Goal: Task Accomplishment & Management: Use online tool/utility

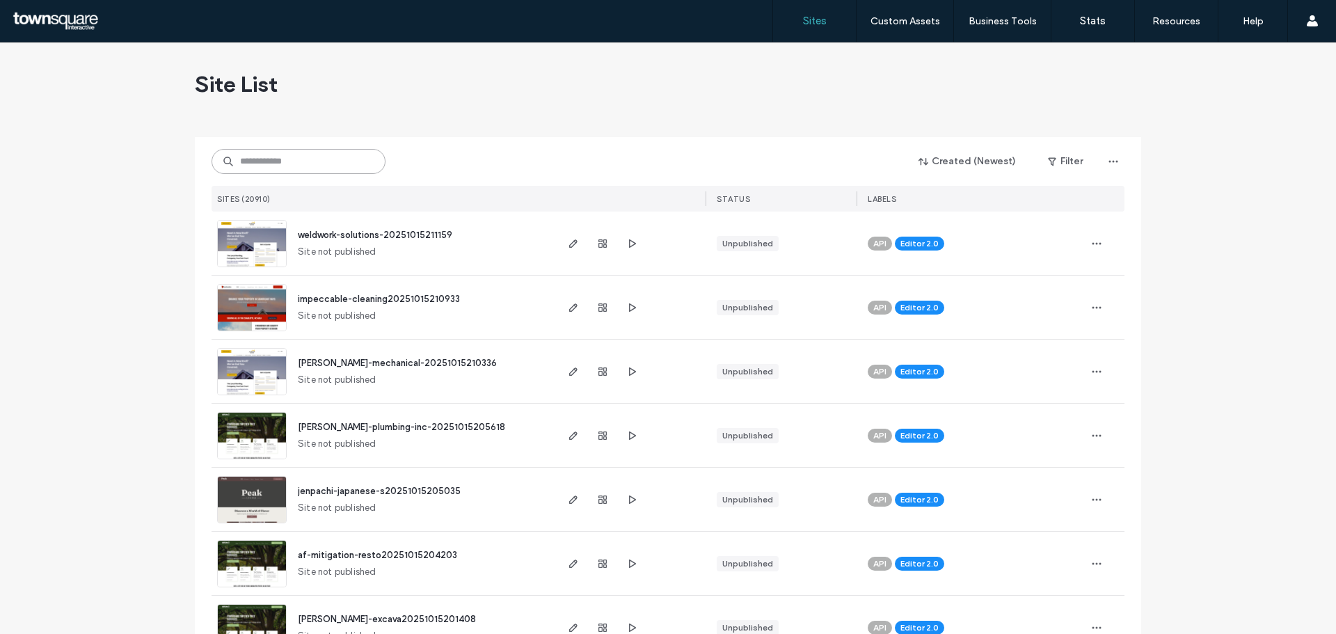
click at [319, 160] on input at bounding box center [299, 161] width 174 height 25
paste input "**********"
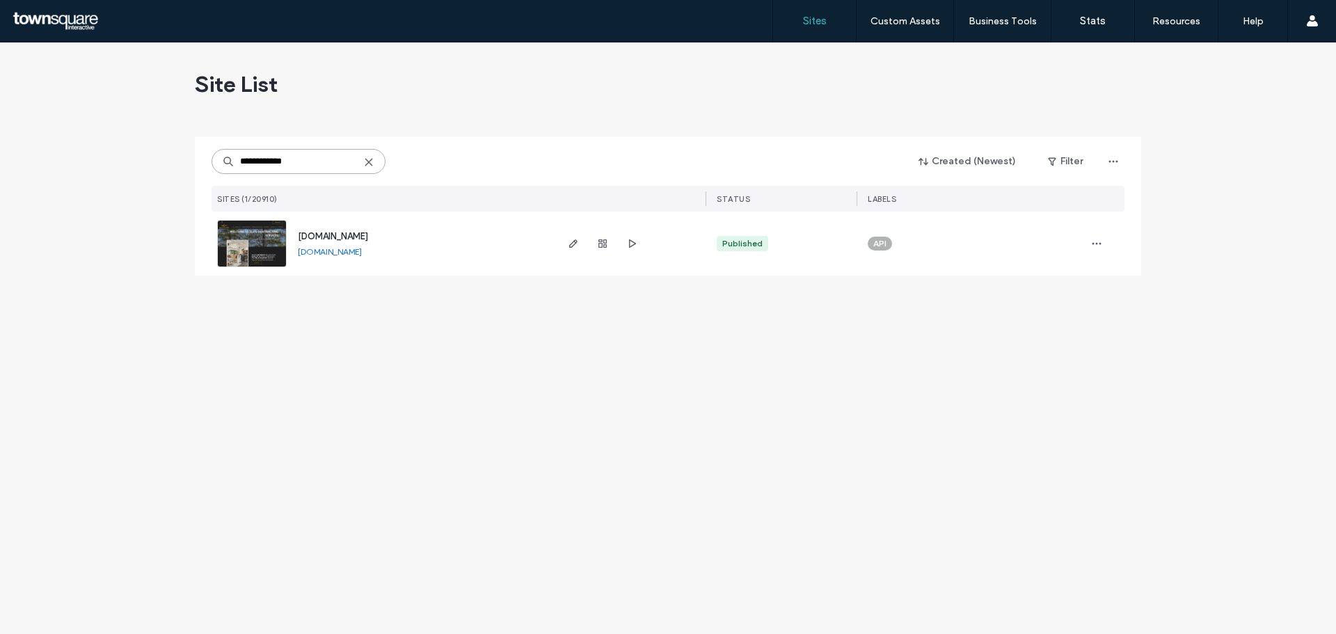
type input "**********"
click at [240, 240] on img at bounding box center [252, 268] width 68 height 95
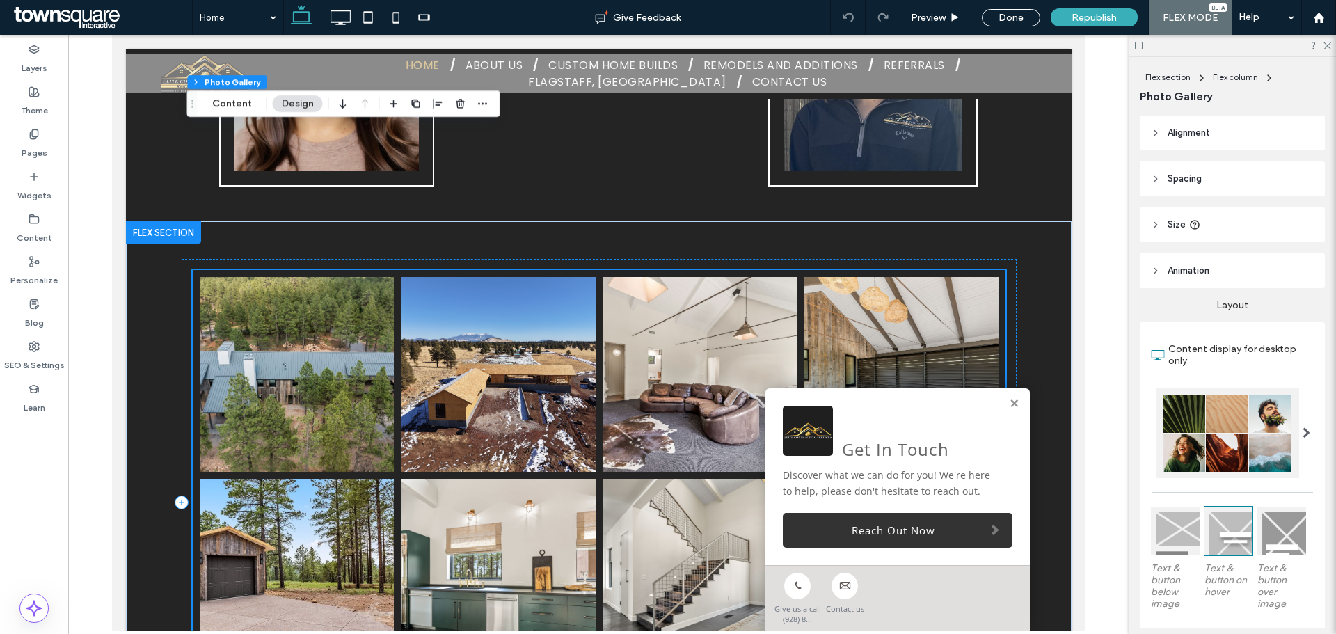
scroll to position [2961, 0]
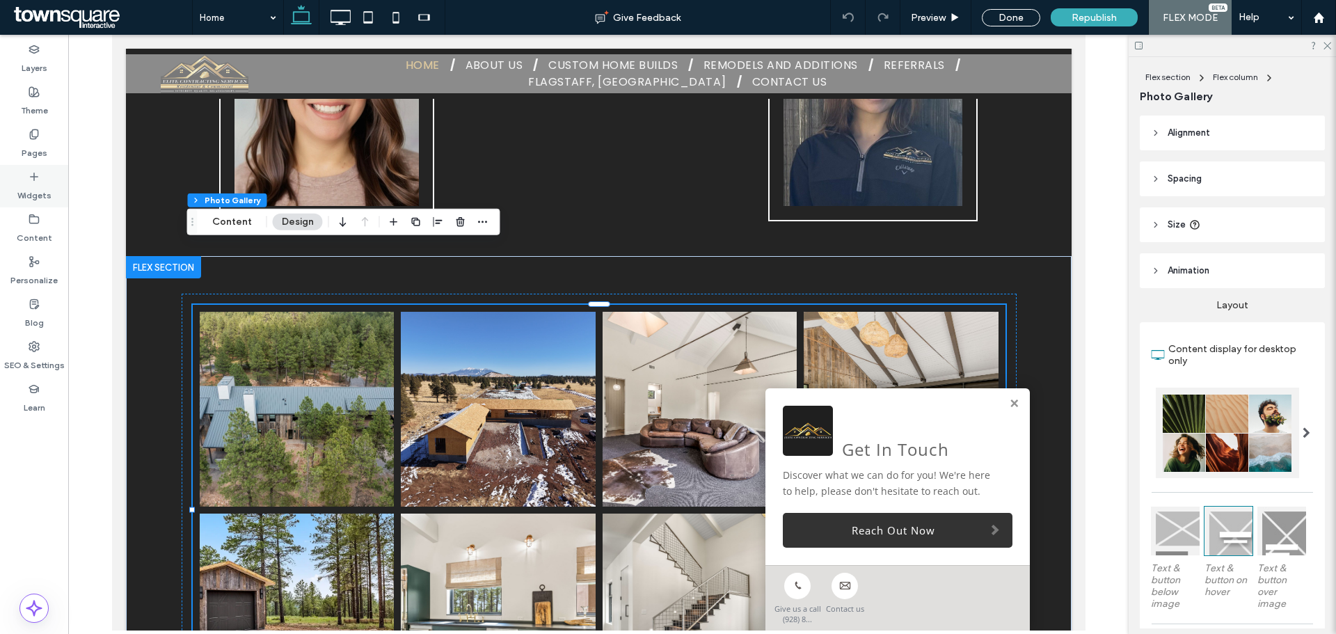
click at [32, 177] on use at bounding box center [34, 176] width 7 height 7
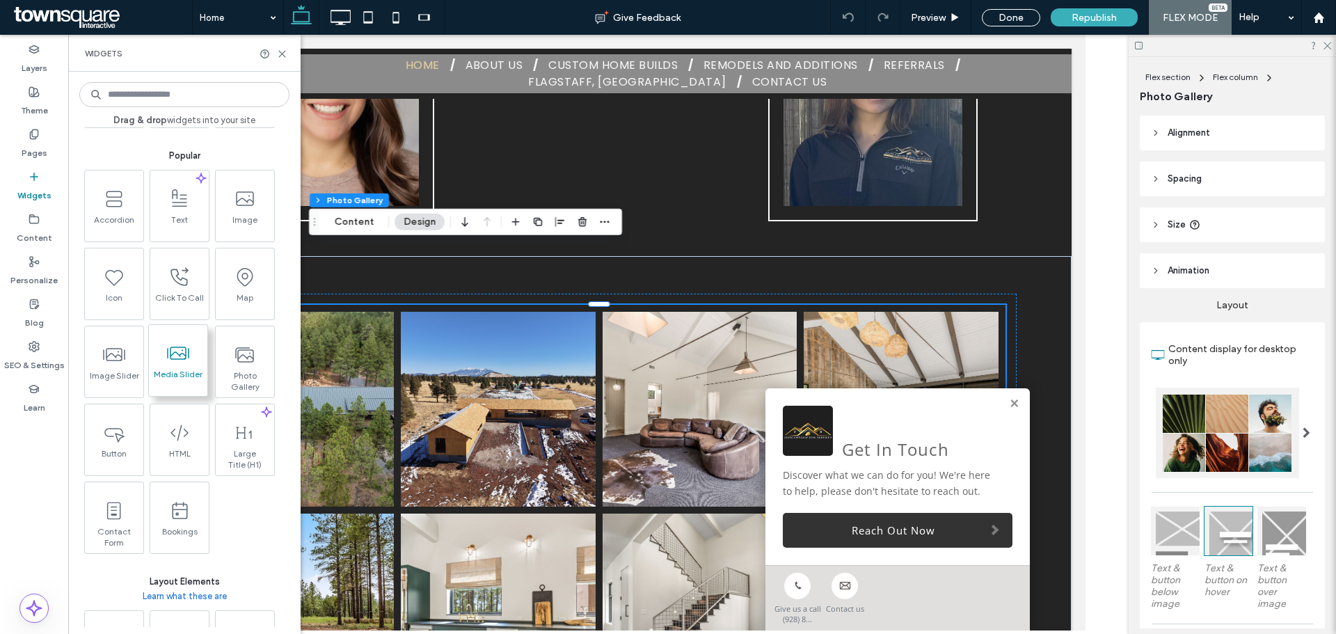
scroll to position [209, 0]
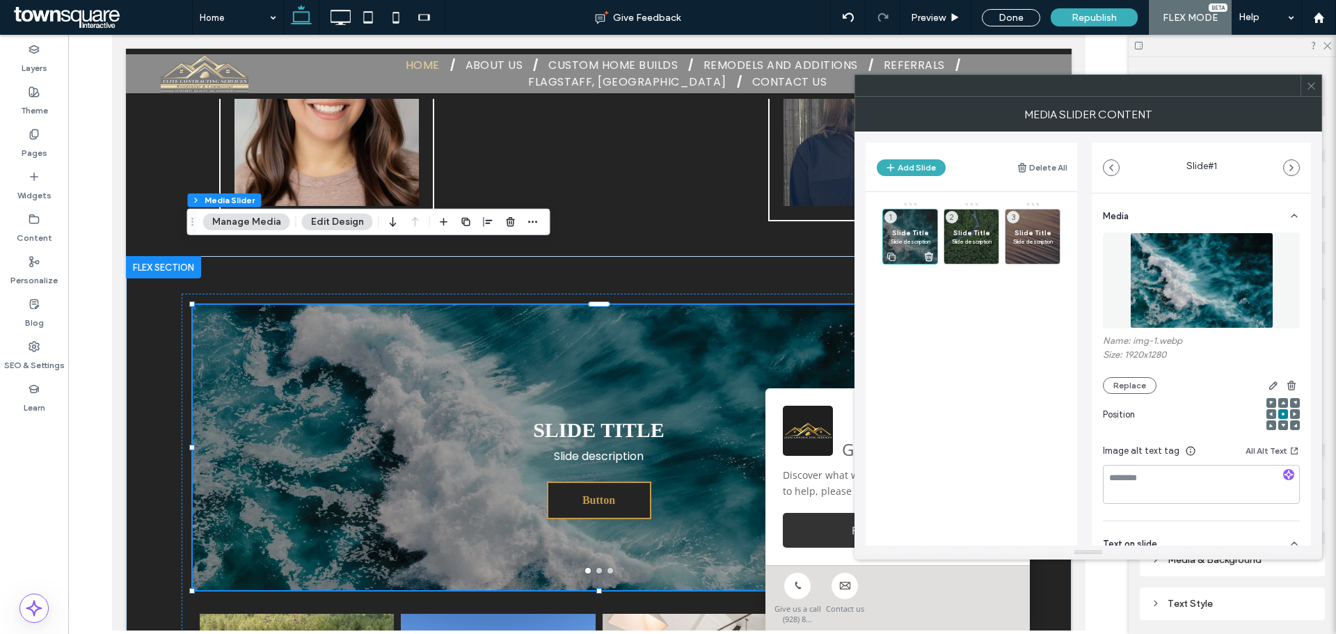
click at [933, 255] on icon at bounding box center [929, 257] width 11 height 13
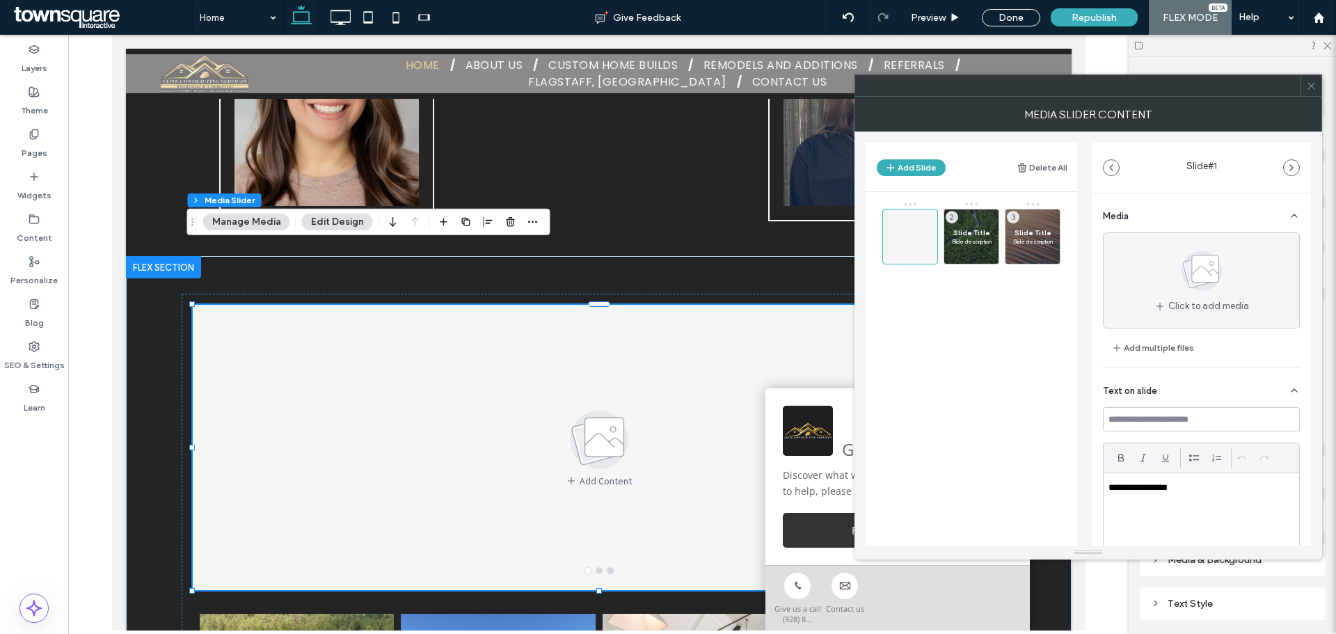
click at [933, 255] on div at bounding box center [911, 237] width 56 height 56
click at [990, 256] on icon at bounding box center [990, 257] width 11 height 13
click at [1055, 255] on use at bounding box center [1052, 257] width 8 height 8
click at [906, 235] on icon at bounding box center [910, 236] width 17 height 17
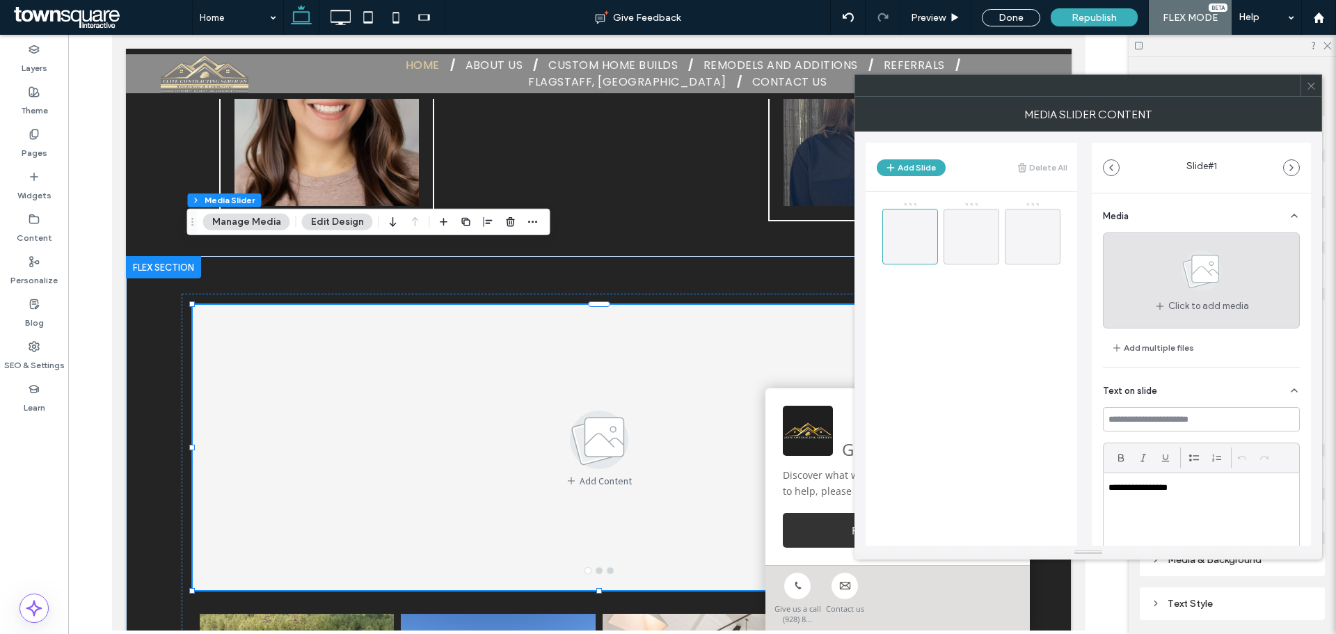
click at [1189, 287] on use at bounding box center [1202, 271] width 40 height 40
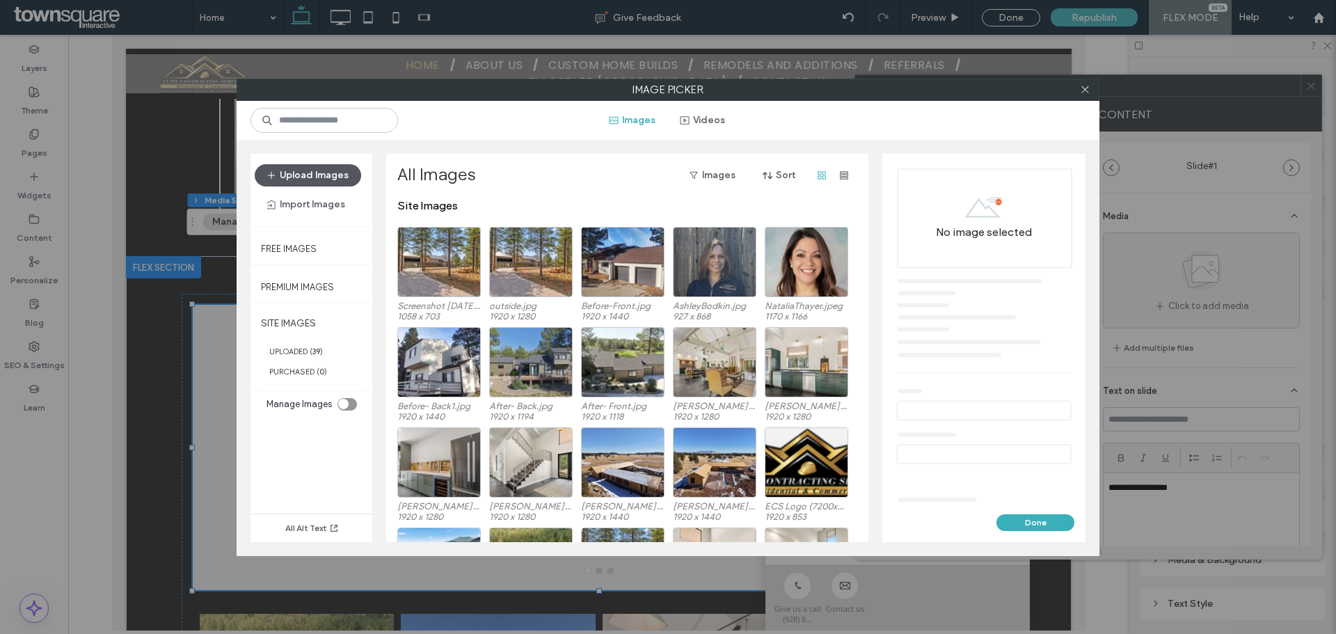
click at [351, 176] on button "Upload Images" at bounding box center [308, 175] width 106 height 22
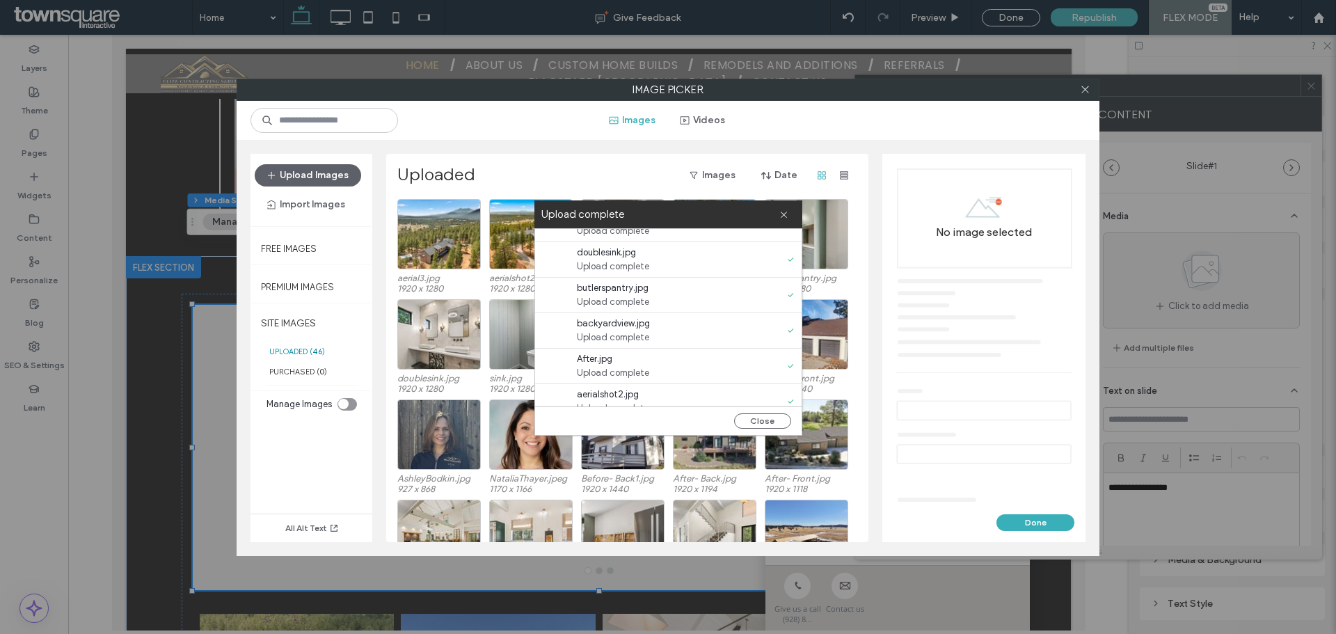
scroll to position [0, 0]
click at [764, 427] on button "Close" at bounding box center [762, 420] width 57 height 15
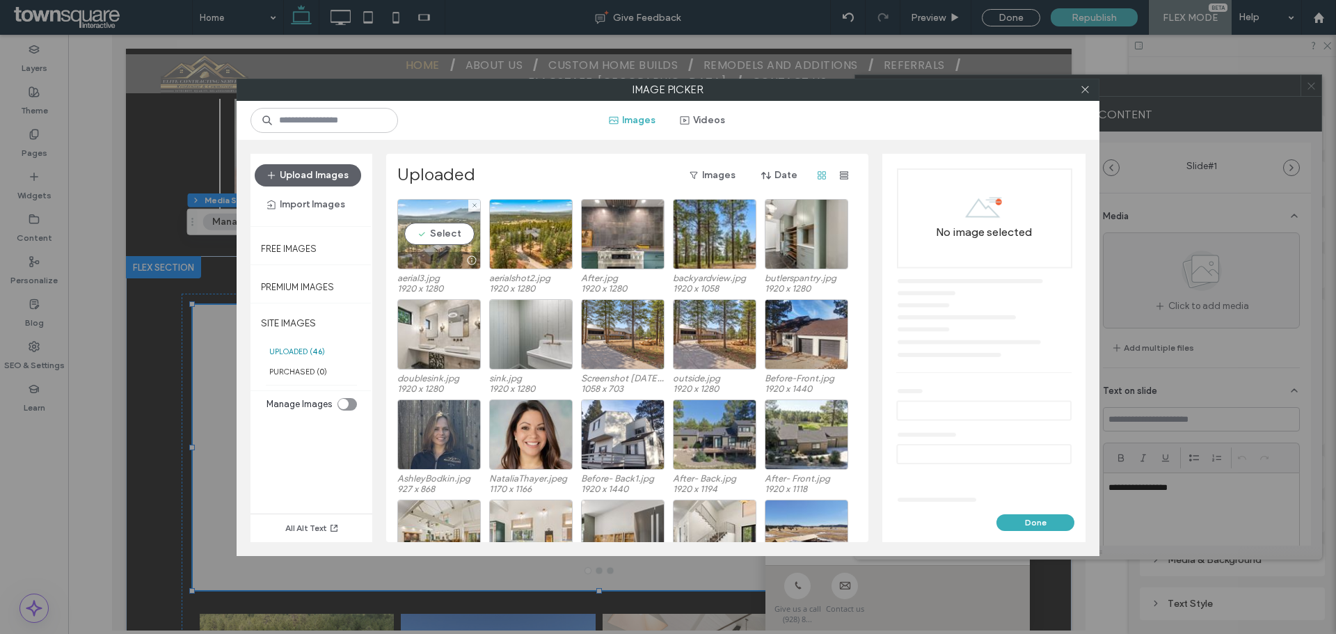
click at [455, 239] on div "Select" at bounding box center [439, 234] width 84 height 70
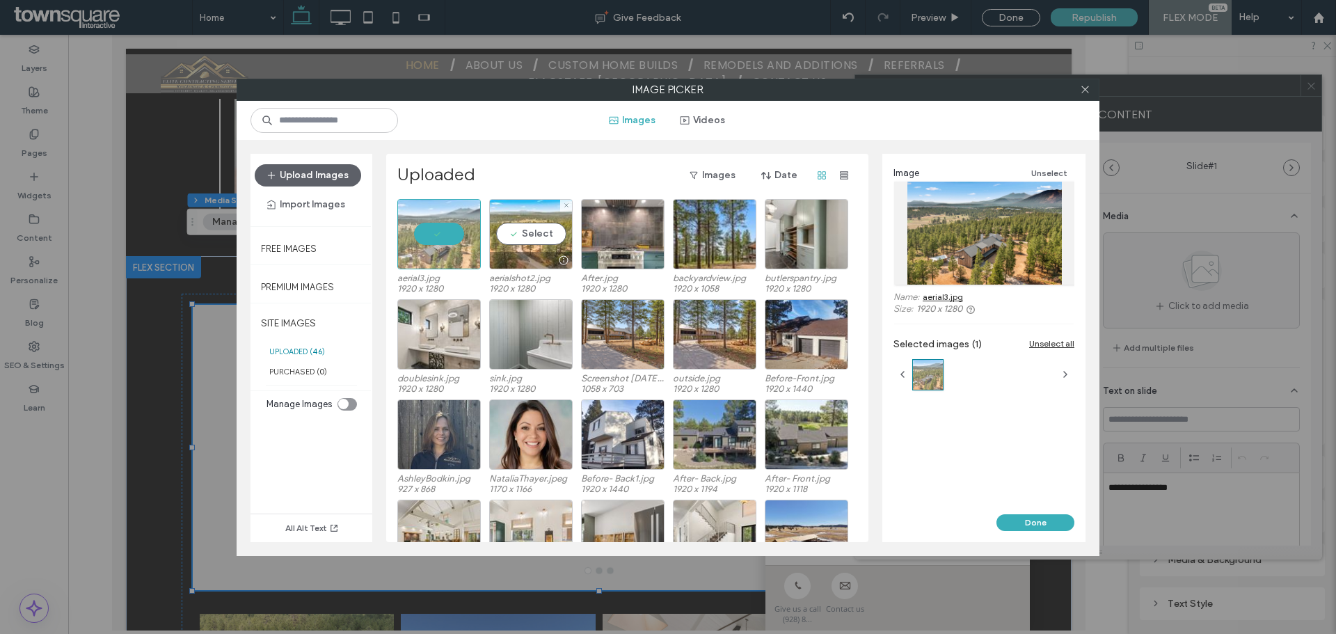
click at [506, 237] on div "Select" at bounding box center [531, 234] width 84 height 70
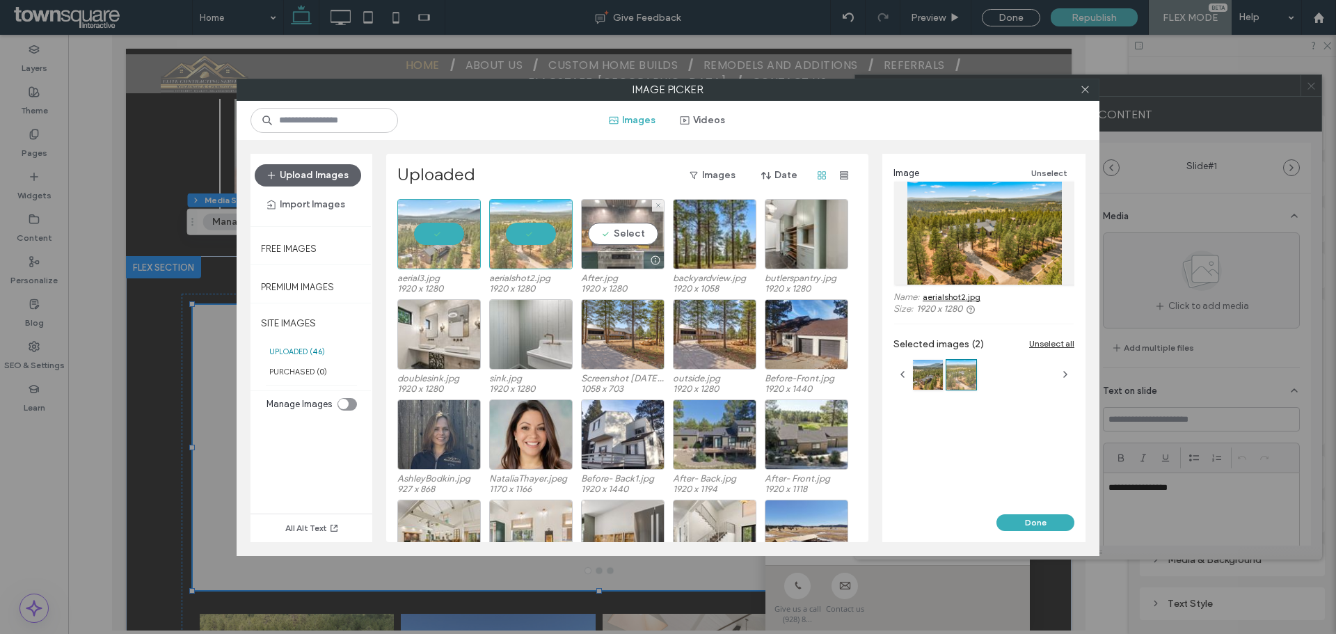
click at [621, 237] on div "Select" at bounding box center [623, 234] width 84 height 70
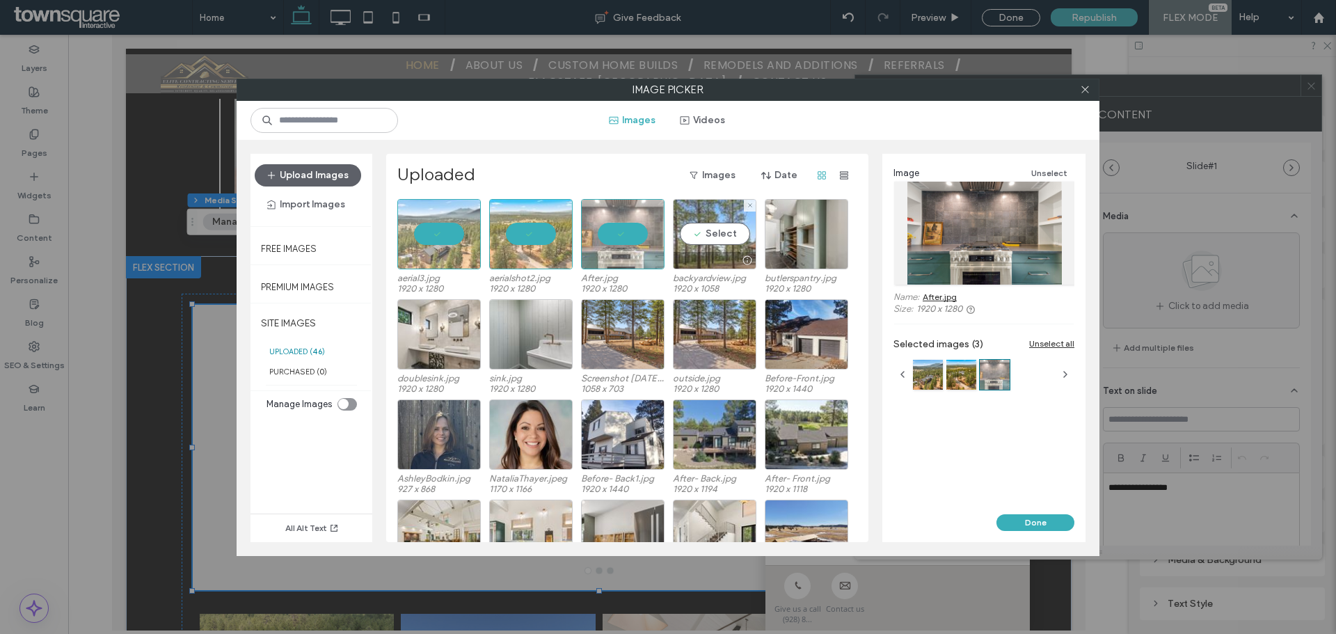
click at [709, 236] on div "Select" at bounding box center [715, 234] width 84 height 70
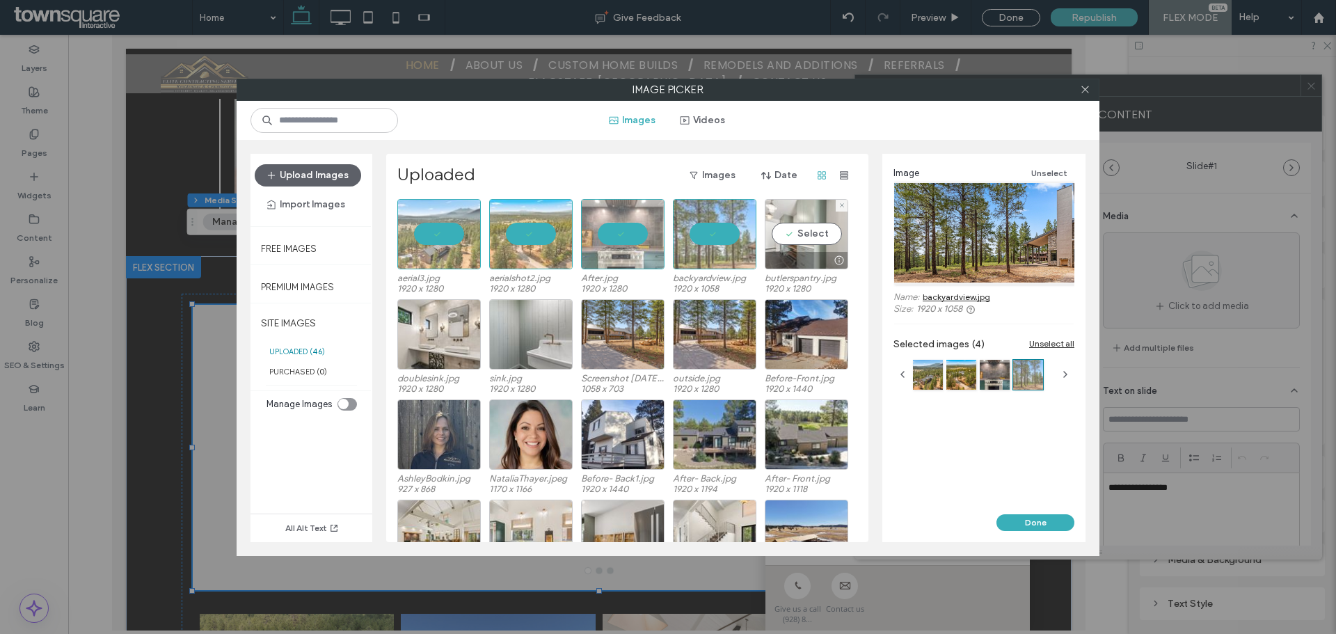
click at [807, 236] on div "Select" at bounding box center [807, 234] width 84 height 70
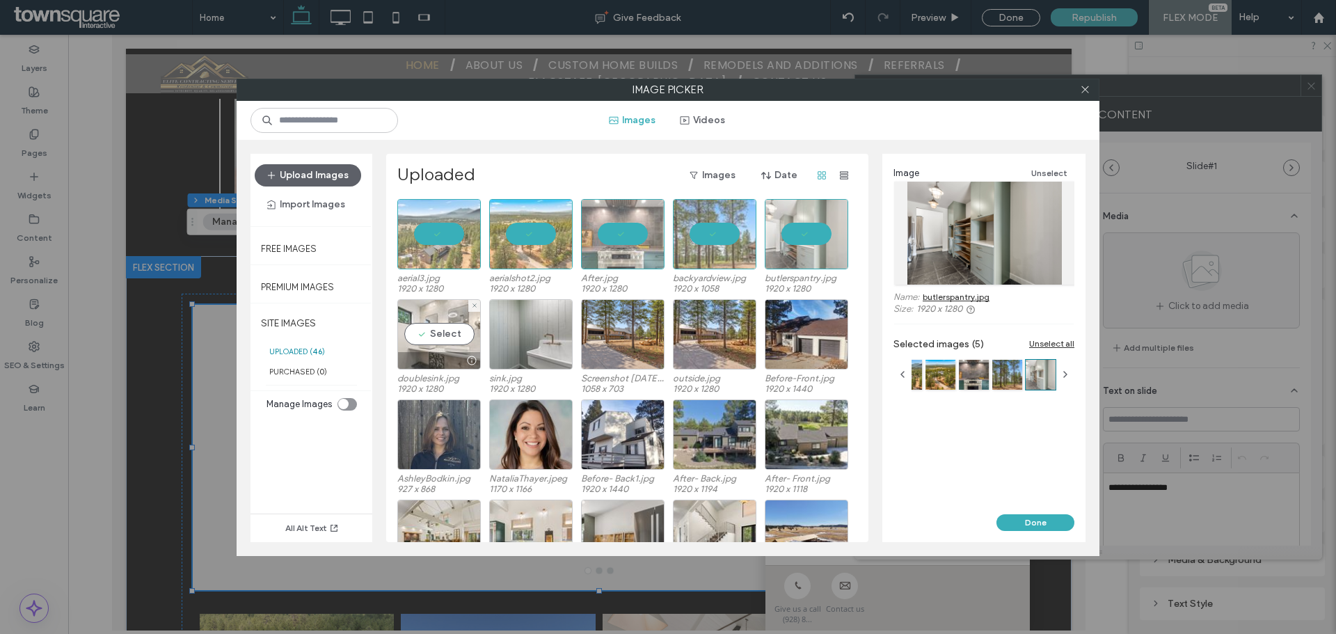
click at [433, 333] on div "Select" at bounding box center [439, 334] width 84 height 70
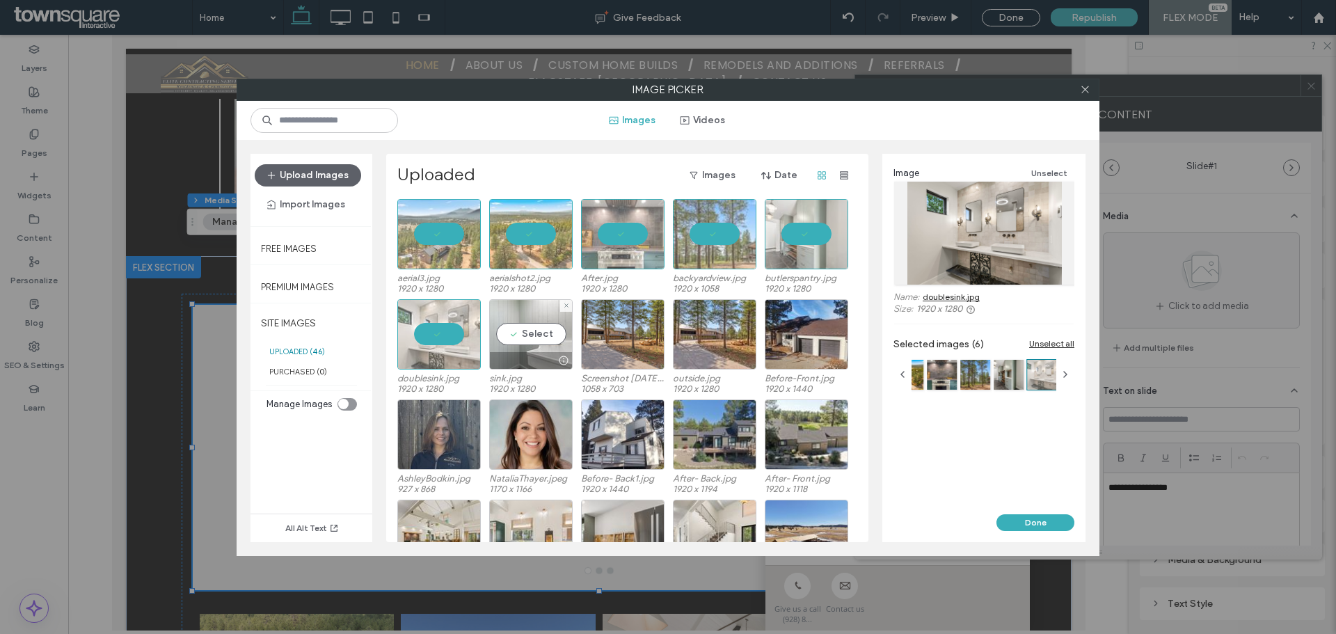
click at [512, 329] on div "Select" at bounding box center [531, 334] width 84 height 70
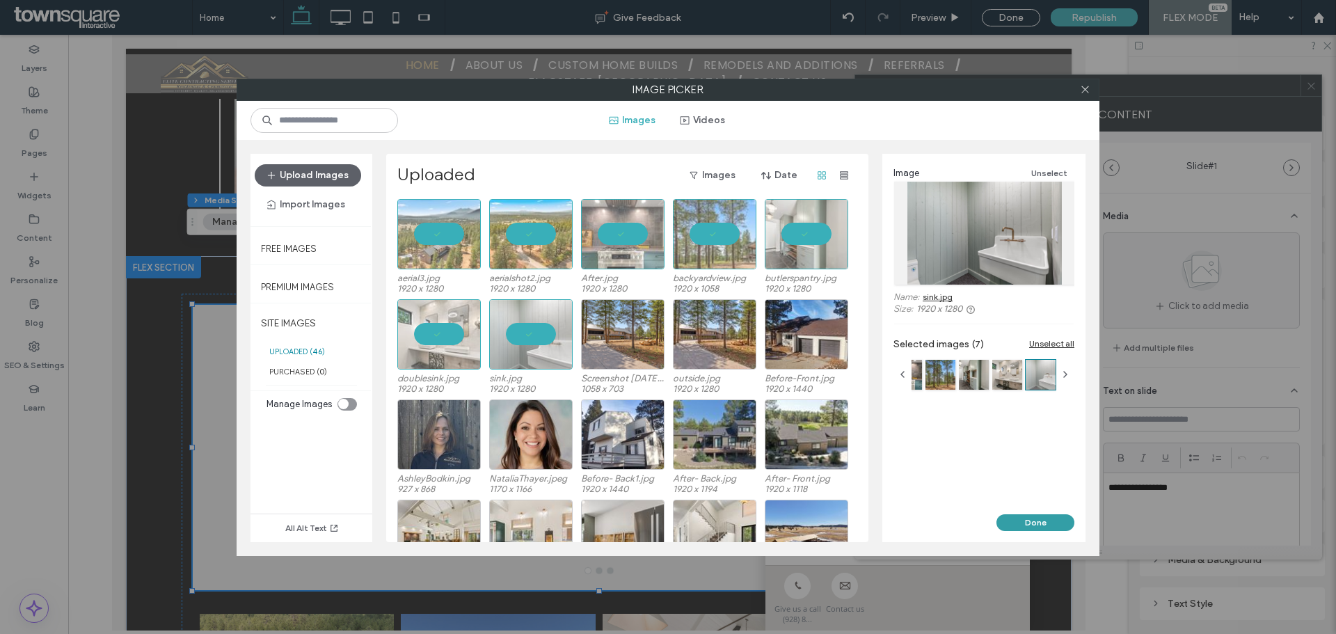
click at [1050, 515] on button "Done" at bounding box center [1036, 522] width 78 height 17
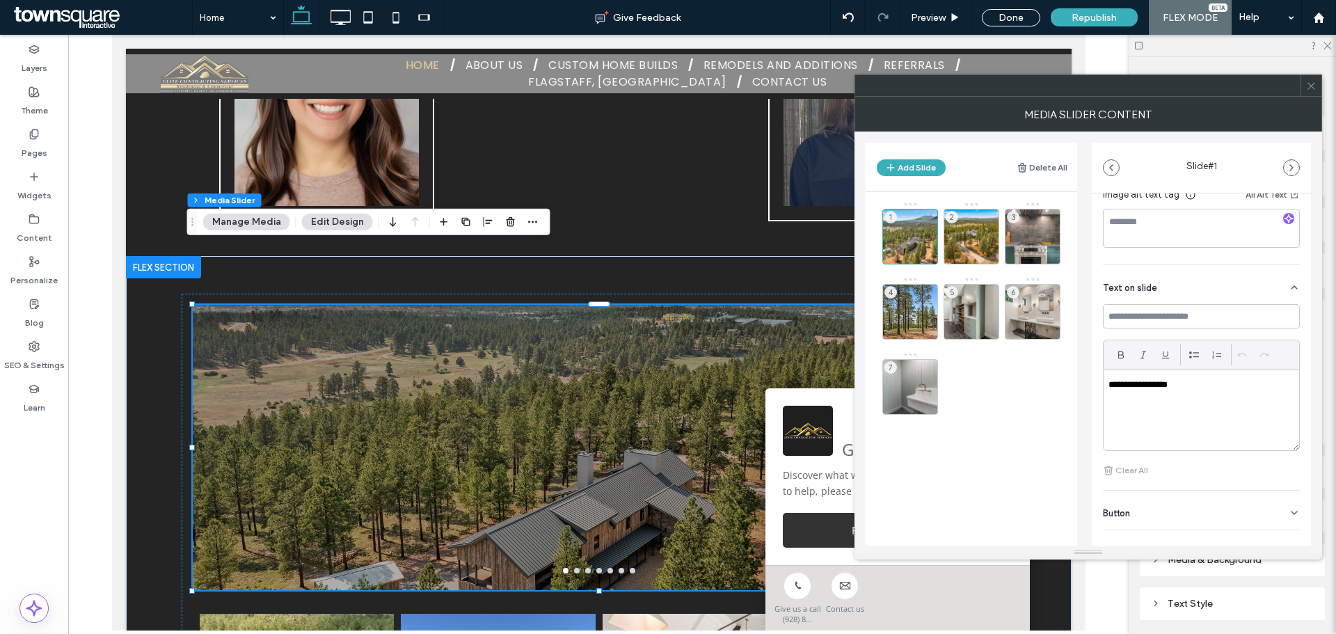
scroll to position [274, 0]
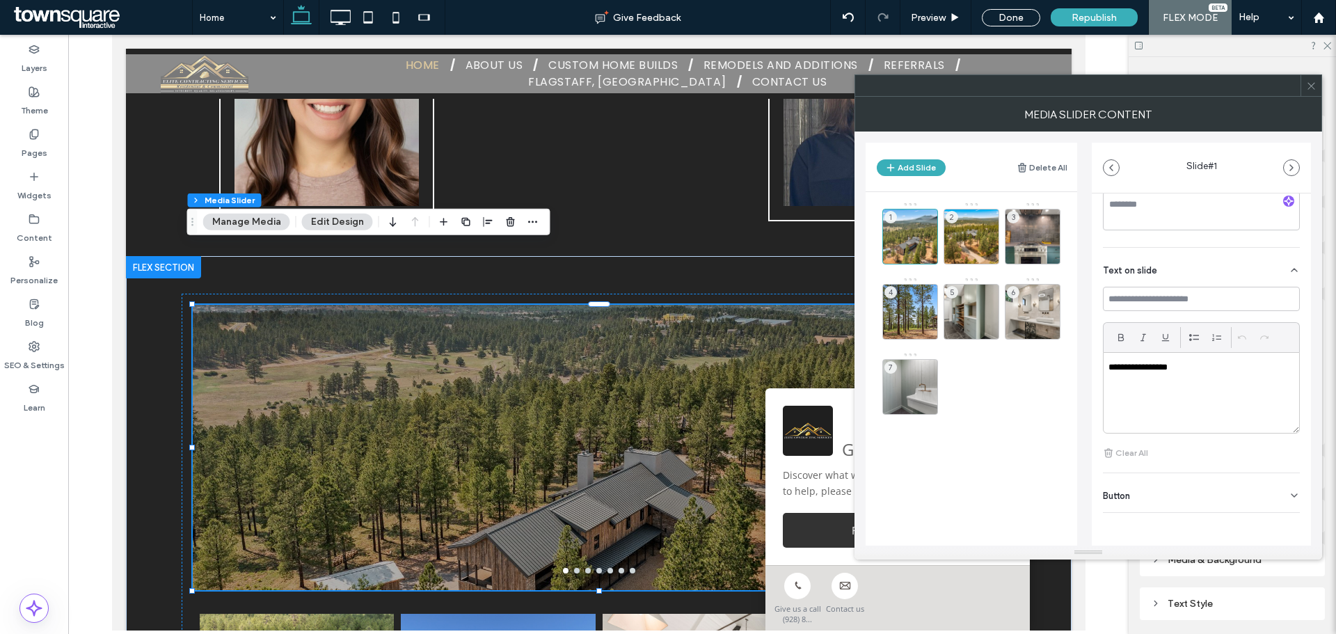
click at [1309, 86] on icon at bounding box center [1311, 86] width 10 height 10
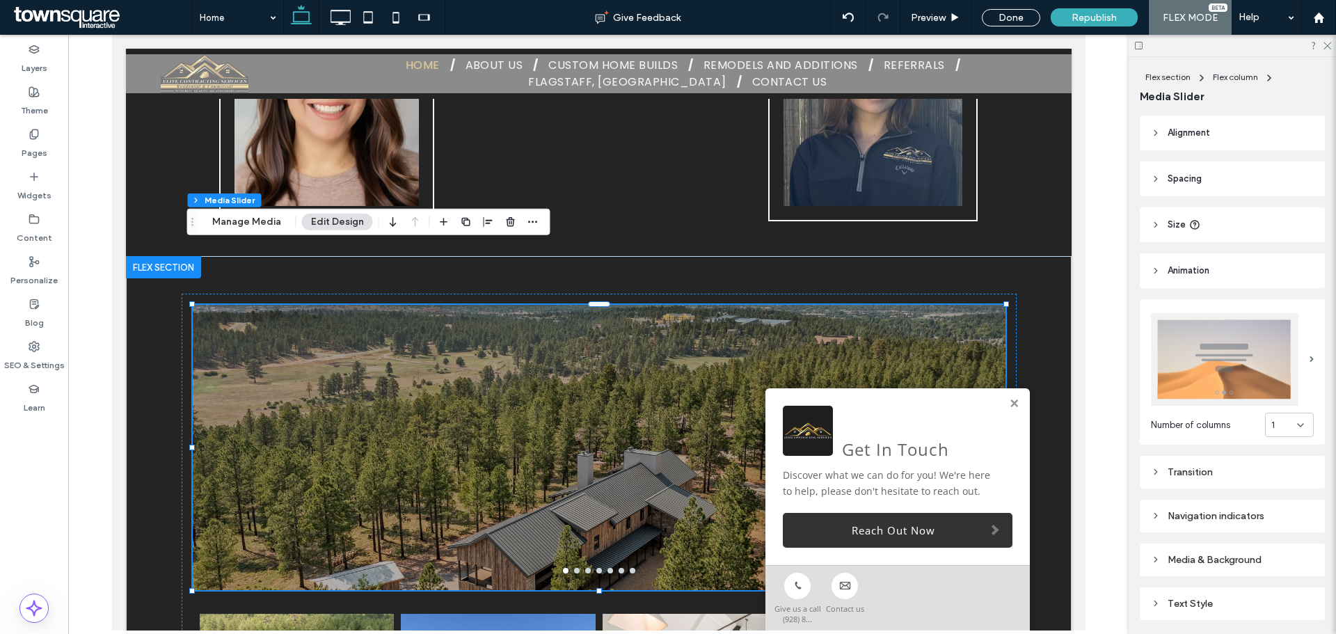
click at [1278, 420] on div "1" at bounding box center [1285, 425] width 26 height 14
click at [1279, 517] on div "4" at bounding box center [1282, 517] width 47 height 24
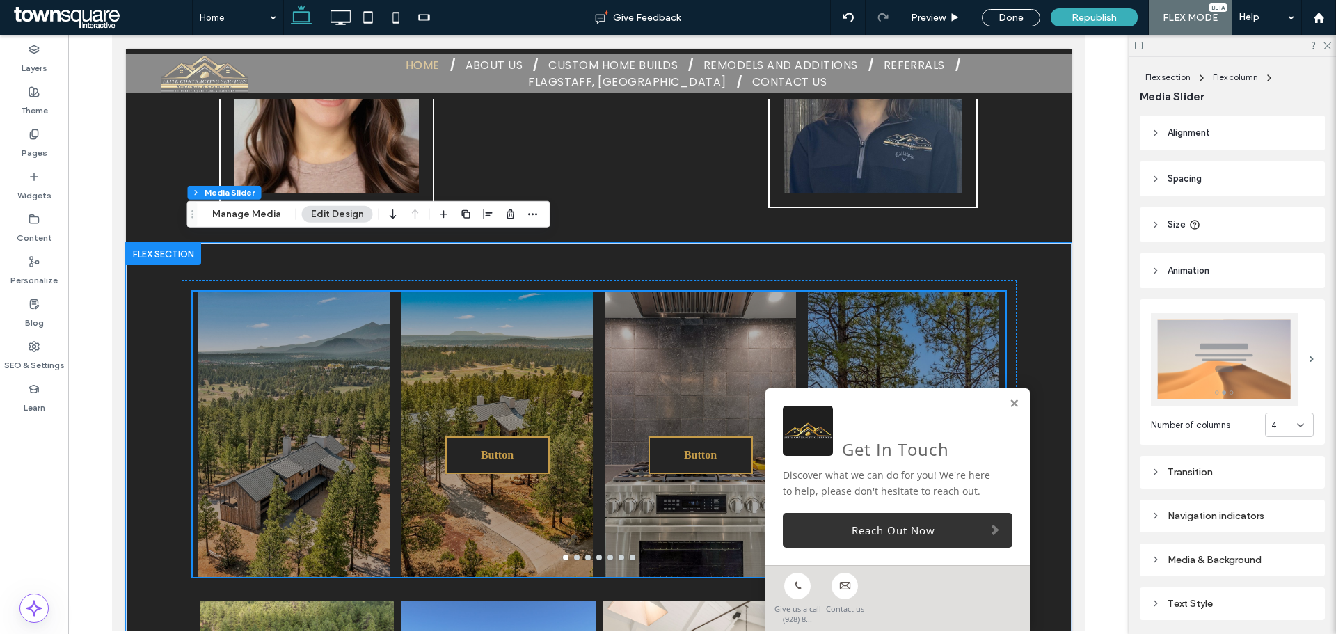
scroll to position [2961, 0]
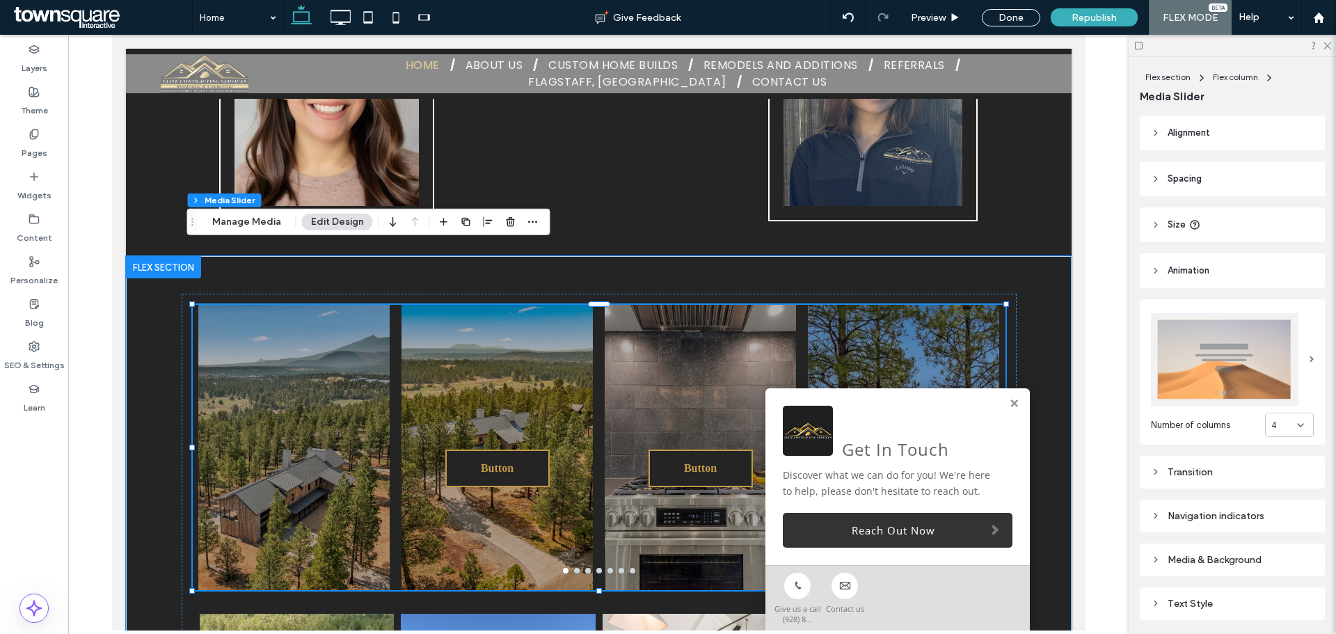
click at [345, 369] on div at bounding box center [293, 456] width 191 height 219
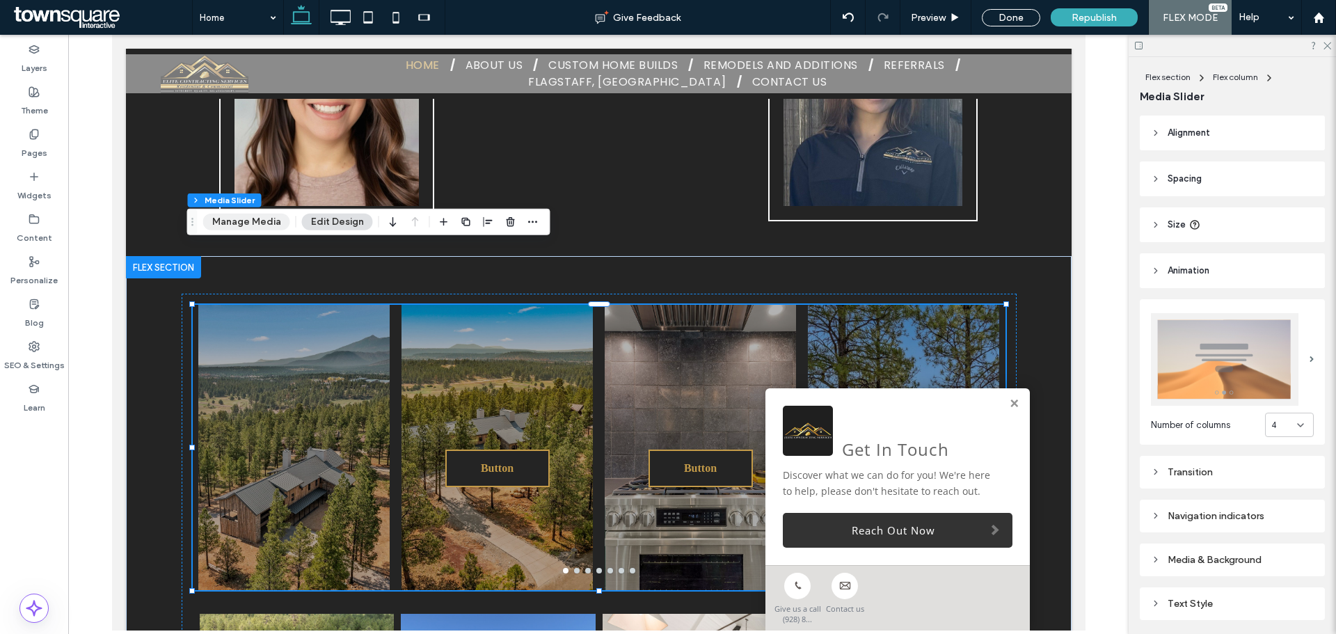
click at [279, 219] on button "Manage Media" at bounding box center [246, 222] width 87 height 17
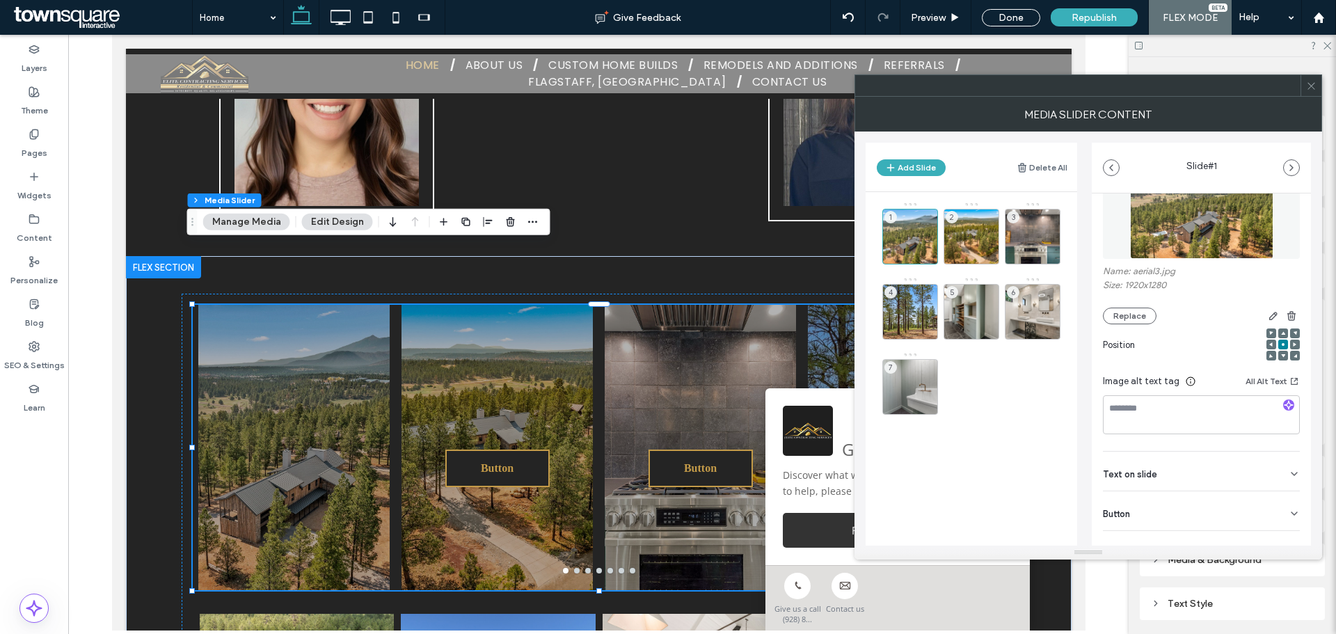
scroll to position [88, 0]
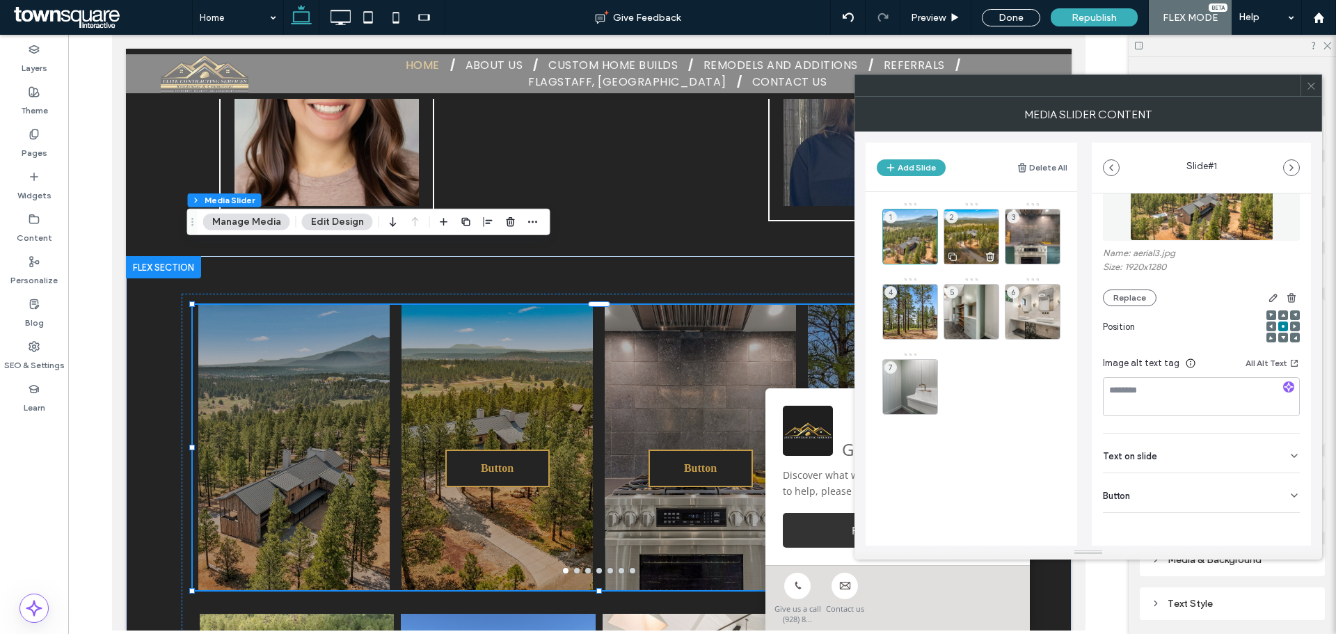
click at [980, 227] on div "2" at bounding box center [972, 237] width 56 height 56
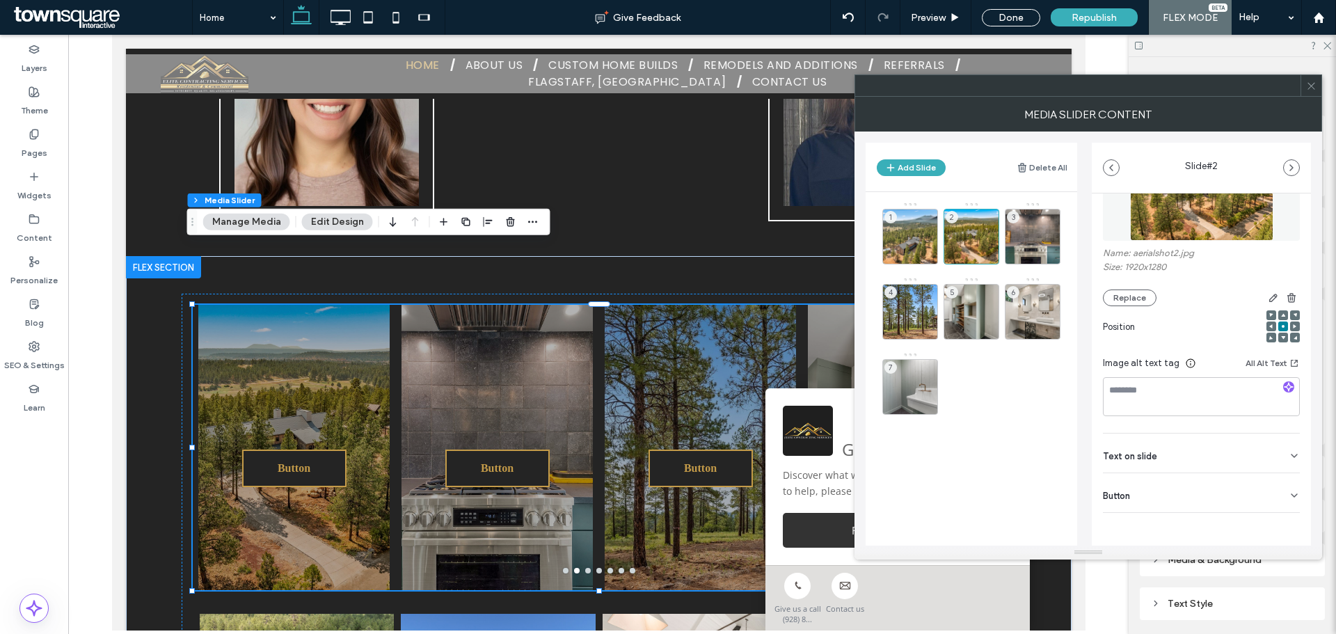
click at [1190, 493] on div "Button" at bounding box center [1201, 492] width 197 height 39
click at [1281, 521] on icon at bounding box center [1287, 525] width 13 height 13
click at [1015, 237] on div "3" at bounding box center [1033, 237] width 56 height 56
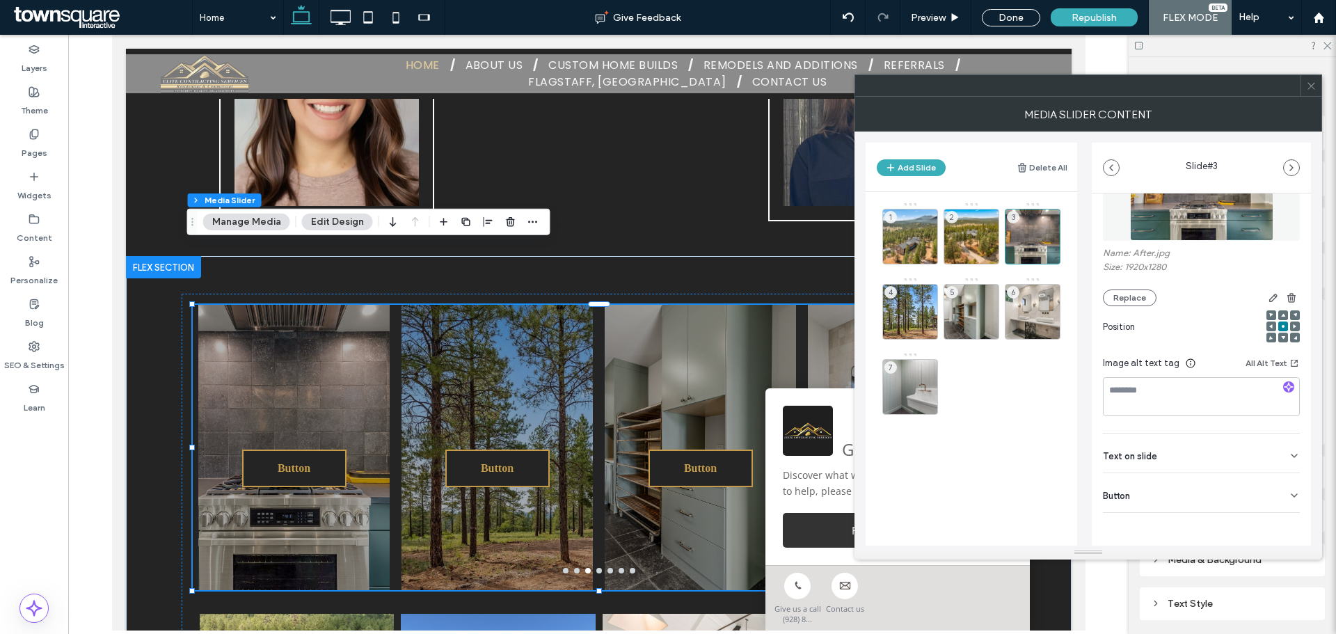
click at [1210, 443] on div "Text on slide" at bounding box center [1201, 453] width 197 height 39
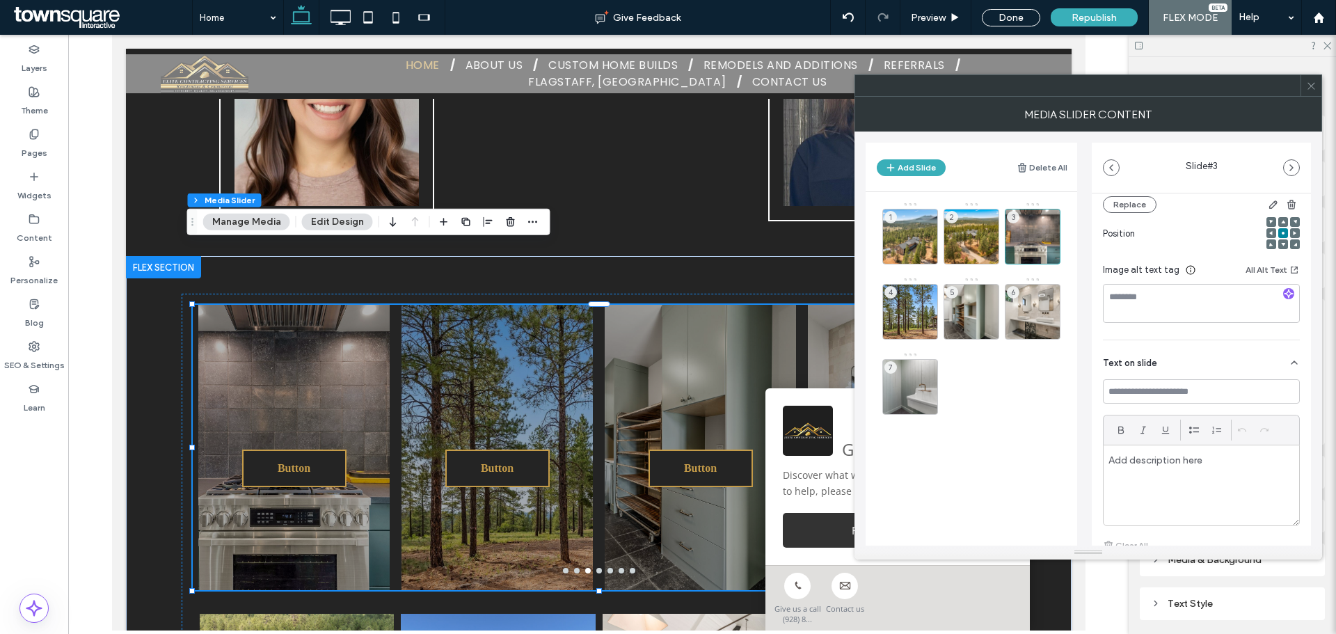
scroll to position [274, 0]
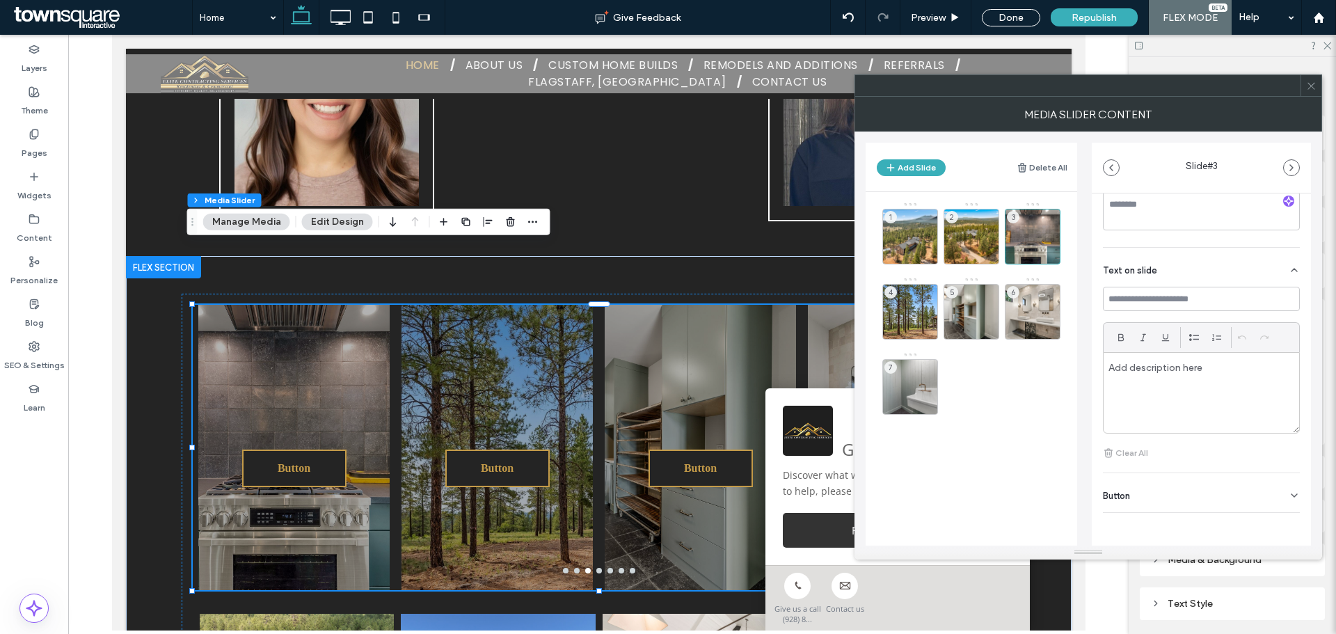
click at [1194, 492] on div "Button" at bounding box center [1201, 492] width 197 height 39
click at [1286, 525] on icon at bounding box center [1287, 525] width 13 height 13
click at [1038, 232] on div "3" at bounding box center [1033, 237] width 56 height 56
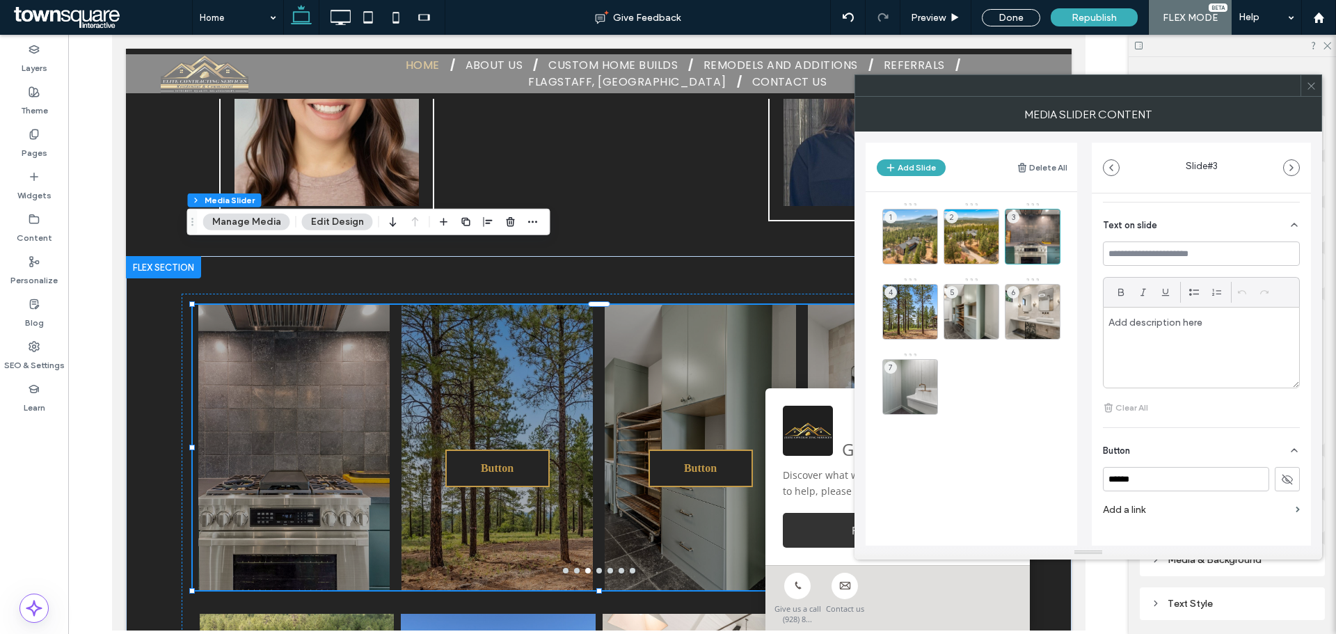
scroll to position [340, 0]
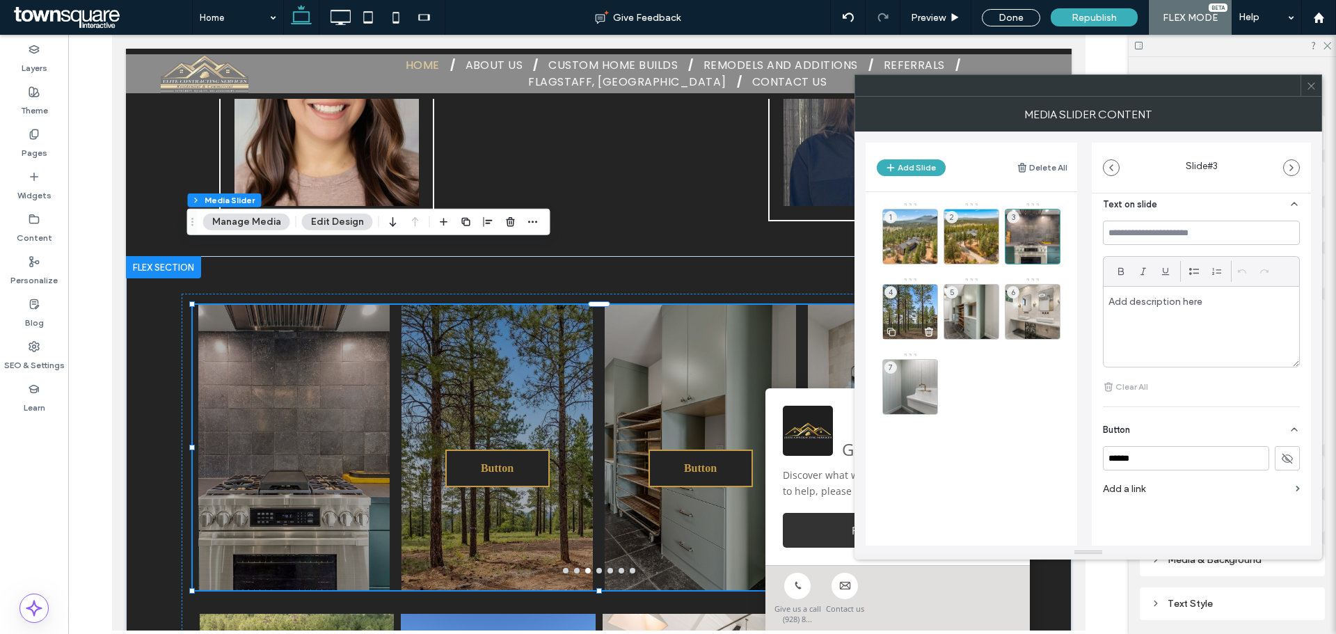
click at [921, 303] on div "4" at bounding box center [911, 312] width 56 height 56
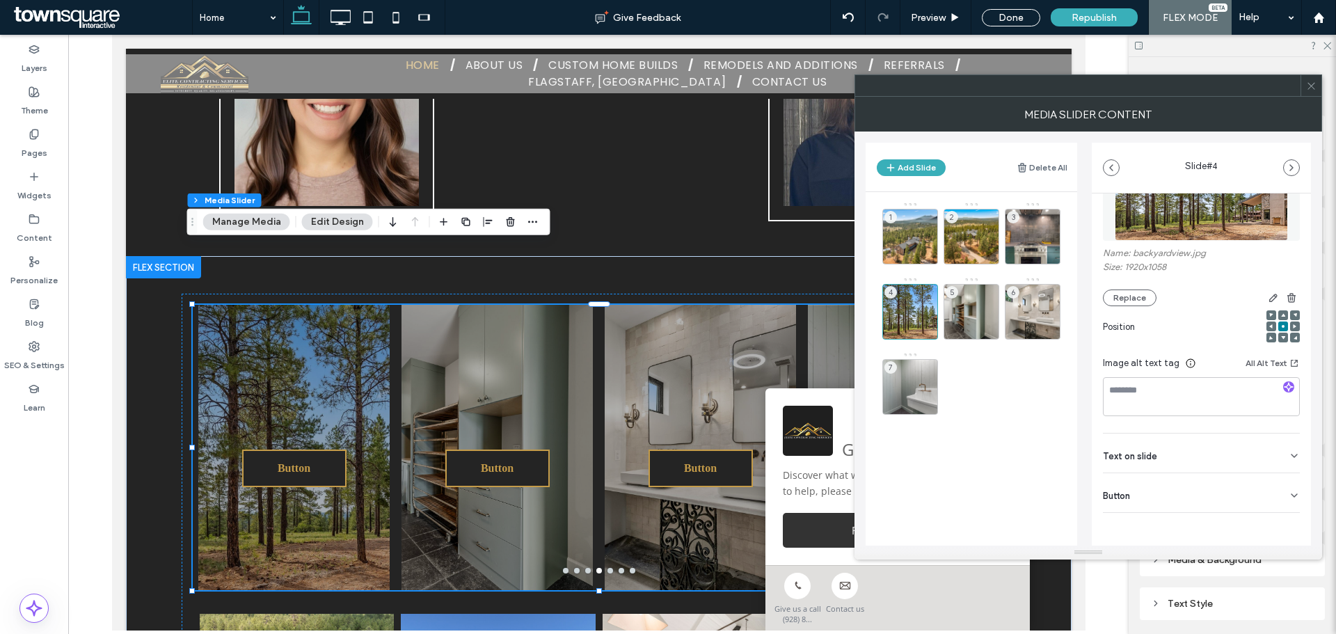
click at [1249, 512] on div "Button" at bounding box center [1201, 492] width 197 height 39
click at [1290, 530] on button at bounding box center [1287, 524] width 25 height 24
click at [986, 297] on div "5" at bounding box center [972, 312] width 56 height 56
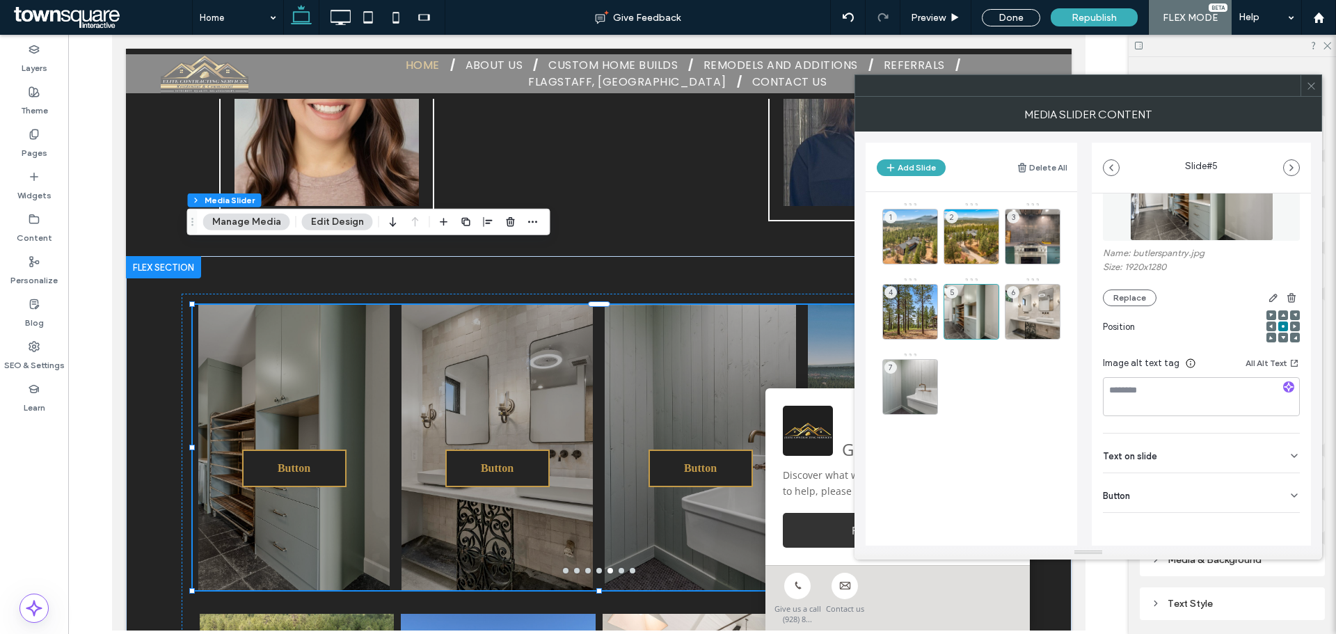
click at [1219, 492] on div "Button" at bounding box center [1201, 492] width 197 height 39
click at [1281, 529] on icon at bounding box center [1287, 525] width 13 height 13
click at [1031, 299] on div "6" at bounding box center [1033, 312] width 56 height 56
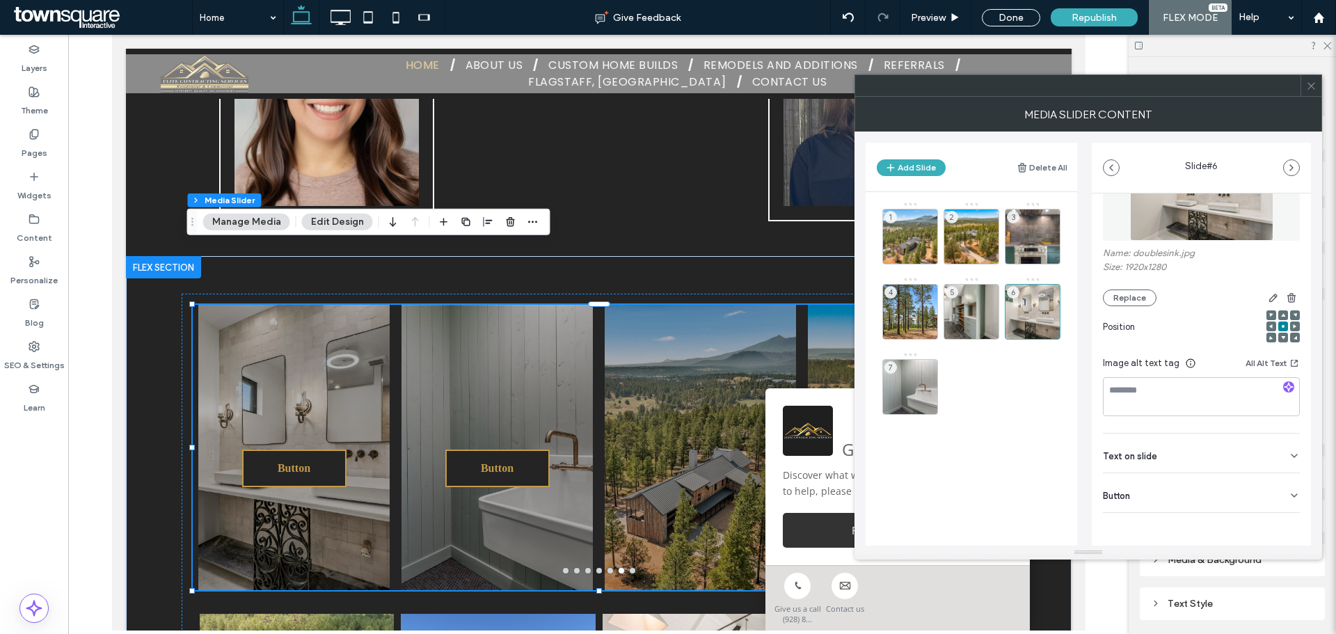
click at [1183, 497] on div "Button" at bounding box center [1201, 492] width 197 height 39
click at [1282, 524] on use at bounding box center [1287, 525] width 11 height 8
click at [918, 379] on div "7" at bounding box center [911, 387] width 56 height 56
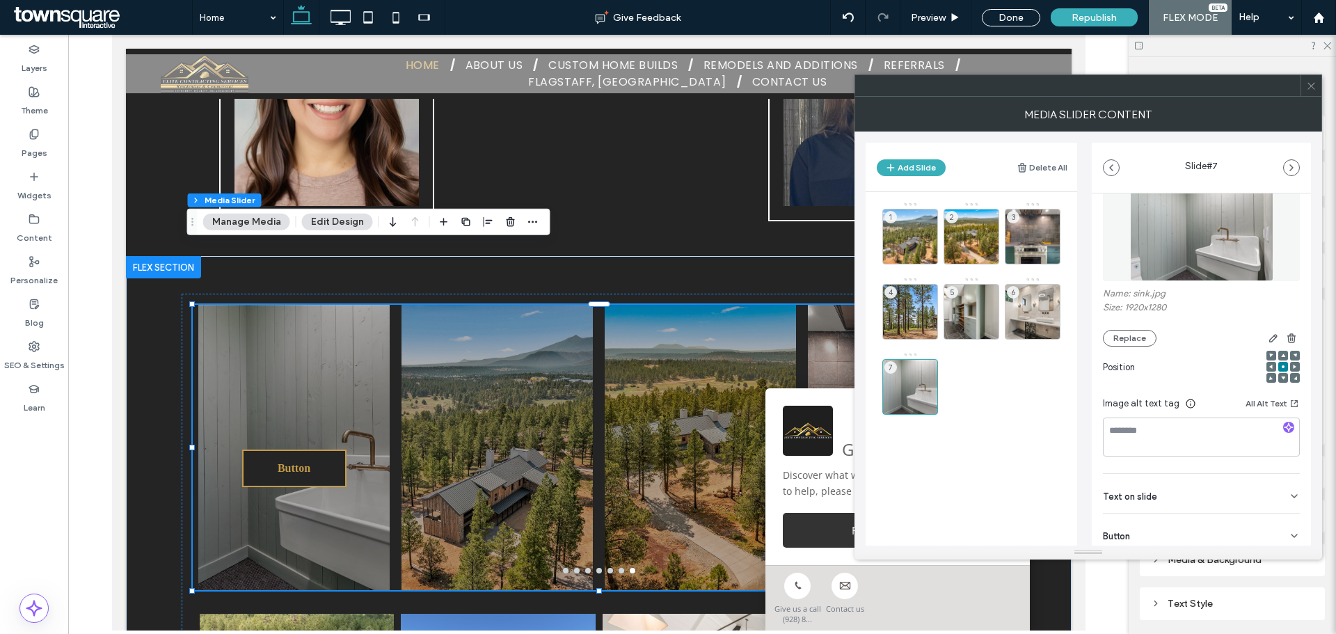
scroll to position [70, 0]
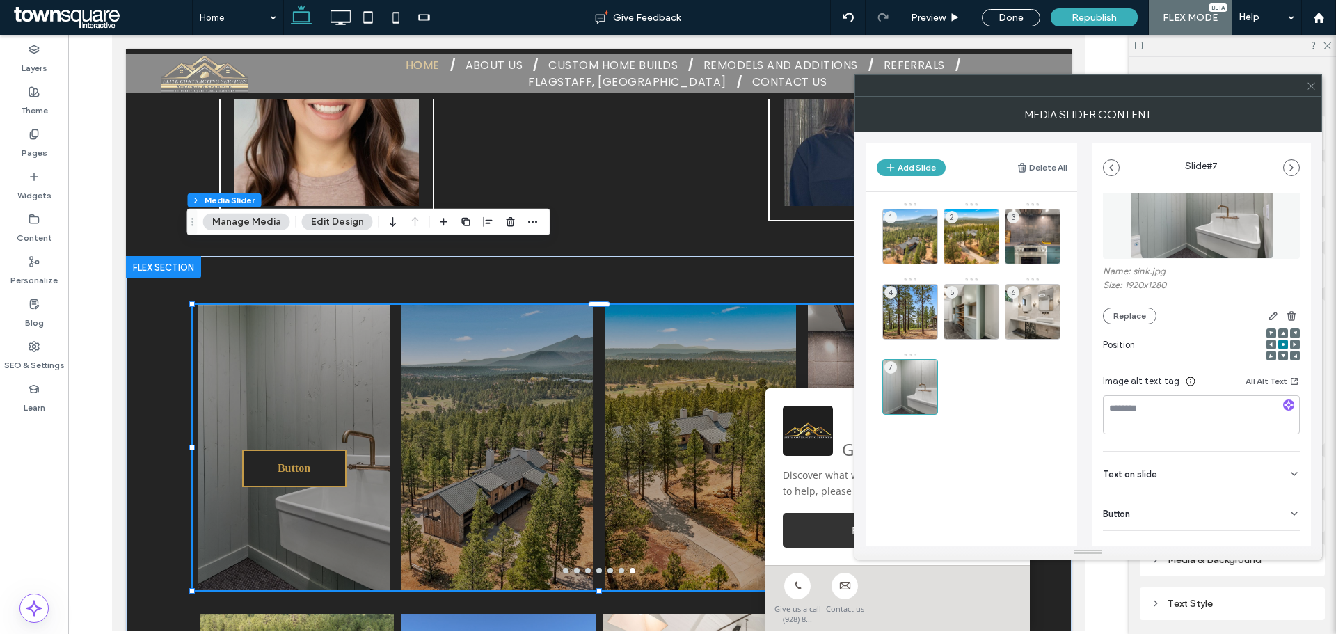
click at [1249, 513] on div "Button" at bounding box center [1201, 510] width 197 height 39
click at [1281, 538] on icon at bounding box center [1287, 543] width 13 height 13
click at [1012, 446] on div "1 2 3 4 5 6 7" at bounding box center [980, 353] width 195 height 303
click at [1313, 88] on icon at bounding box center [1311, 86] width 10 height 10
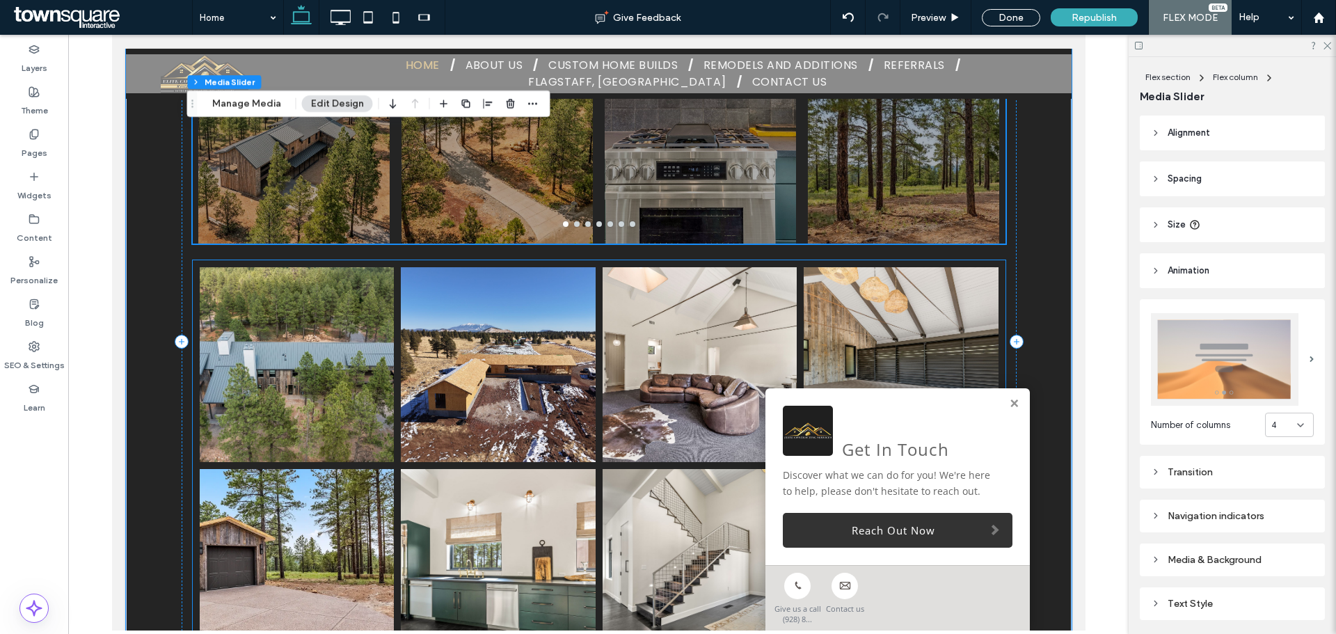
scroll to position [3309, 0]
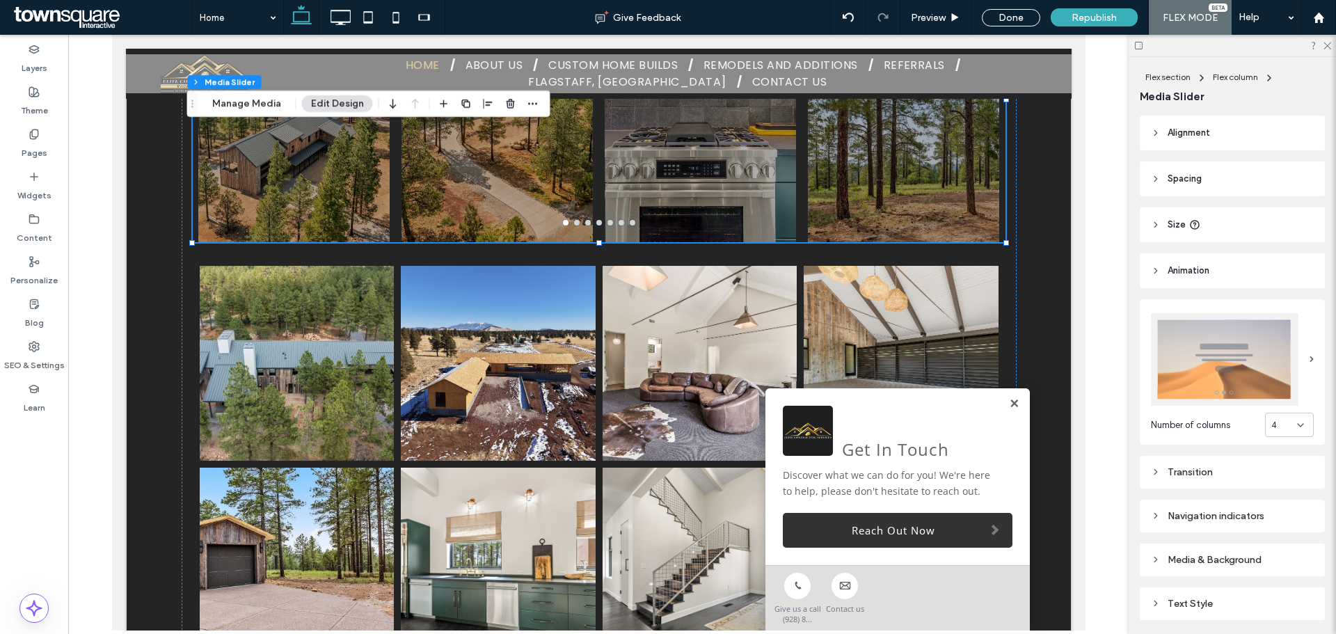
click at [1009, 405] on link at bounding box center [1014, 404] width 10 height 12
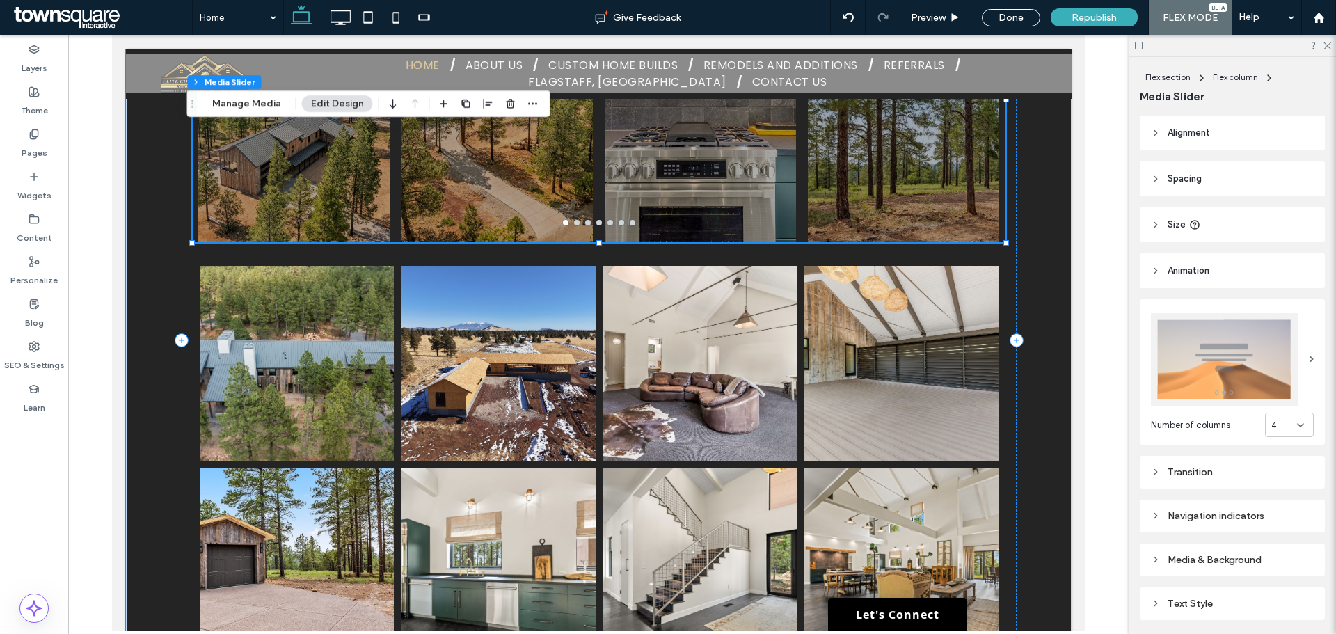
click at [663, 131] on div at bounding box center [699, 108] width 191 height 219
click at [221, 98] on button "Manage Media" at bounding box center [246, 103] width 87 height 17
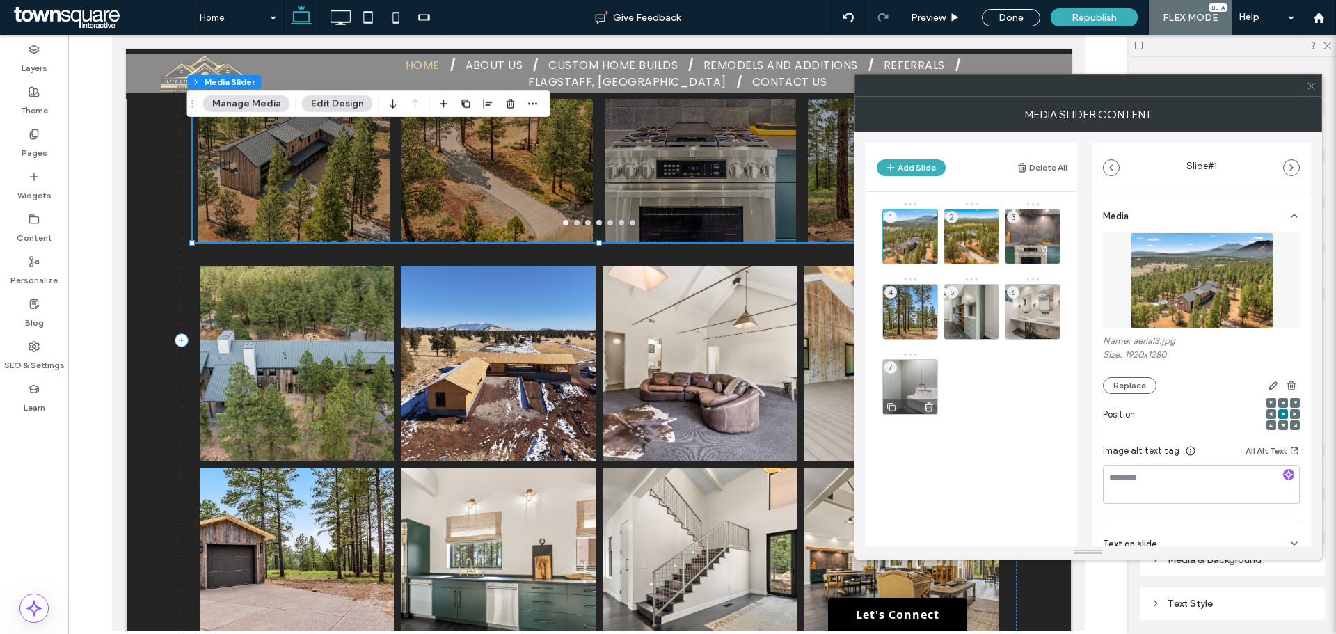
click at [893, 405] on use at bounding box center [891, 407] width 8 height 8
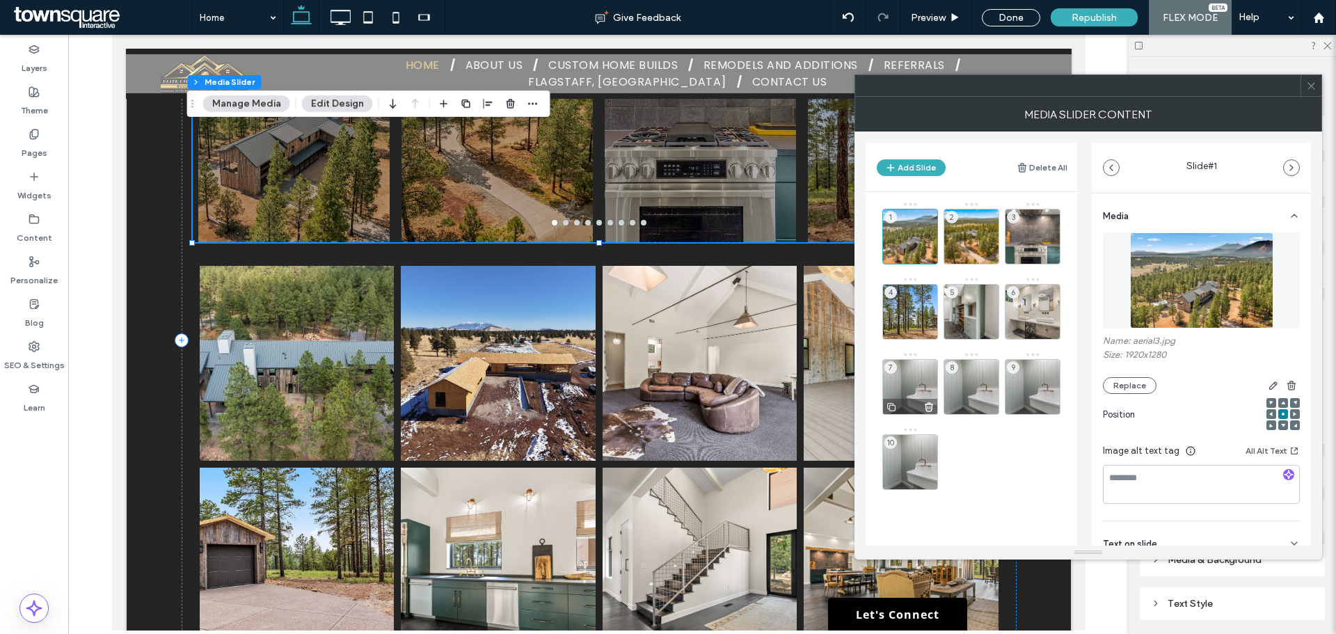
click at [893, 405] on use at bounding box center [891, 407] width 8 height 8
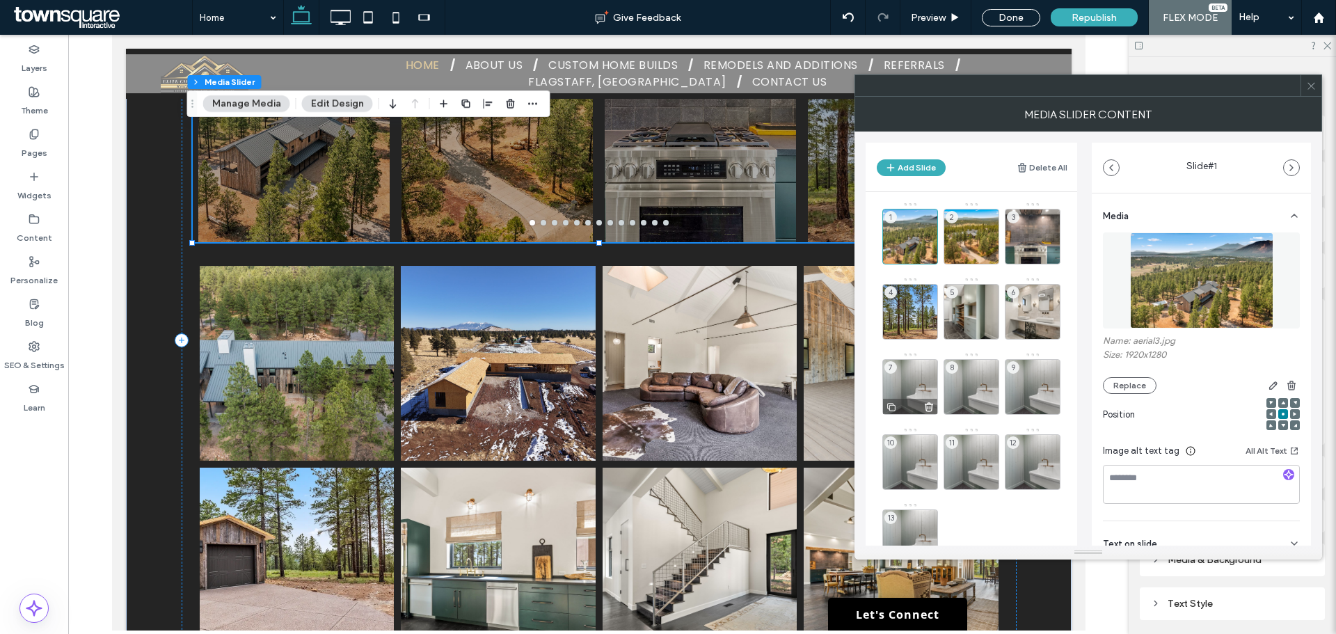
click at [893, 405] on use at bounding box center [891, 407] width 8 height 8
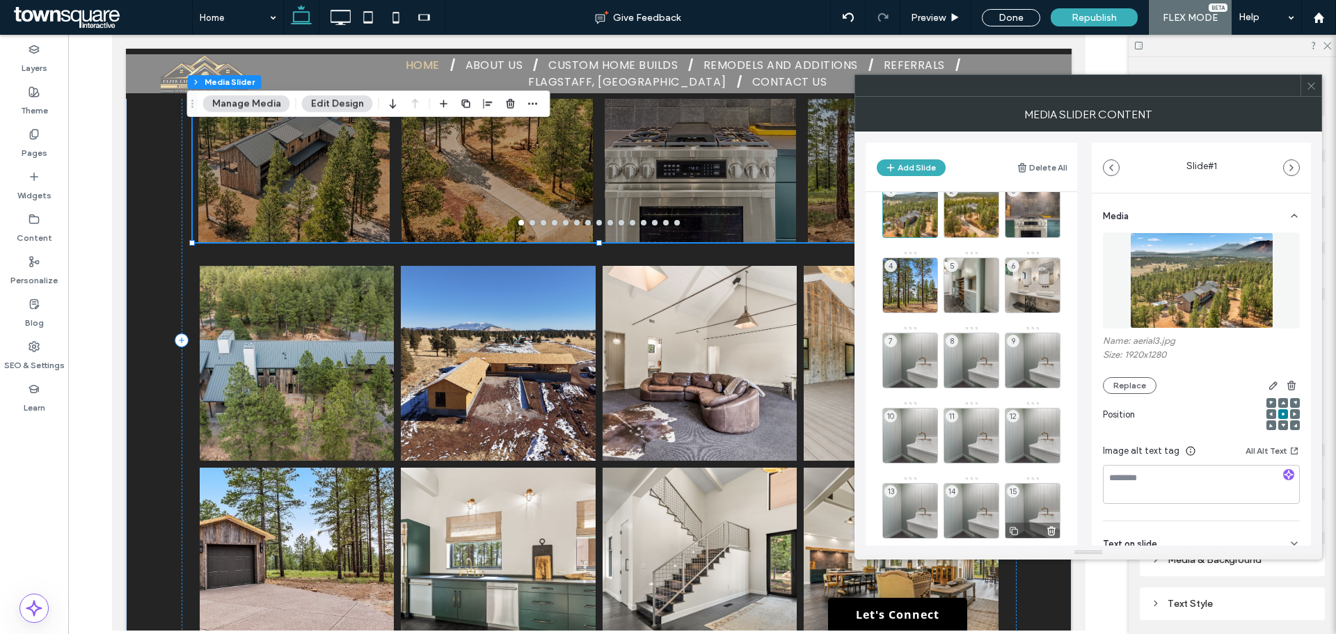
scroll to position [51, 0]
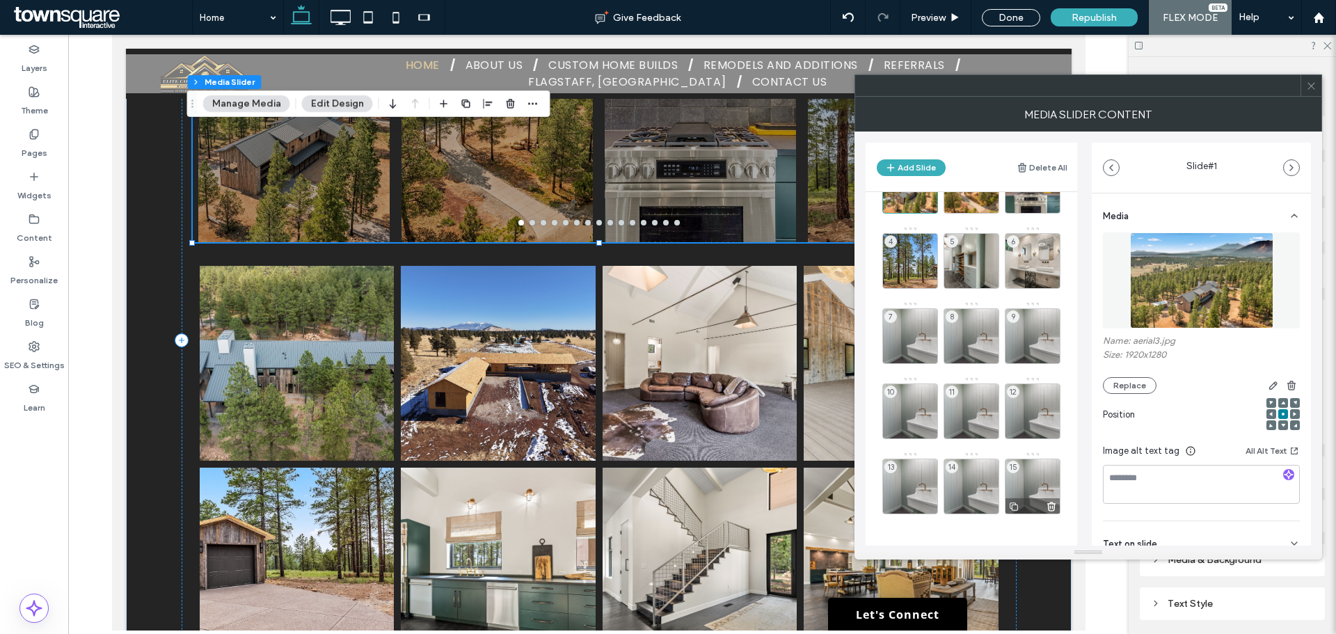
click at [1048, 506] on icon at bounding box center [1051, 506] width 11 height 13
click at [992, 507] on use at bounding box center [991, 507] width 8 height 8
click at [933, 501] on icon at bounding box center [929, 506] width 11 height 13
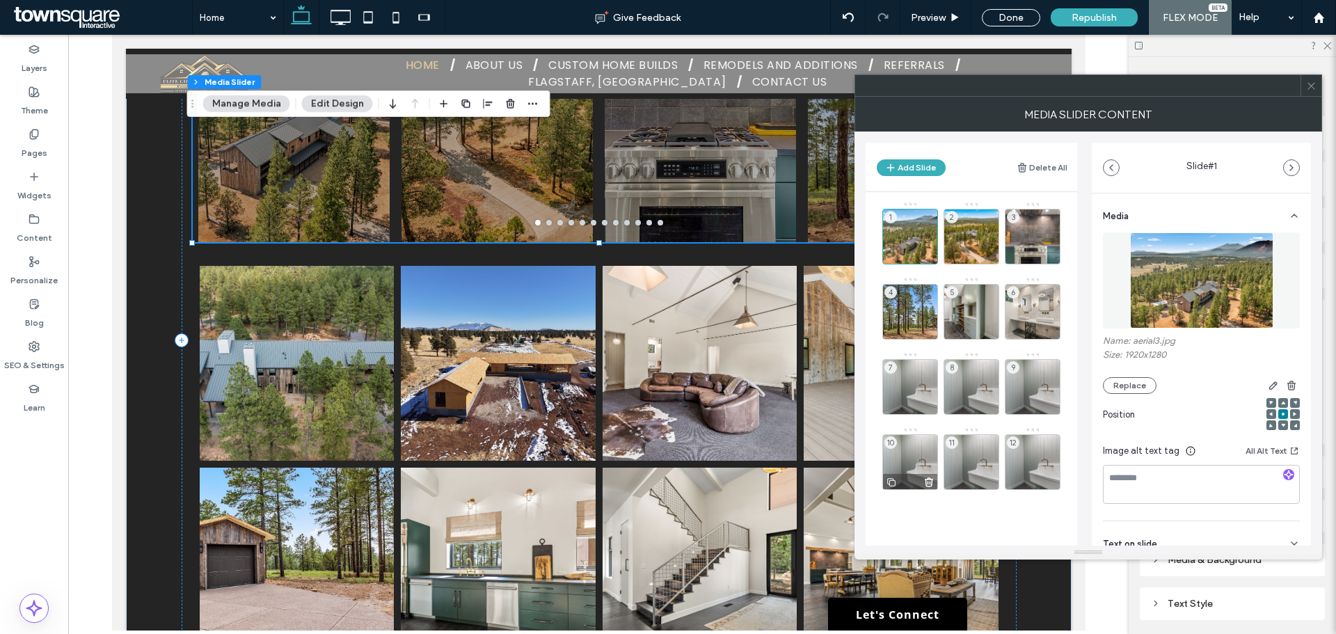
click at [931, 479] on use at bounding box center [930, 482] width 8 height 8
click at [0, 0] on icon at bounding box center [0, 0] width 0 height 0
click at [993, 411] on use at bounding box center [991, 407] width 8 height 8
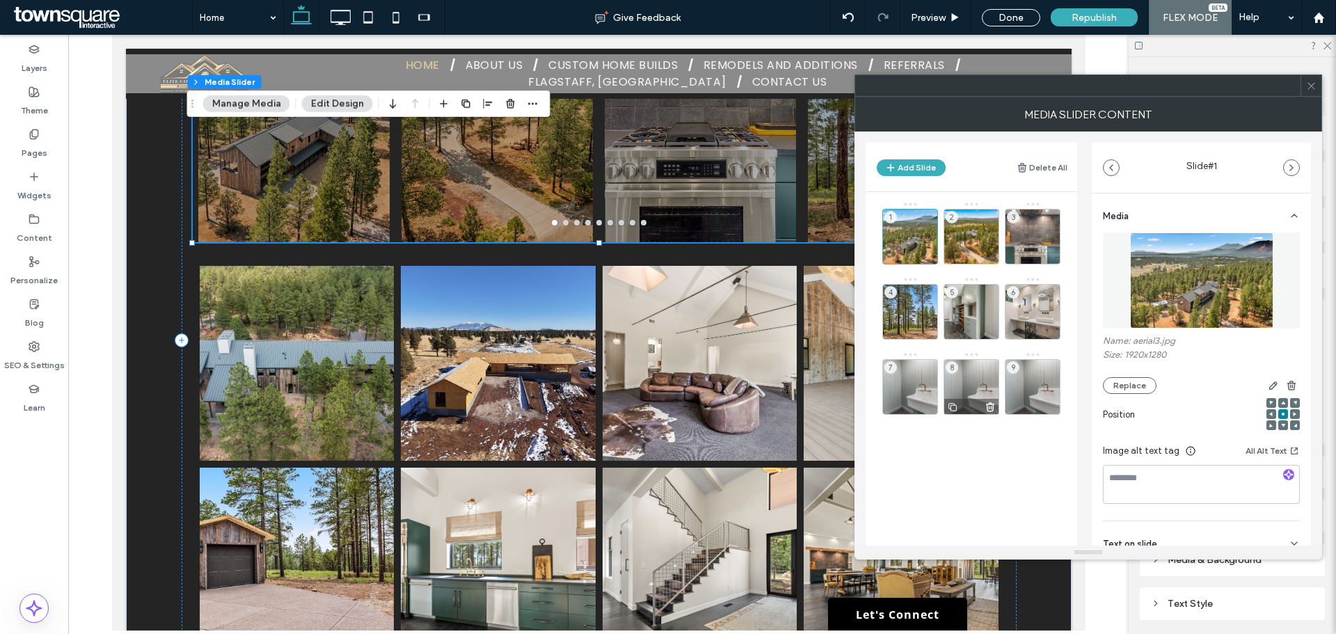
click at [992, 408] on use at bounding box center [991, 407] width 8 height 8
click at [0, 0] on use at bounding box center [0, 0] width 0 height 0
click at [895, 403] on icon at bounding box center [891, 407] width 11 height 13
click at [987, 391] on div "8" at bounding box center [972, 387] width 56 height 56
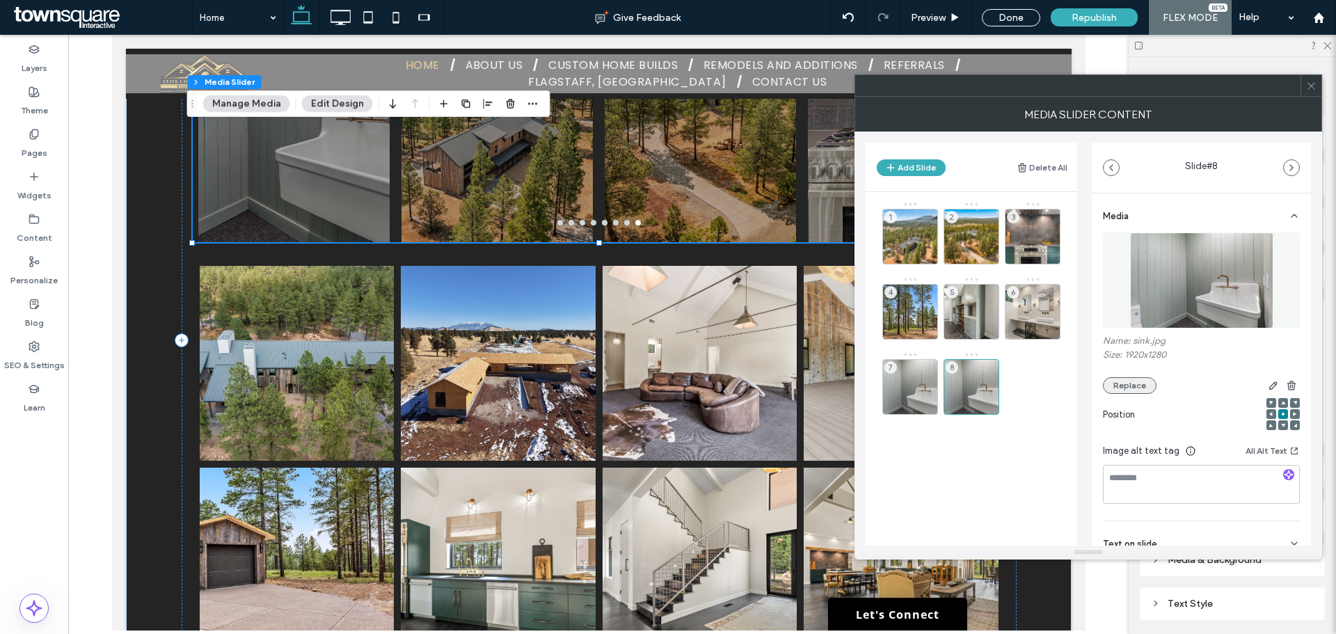
click at [1128, 384] on button "Replace" at bounding box center [1130, 385] width 54 height 17
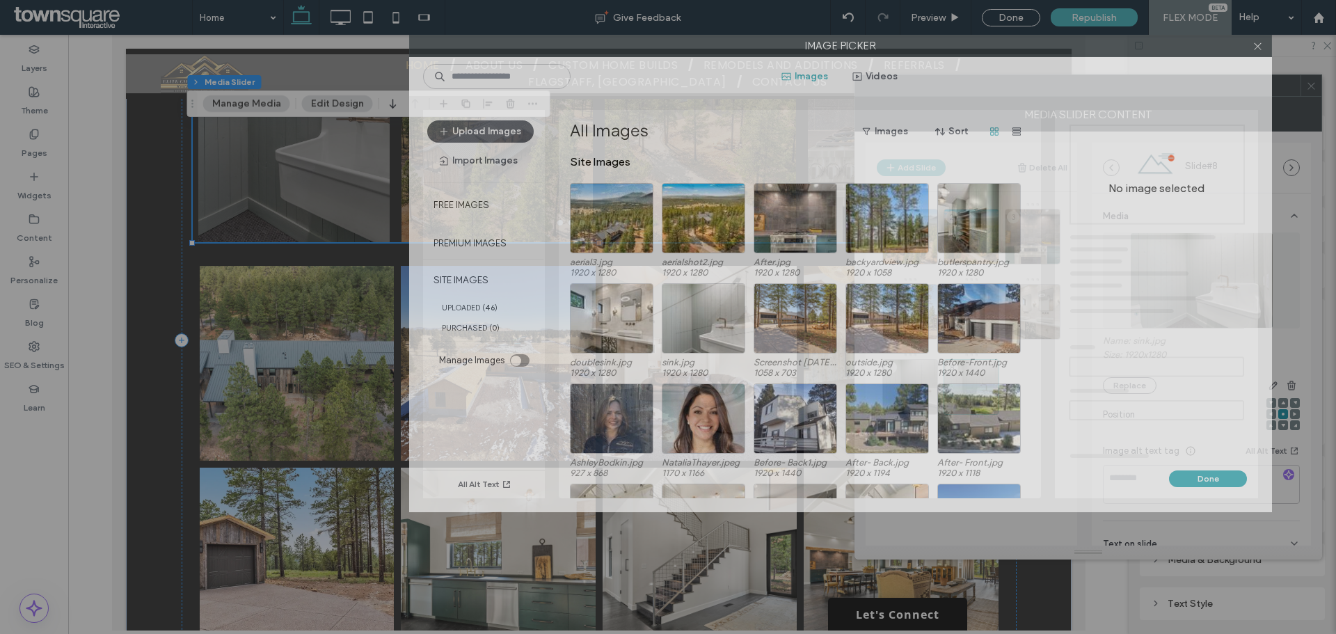
drag, startPoint x: 626, startPoint y: 85, endPoint x: 799, endPoint y: 36, distance: 179.4
click at [799, 36] on label "Image Picker" at bounding box center [841, 45] width 862 height 21
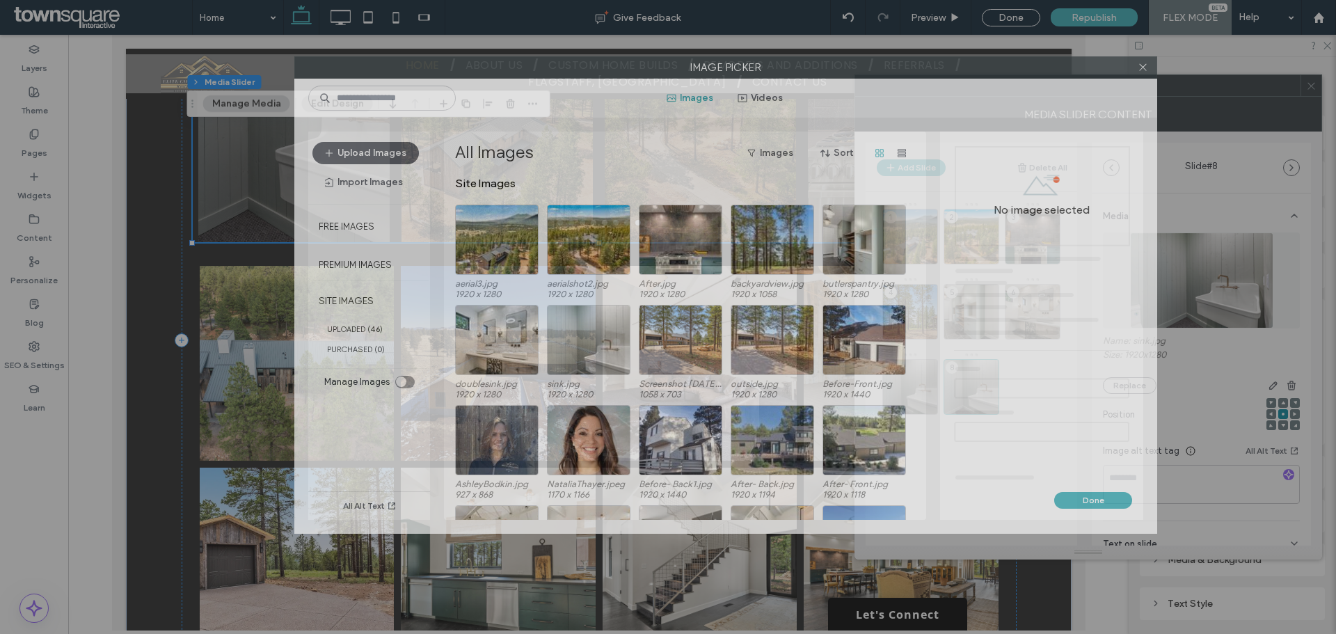
drag, startPoint x: 1020, startPoint y: 49, endPoint x: 906, endPoint y: 70, distance: 116.7
click at [906, 70] on label "Image Picker" at bounding box center [726, 67] width 862 height 21
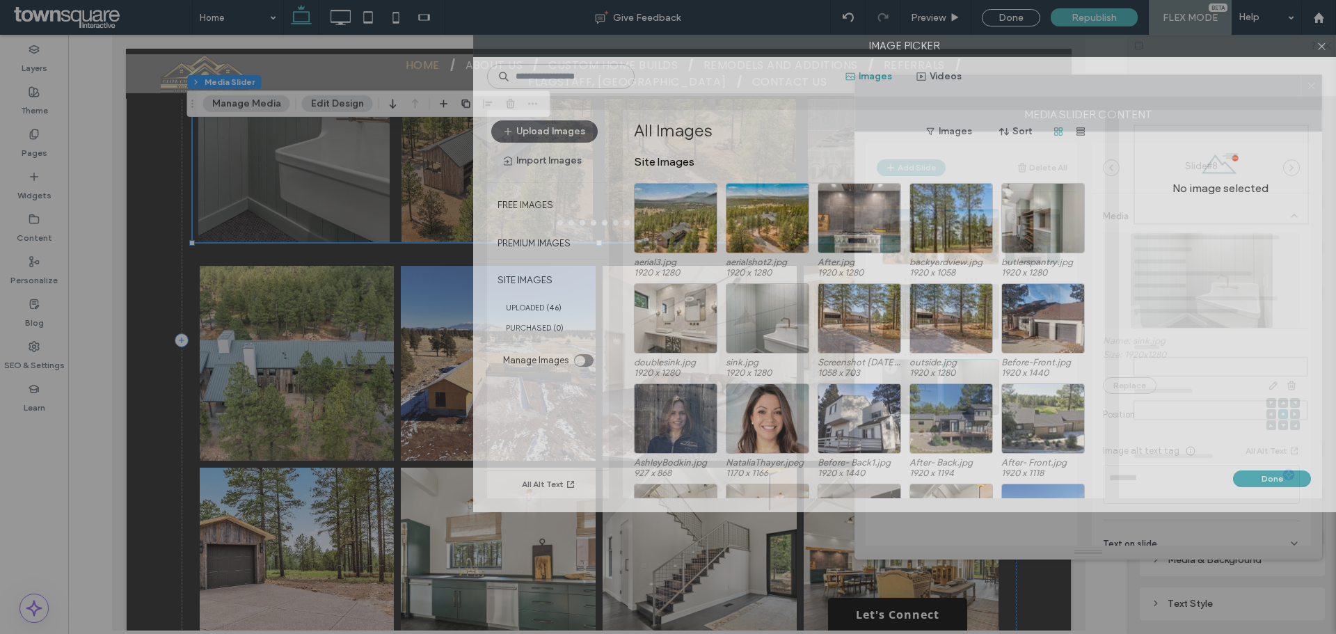
drag, startPoint x: 892, startPoint y: 64, endPoint x: 1129, endPoint y: -22, distance: 252.5
click at [1129, 0] on html ".wqwq-1{fill:#231f20;} .cls-1q, .cls-2q { fill-rule: evenodd; } .cls-2q { fill:…" at bounding box center [668, 317] width 1336 height 634
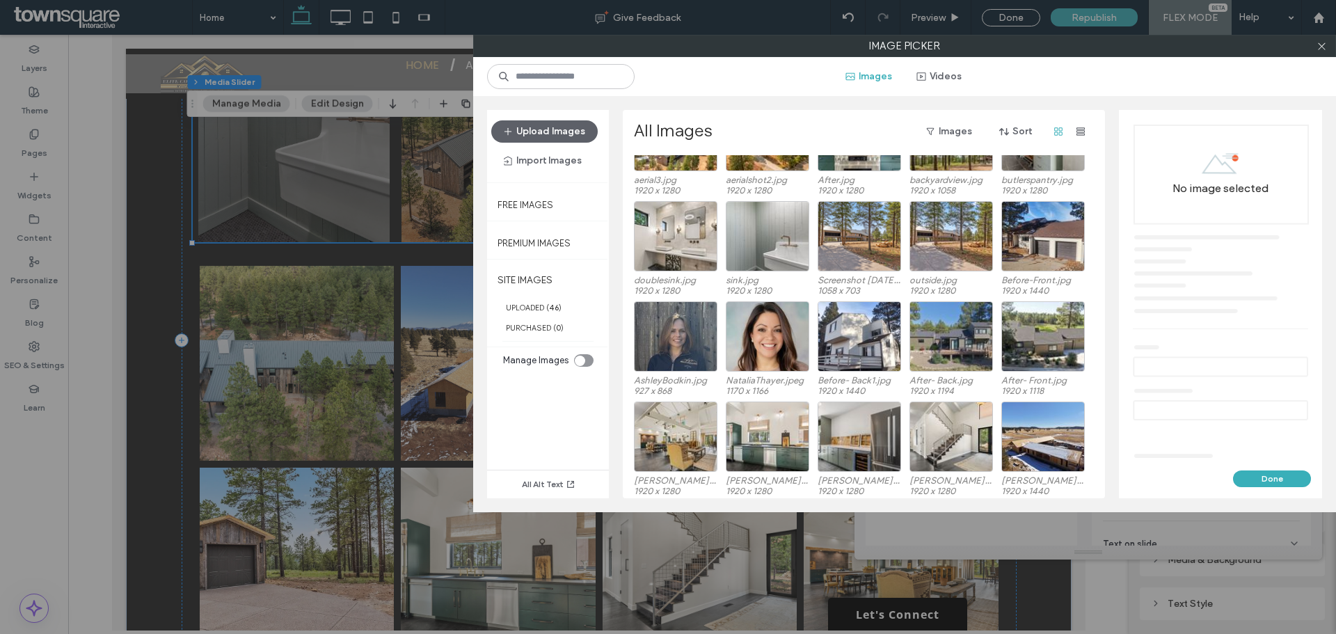
scroll to position [86, 0]
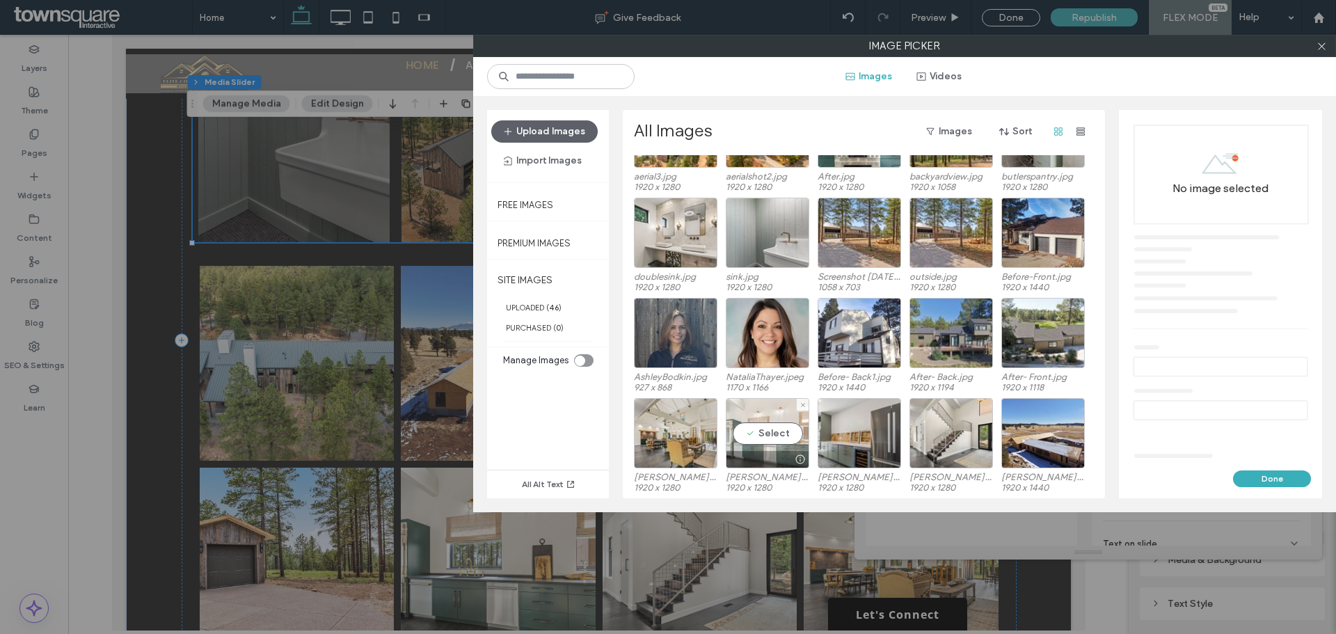
click at [772, 434] on div "Select" at bounding box center [768, 433] width 84 height 70
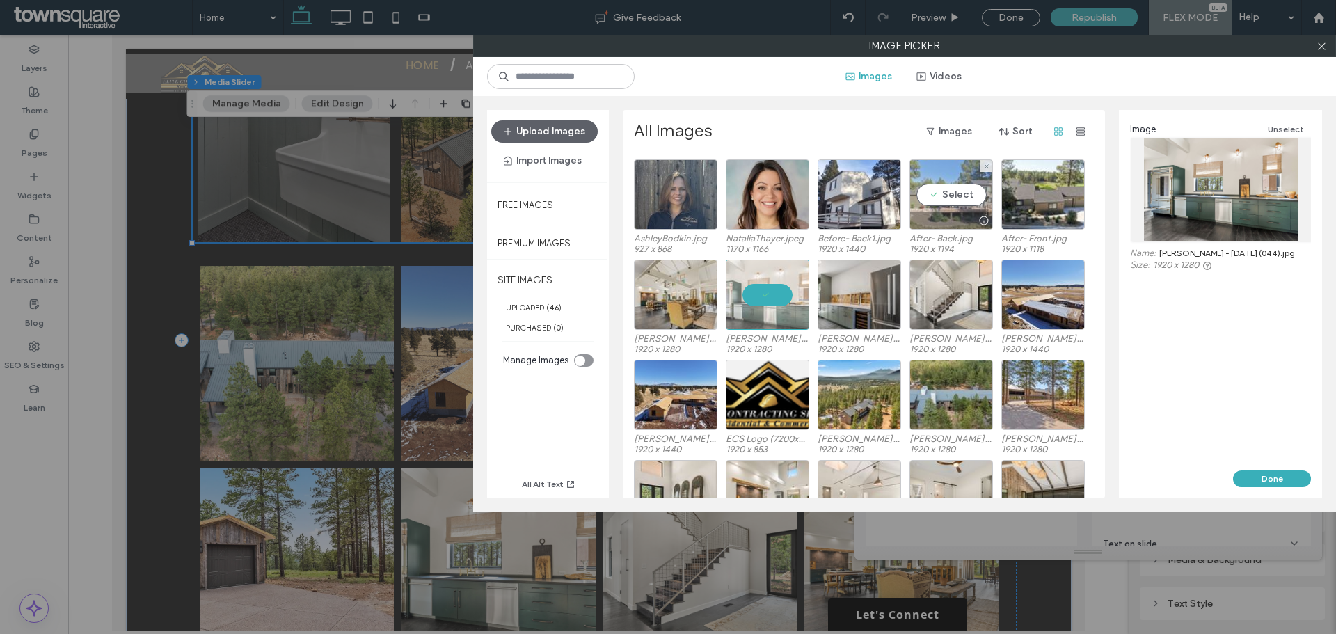
scroll to position [225, 0]
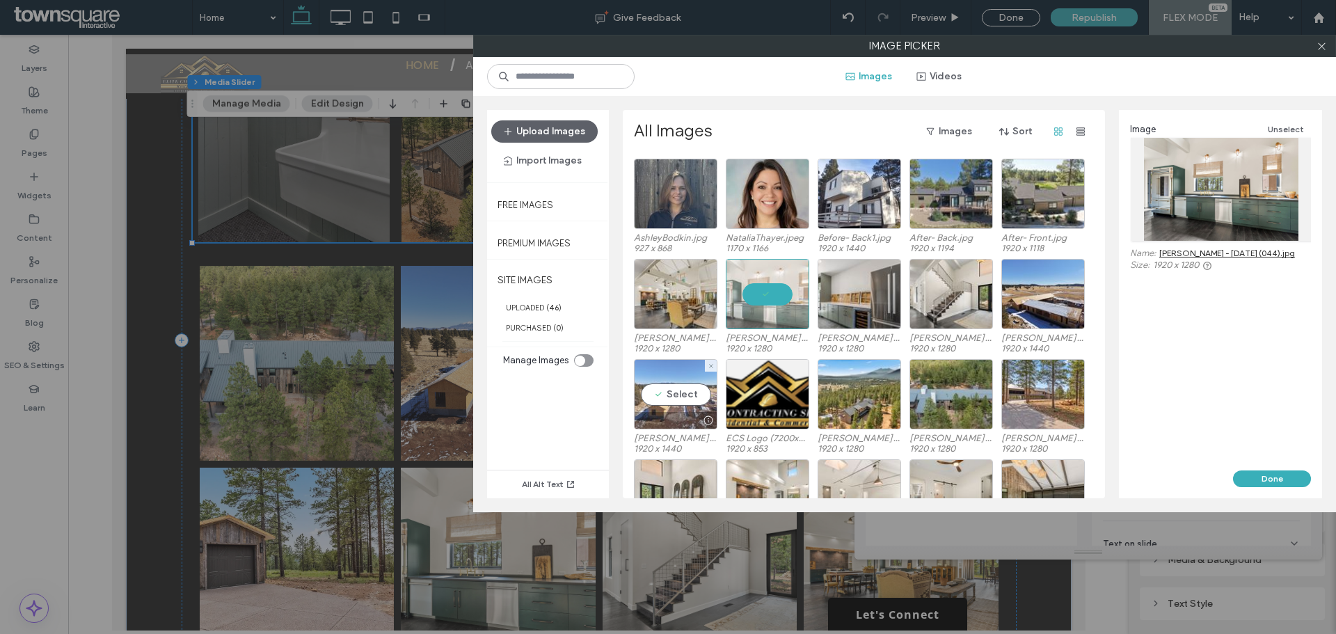
click at [686, 395] on div "Select" at bounding box center [676, 394] width 84 height 70
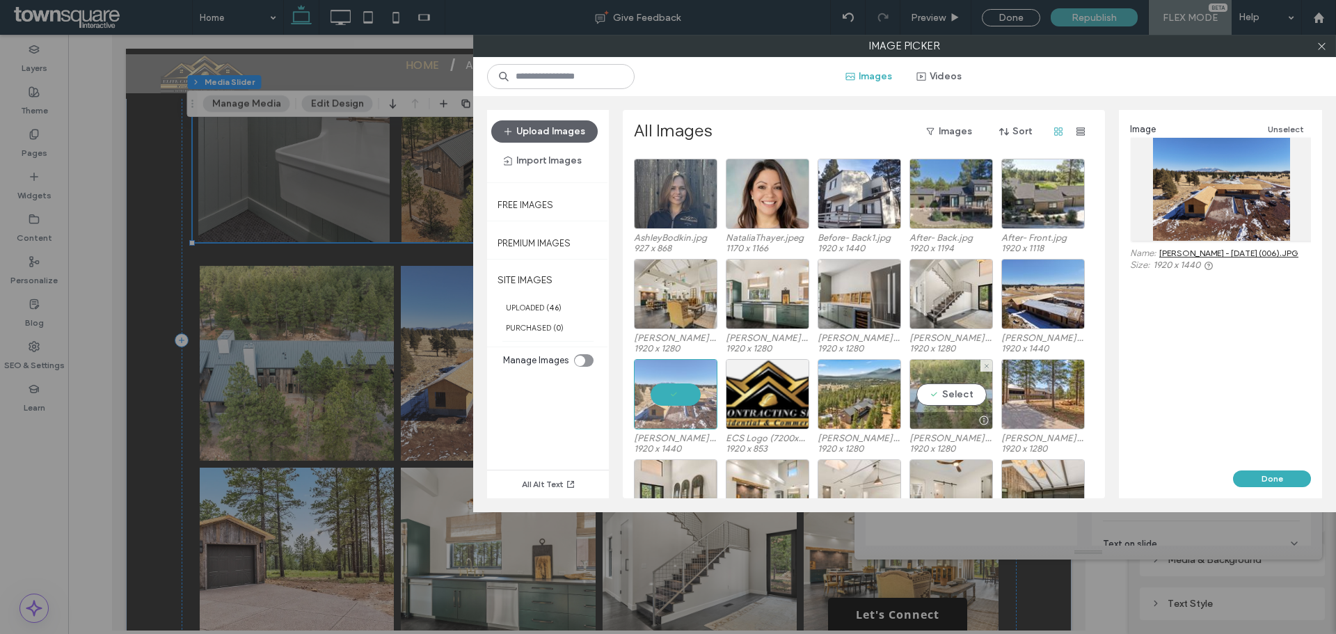
click at [932, 396] on div "Select" at bounding box center [952, 394] width 84 height 70
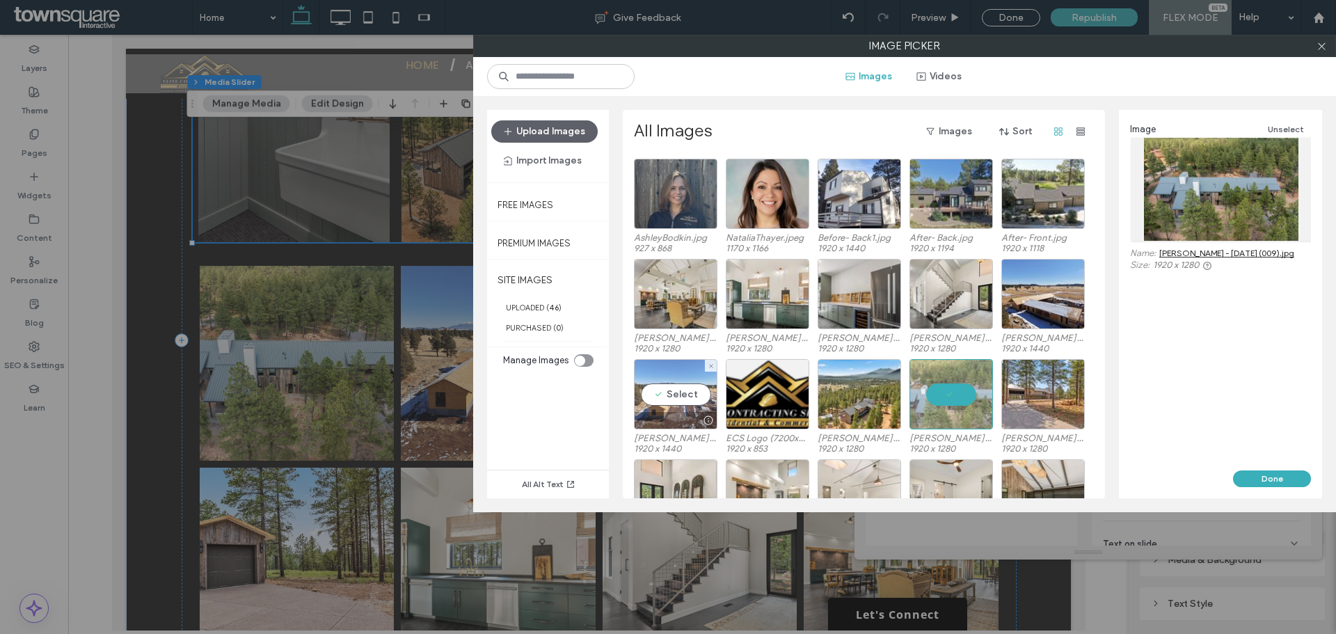
click at [672, 402] on div "Select" at bounding box center [676, 394] width 84 height 70
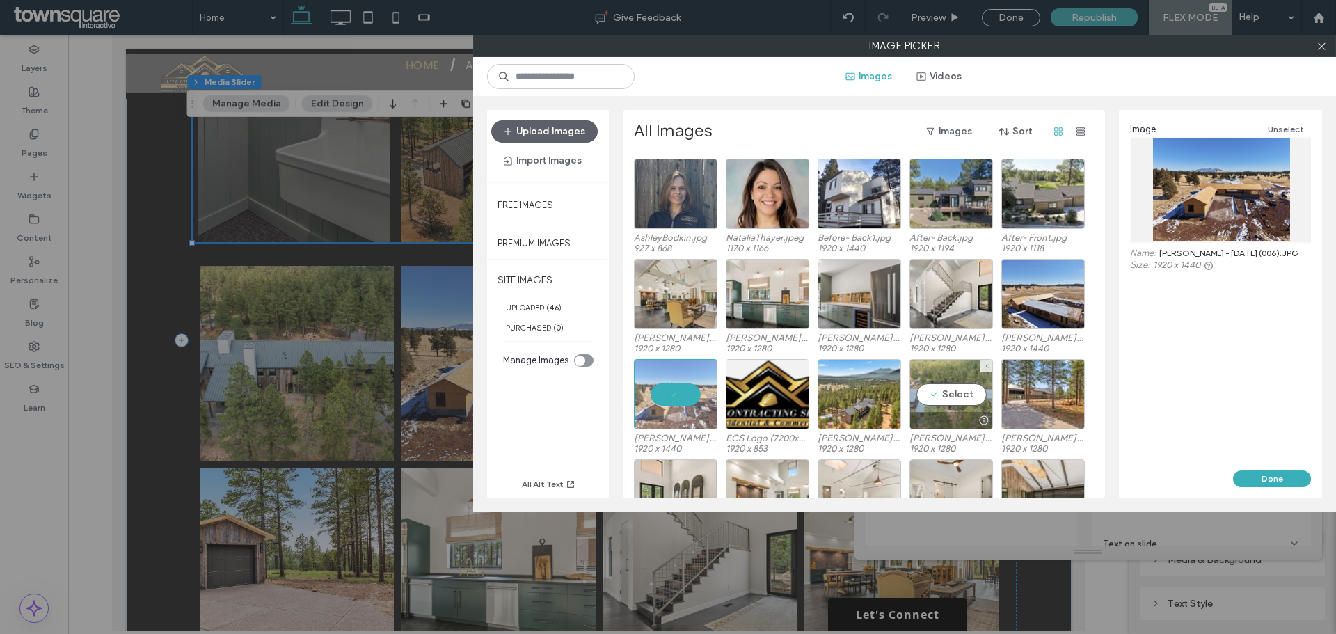
click at [948, 395] on div "Select" at bounding box center [952, 394] width 84 height 70
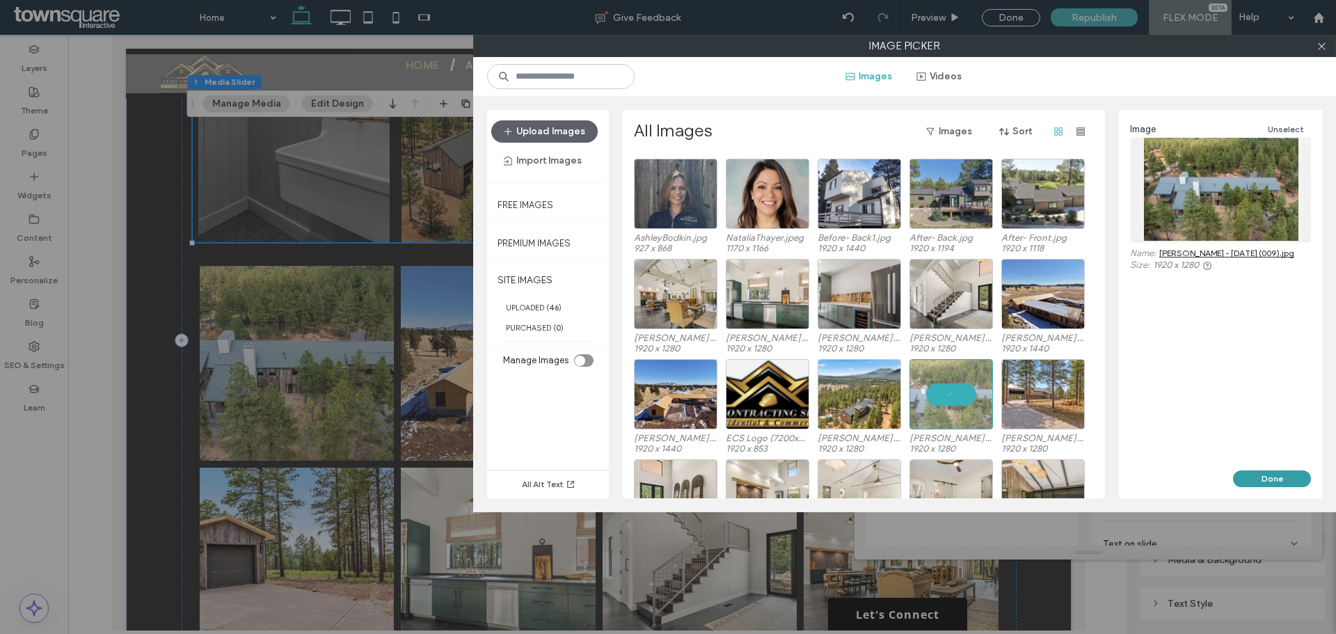
click at [1272, 482] on button "Done" at bounding box center [1272, 479] width 78 height 17
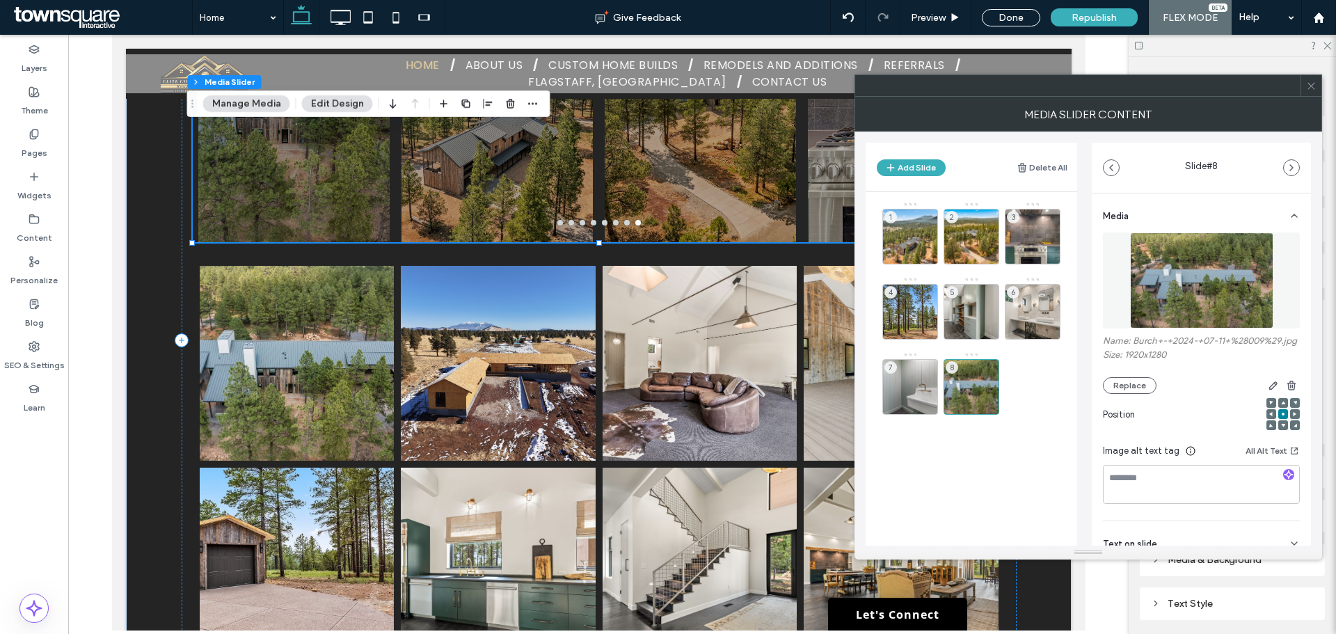
click at [1015, 428] on div "1 2 3 4 5 6 7 8" at bounding box center [980, 353] width 195 height 303
click at [956, 408] on use at bounding box center [953, 407] width 8 height 8
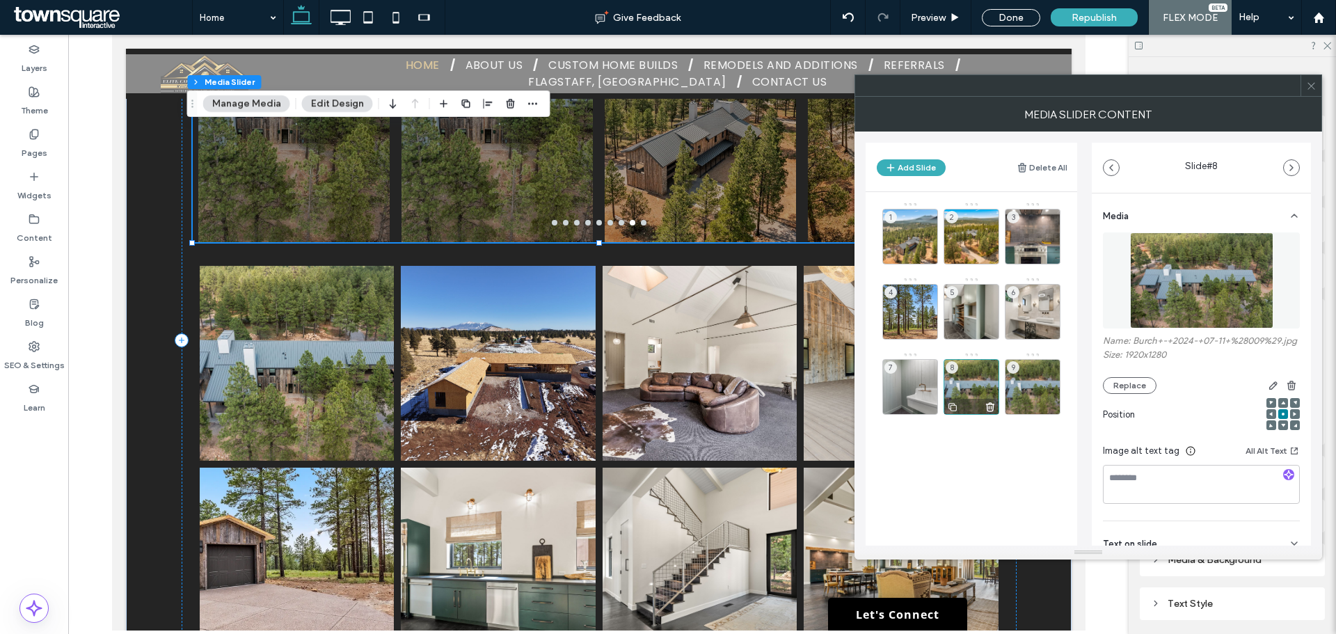
click at [956, 408] on use at bounding box center [953, 407] width 8 height 8
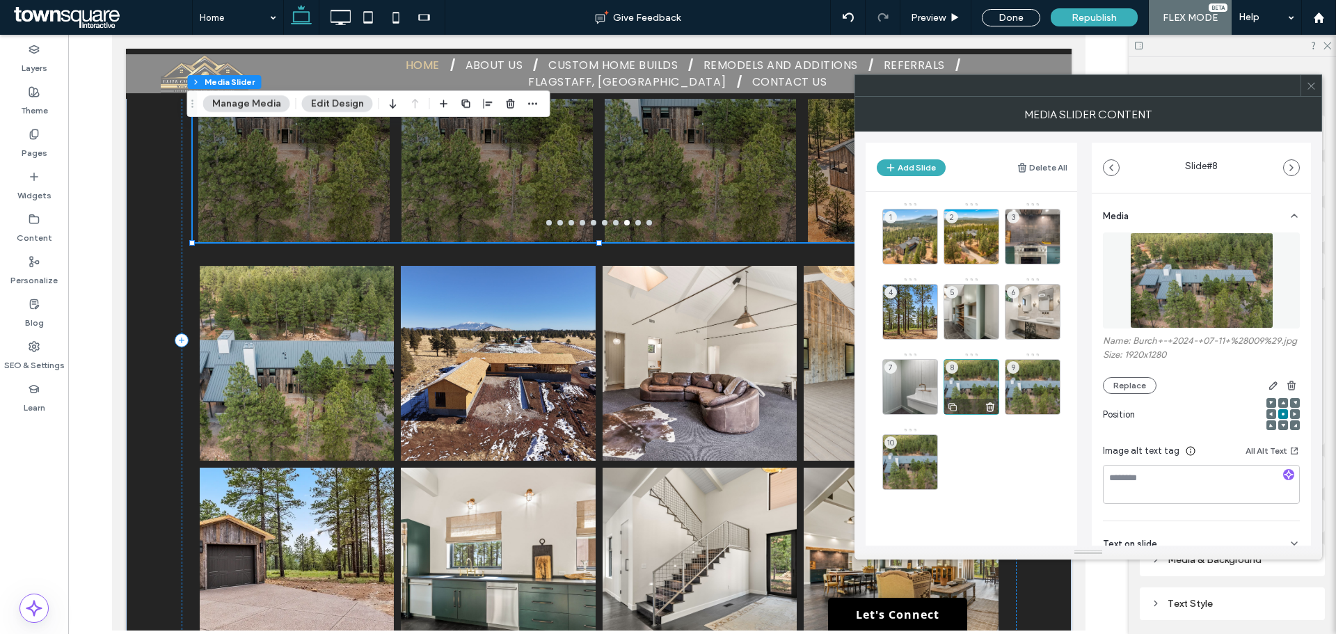
click at [956, 408] on use at bounding box center [953, 407] width 8 height 8
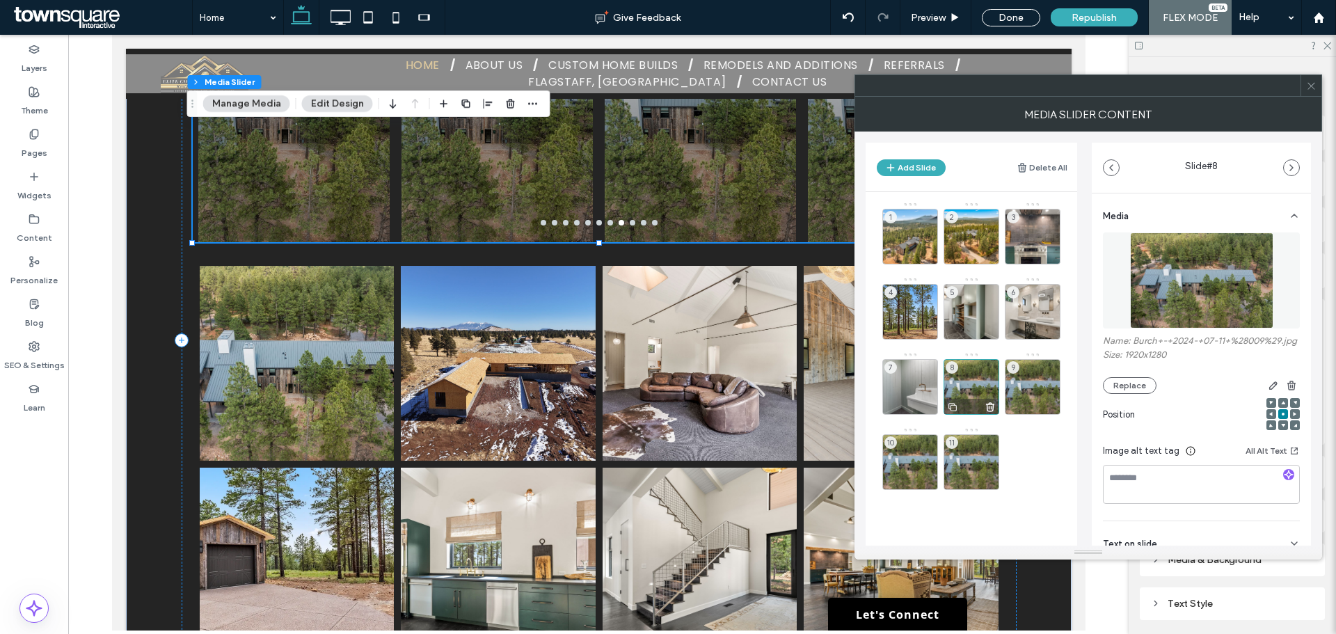
click at [956, 408] on use at bounding box center [953, 407] width 8 height 8
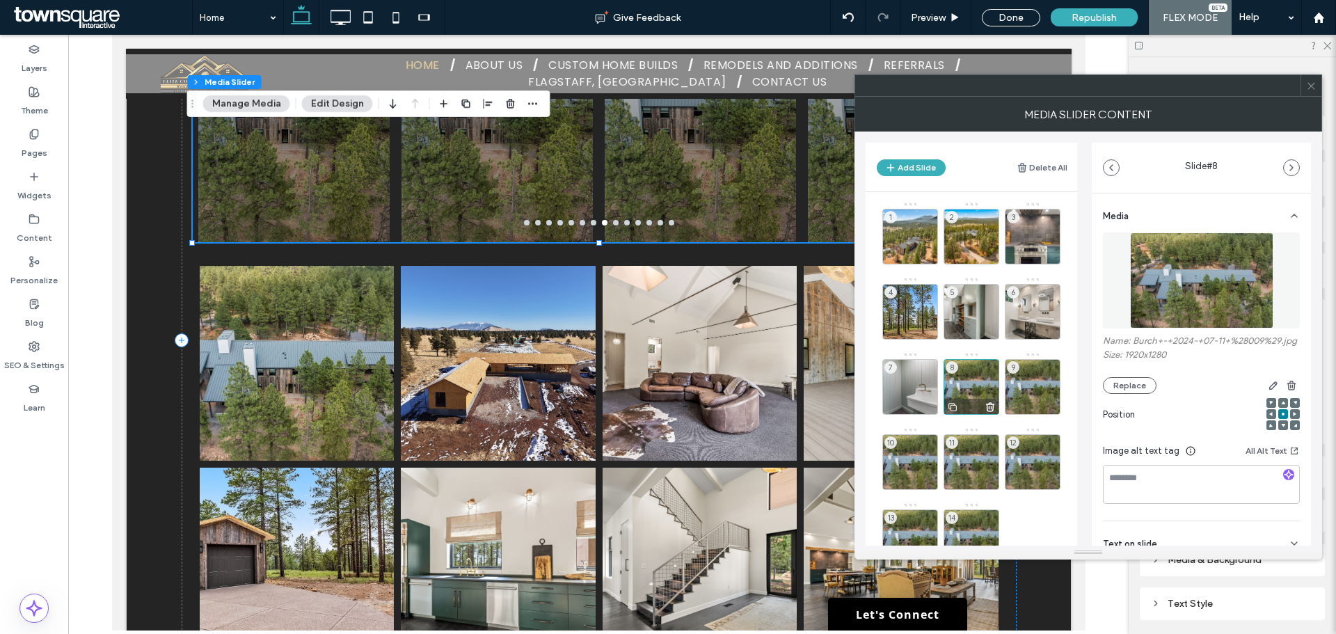
click at [956, 408] on use at bounding box center [953, 407] width 8 height 8
click at [1041, 384] on div "9" at bounding box center [1033, 387] width 56 height 56
click at [1136, 394] on button "Replace" at bounding box center [1130, 385] width 54 height 17
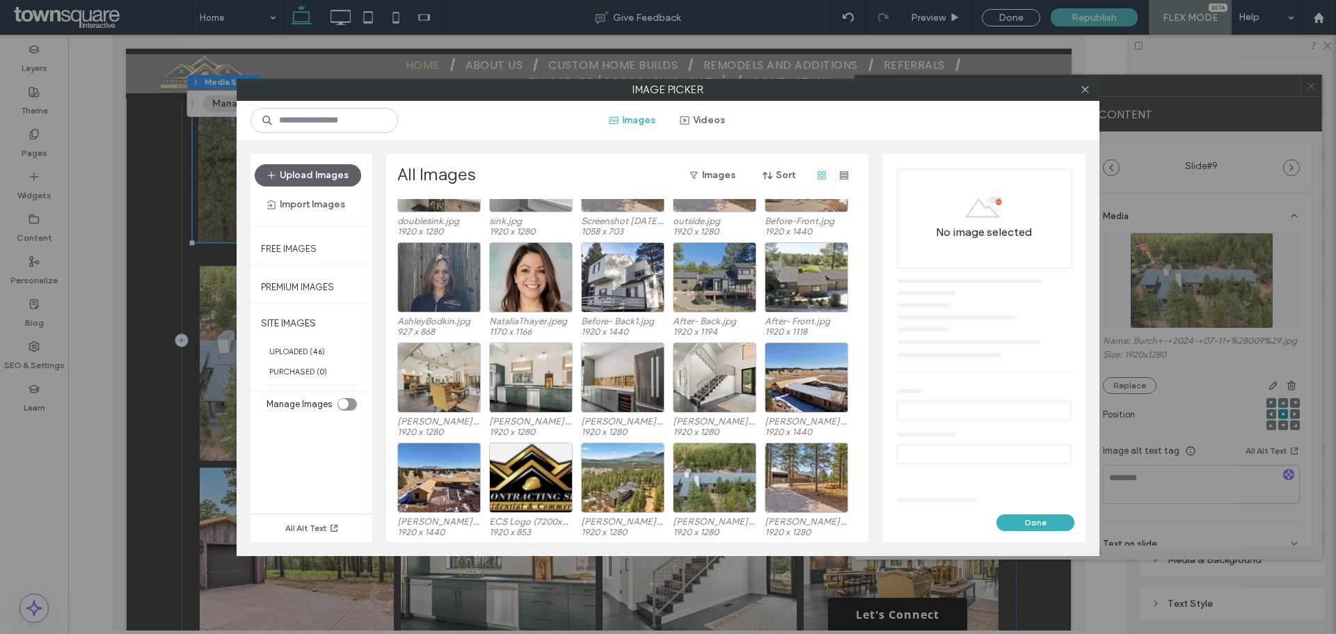
scroll to position [209, 0]
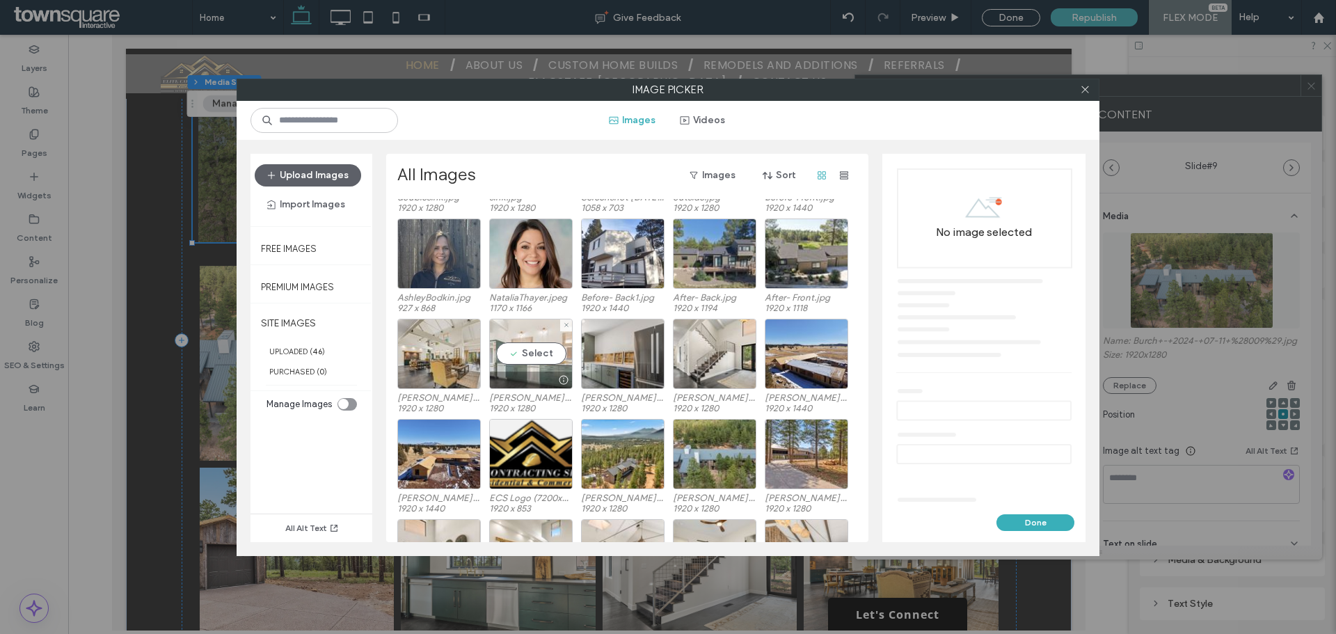
click at [535, 359] on div "Select" at bounding box center [531, 354] width 84 height 70
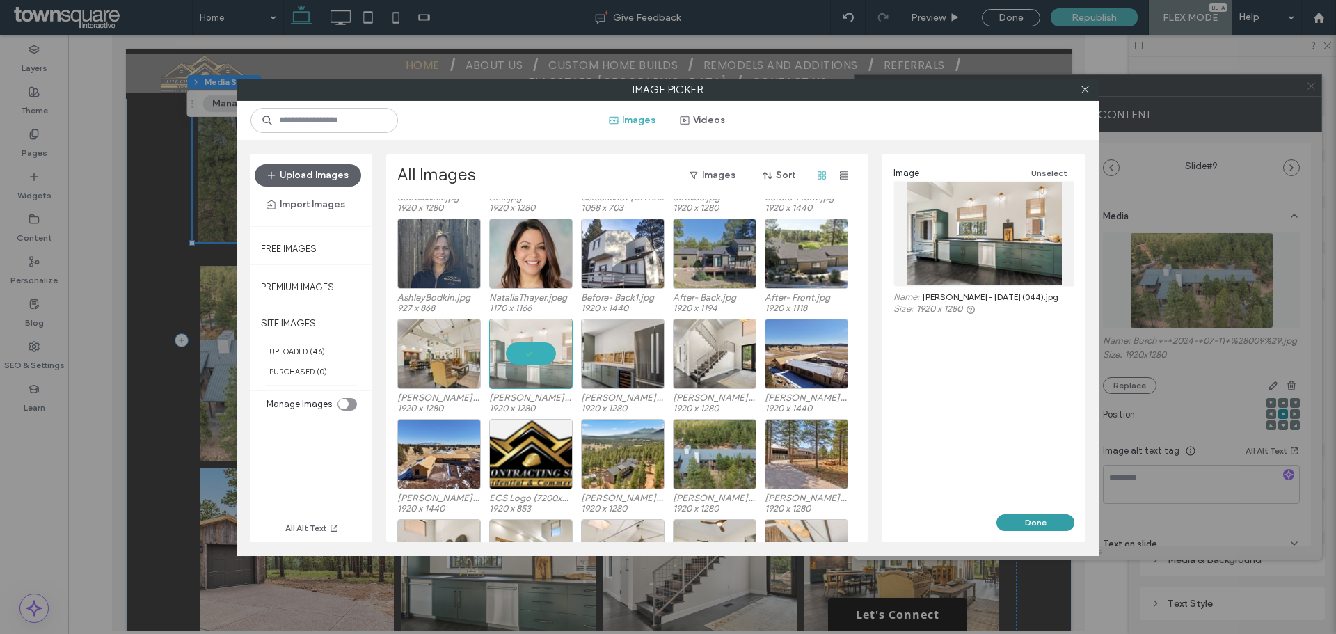
click at [1044, 525] on button "Done" at bounding box center [1036, 522] width 78 height 17
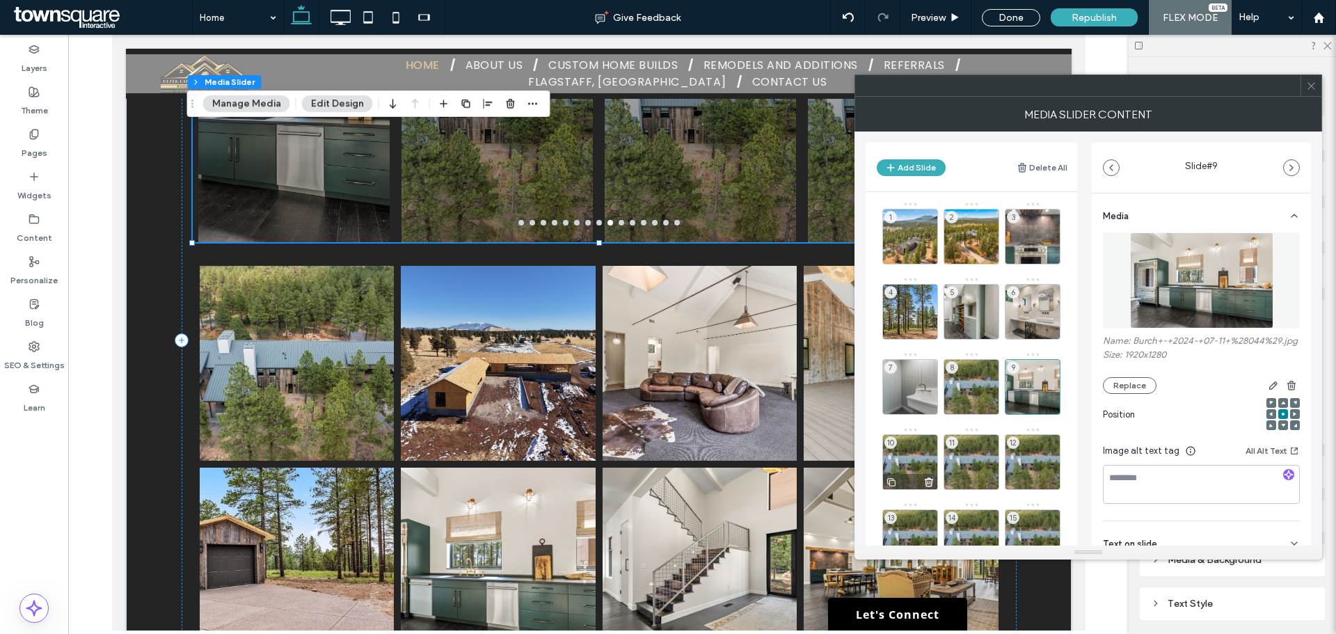
click at [913, 452] on div "10" at bounding box center [911, 462] width 56 height 56
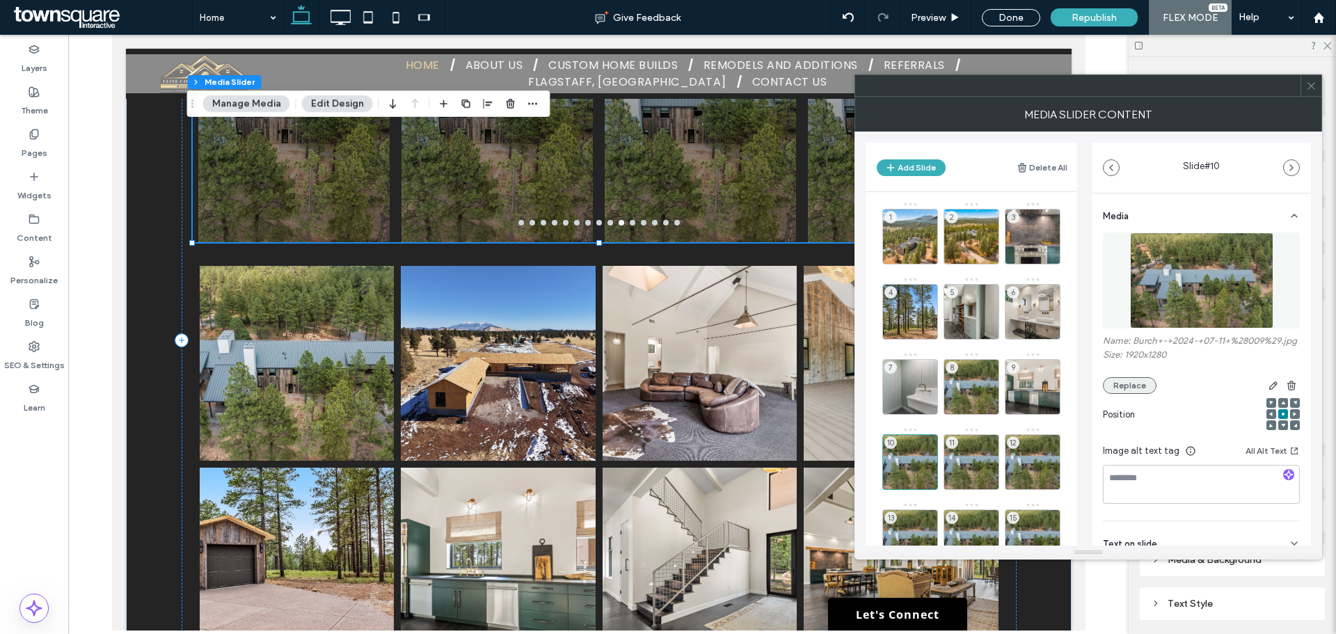
click at [1114, 394] on button "Replace" at bounding box center [1130, 385] width 54 height 17
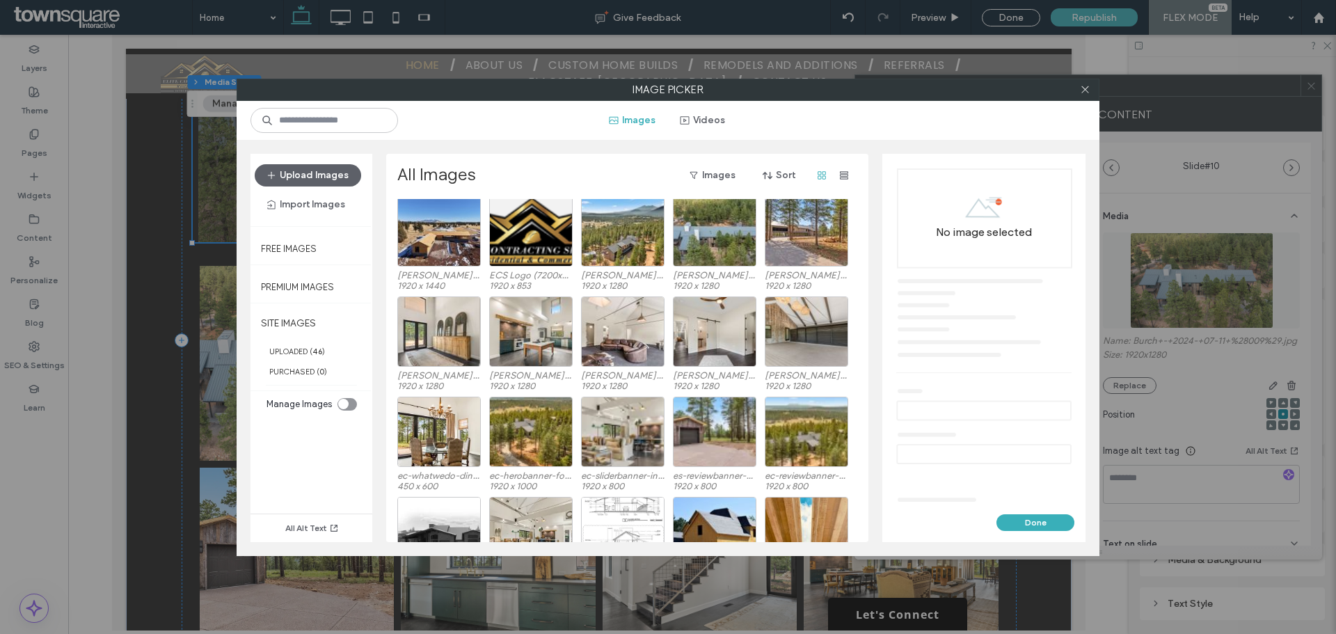
scroll to position [447, 0]
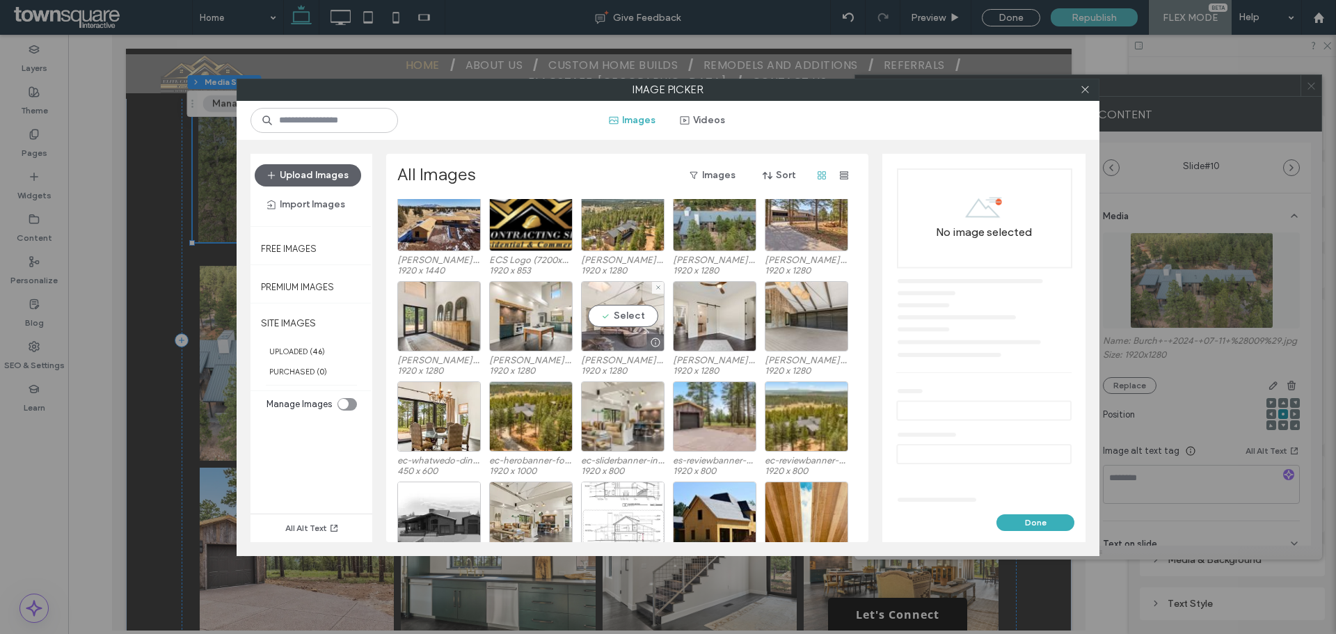
click at [634, 313] on div "Select" at bounding box center [623, 316] width 84 height 70
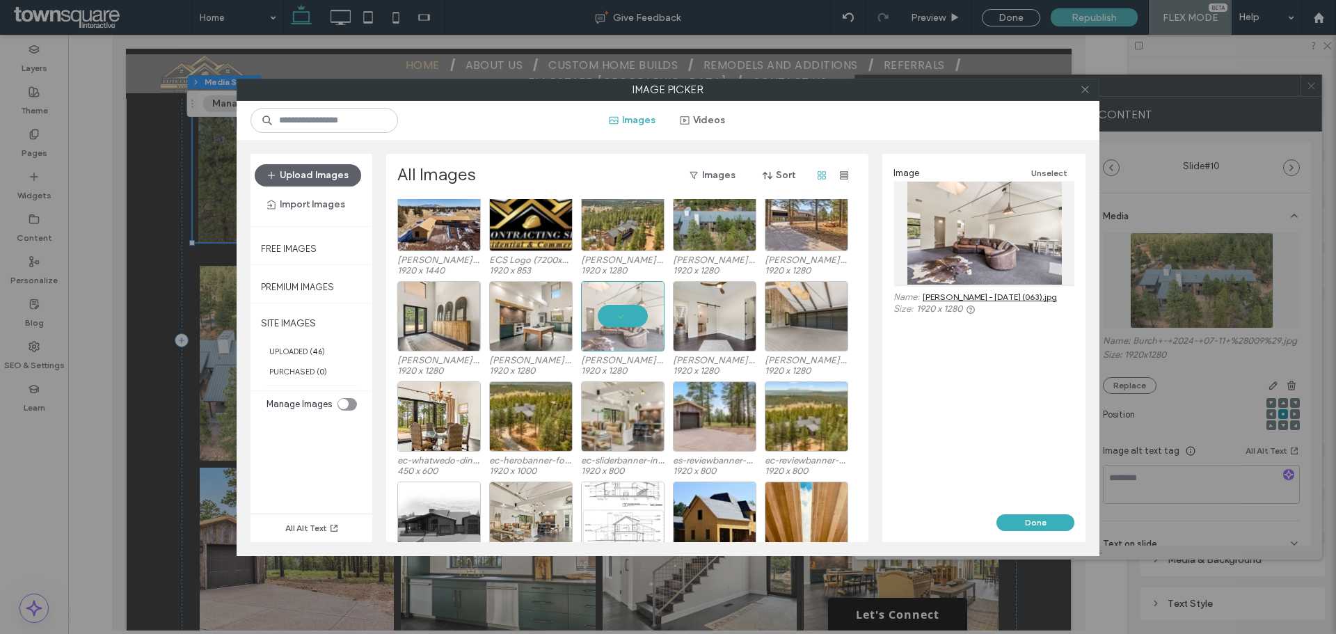
click at [1081, 84] on icon at bounding box center [1085, 89] width 10 height 10
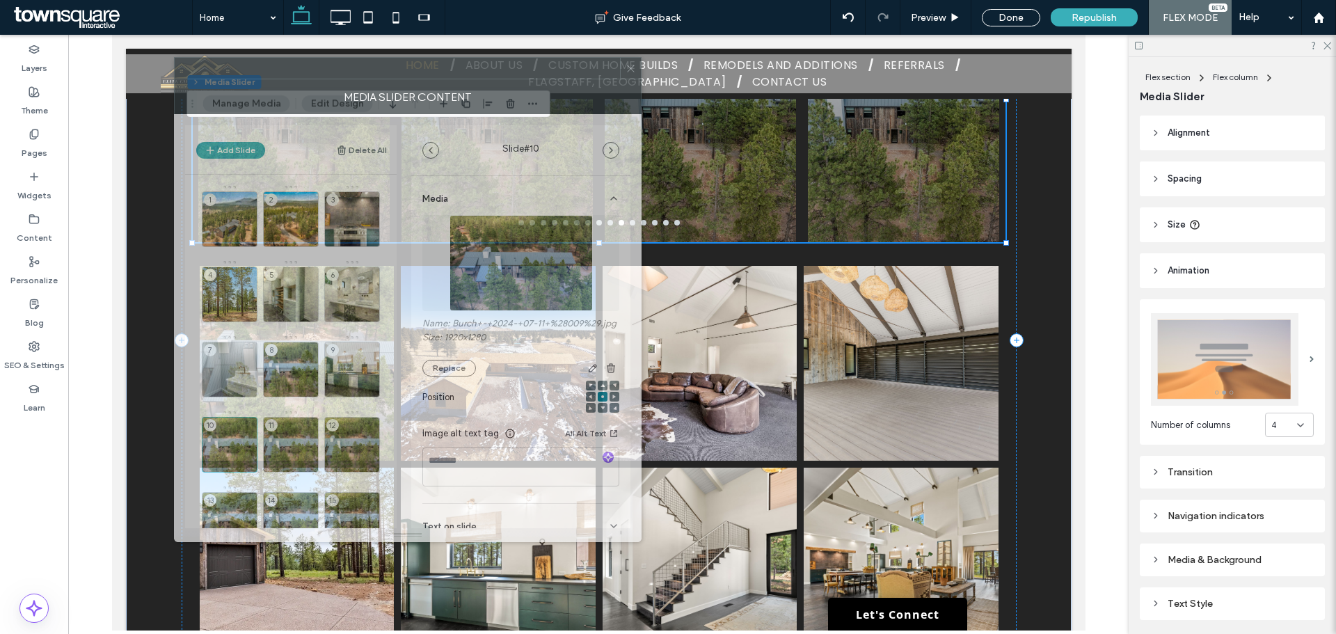
drag, startPoint x: 969, startPoint y: 102, endPoint x: 297, endPoint y: 85, distance: 672.6
click at [297, 85] on div "MEDIA SLIDER CONTENT" at bounding box center [408, 96] width 468 height 35
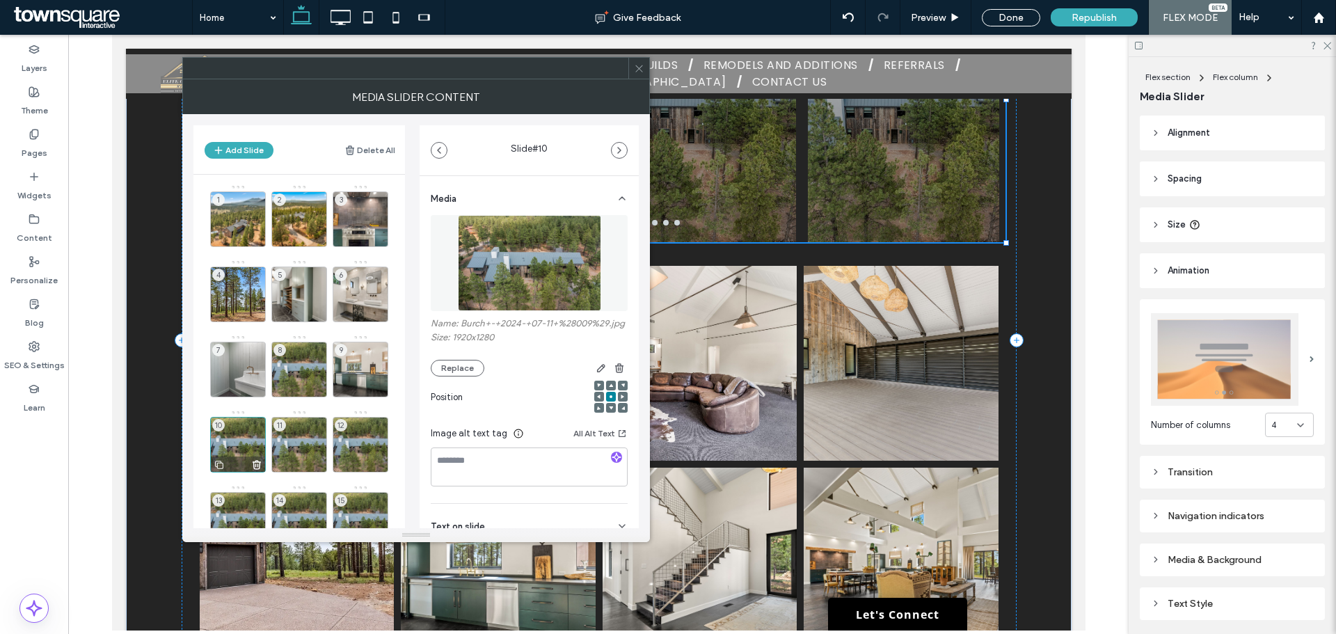
click at [257, 441] on div "10" at bounding box center [238, 445] width 56 height 56
click at [450, 377] on button "Replace" at bounding box center [458, 368] width 54 height 17
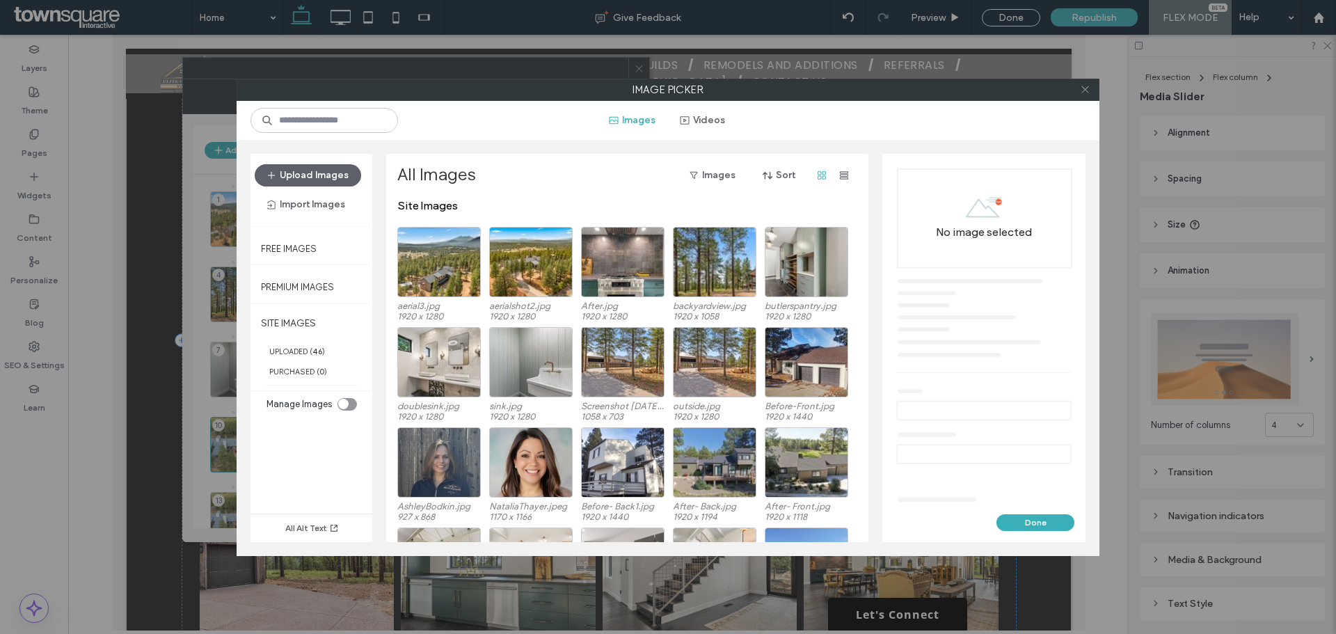
click at [1080, 89] on icon at bounding box center [1085, 89] width 10 height 10
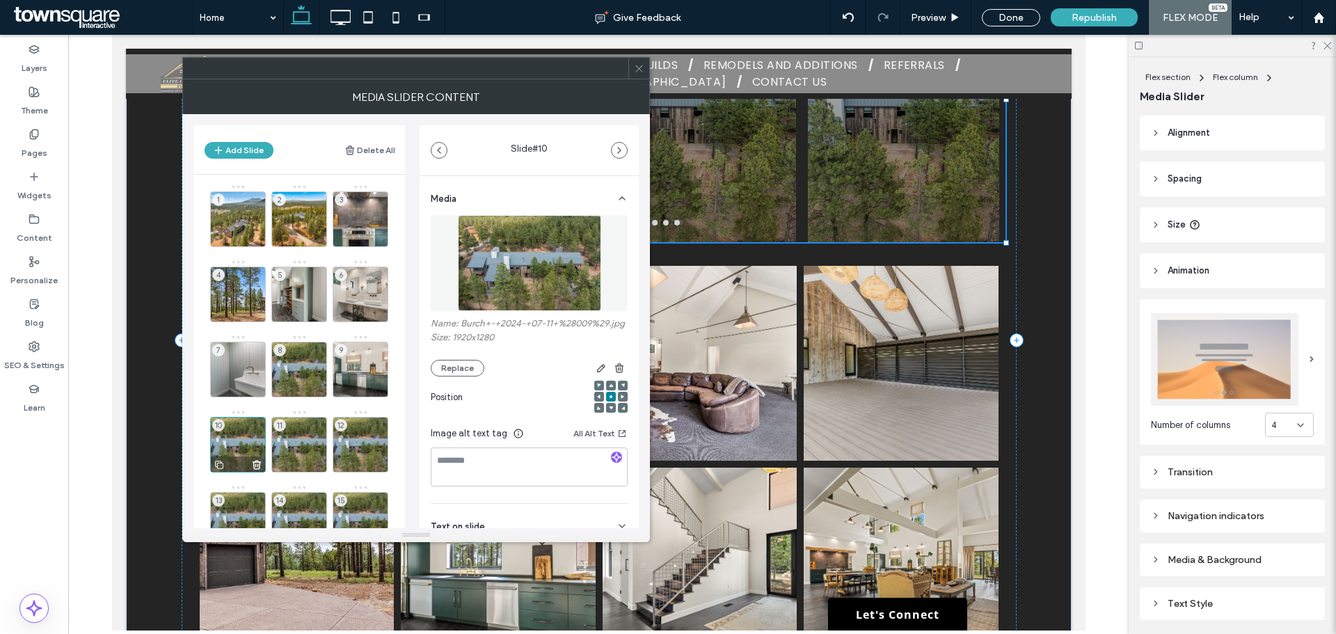
click at [238, 445] on div "10" at bounding box center [238, 445] width 56 height 56
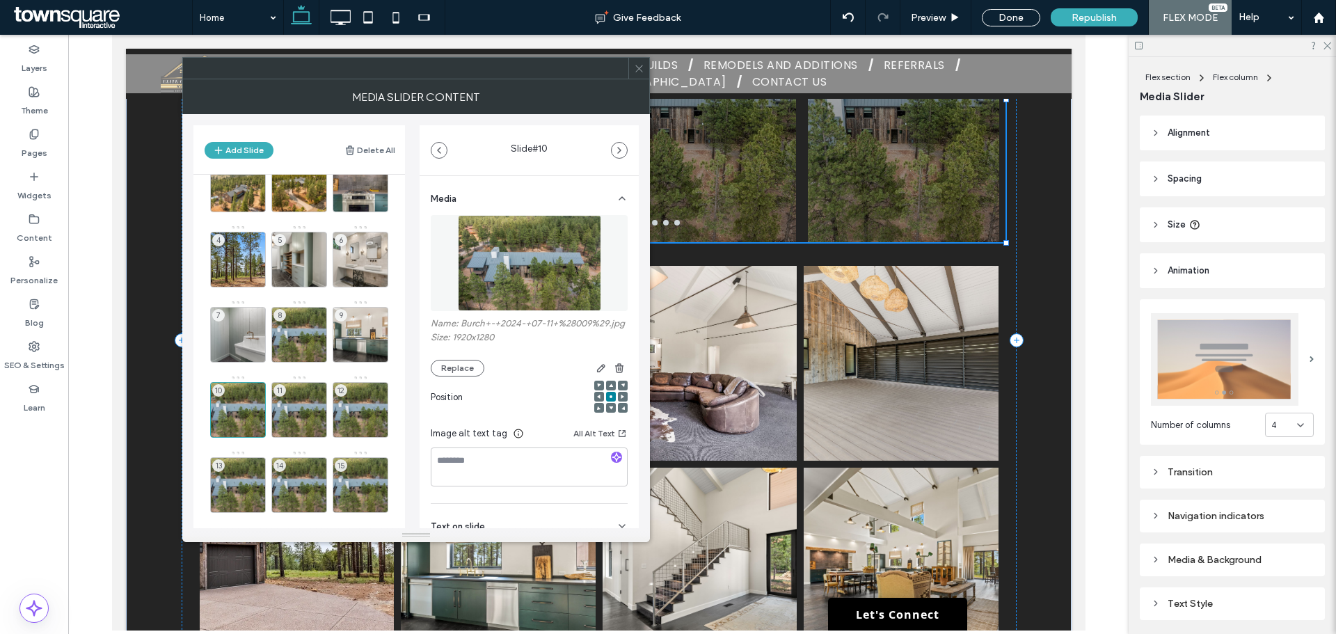
scroll to position [51, 0]
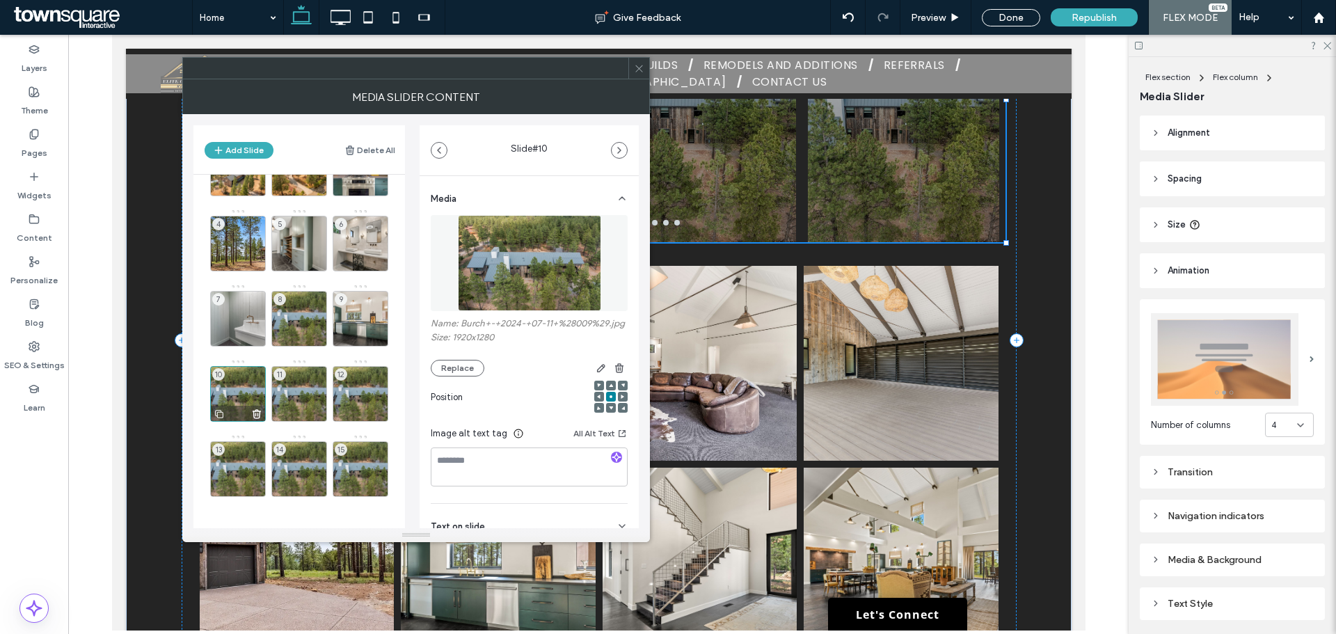
click at [254, 390] on div "10" at bounding box center [238, 394] width 56 height 56
click at [443, 377] on button "Replace" at bounding box center [458, 368] width 54 height 17
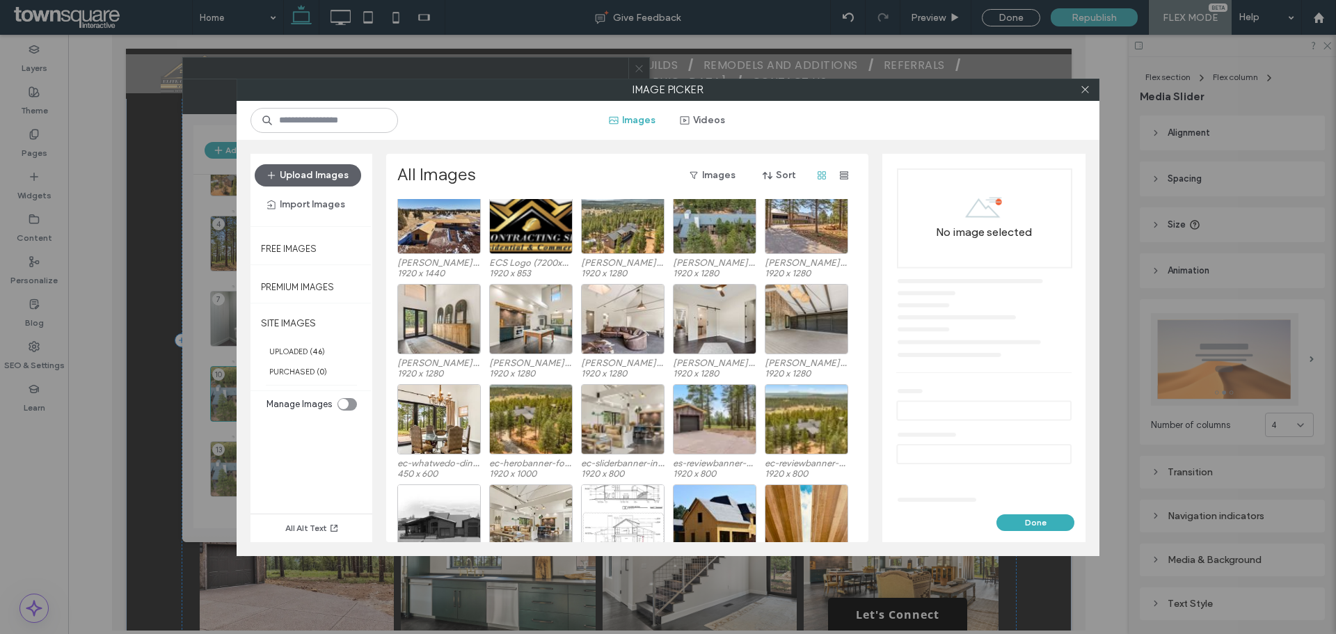
scroll to position [447, 0]
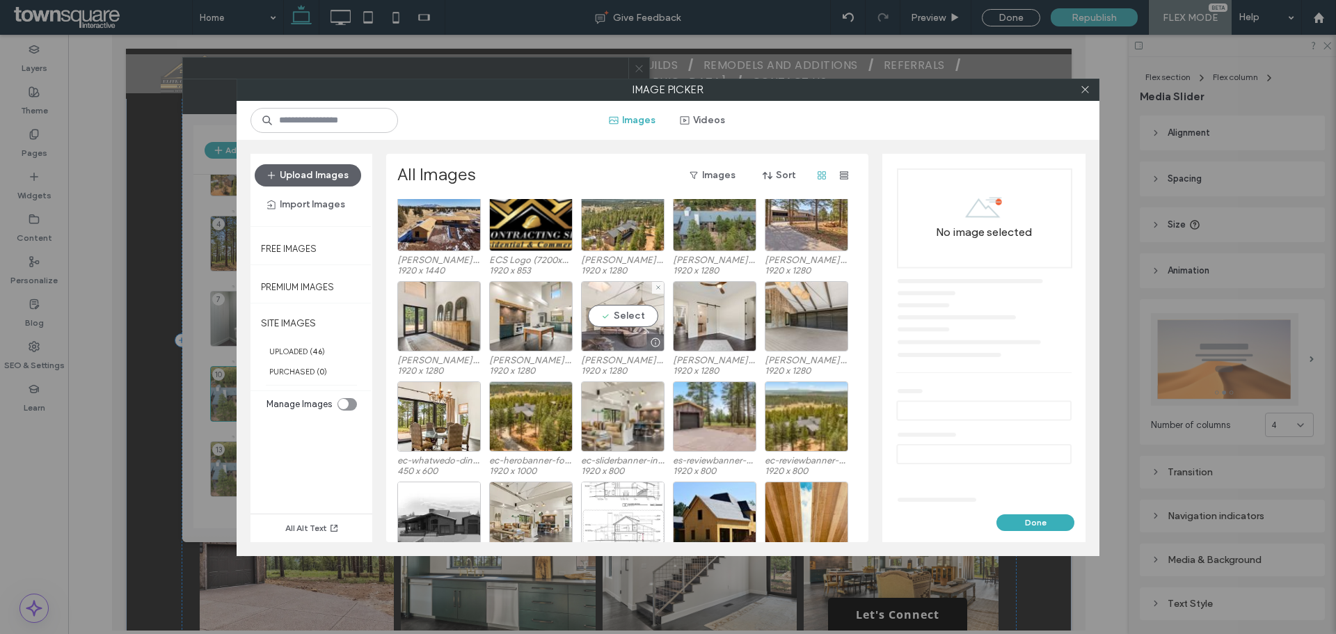
click at [635, 315] on div "Select" at bounding box center [623, 316] width 84 height 70
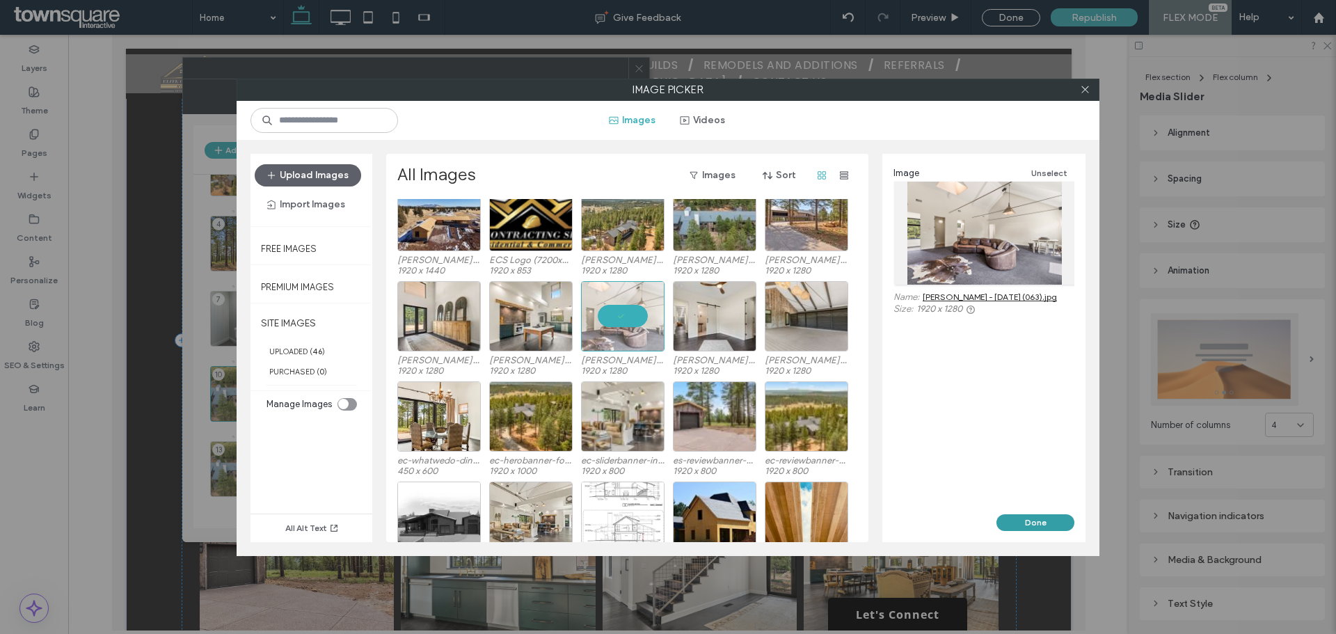
click at [1016, 529] on button "Done" at bounding box center [1036, 522] width 78 height 17
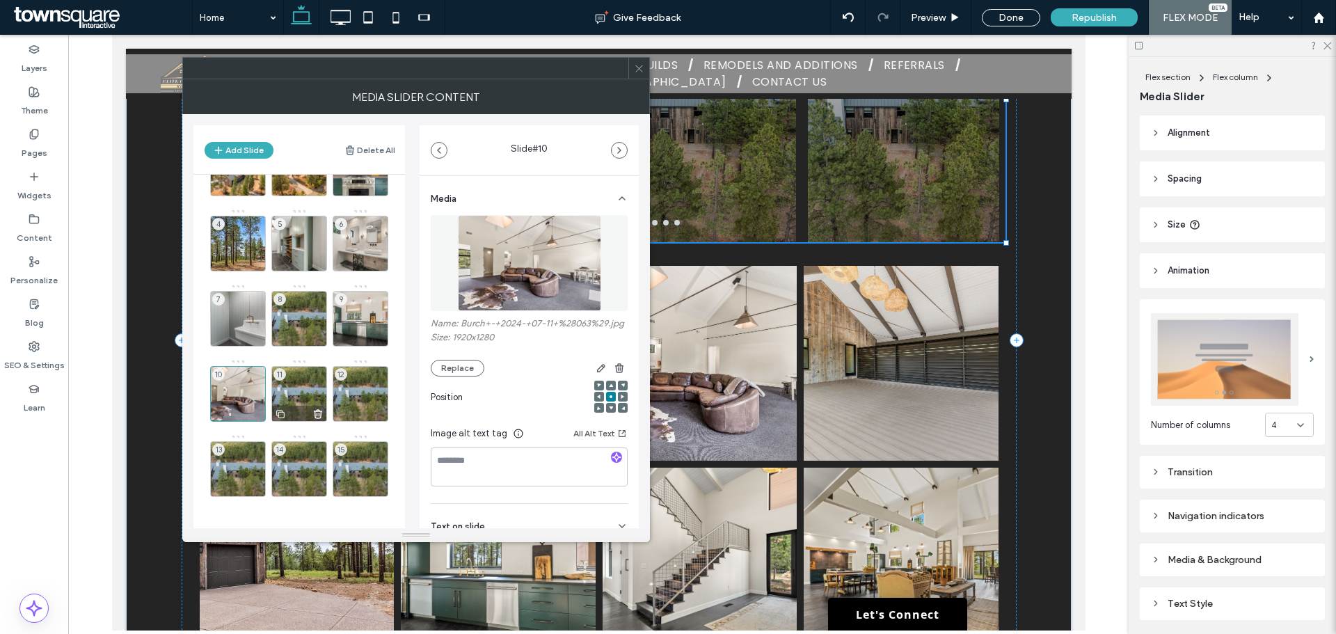
click at [315, 386] on div "11" at bounding box center [299, 394] width 56 height 56
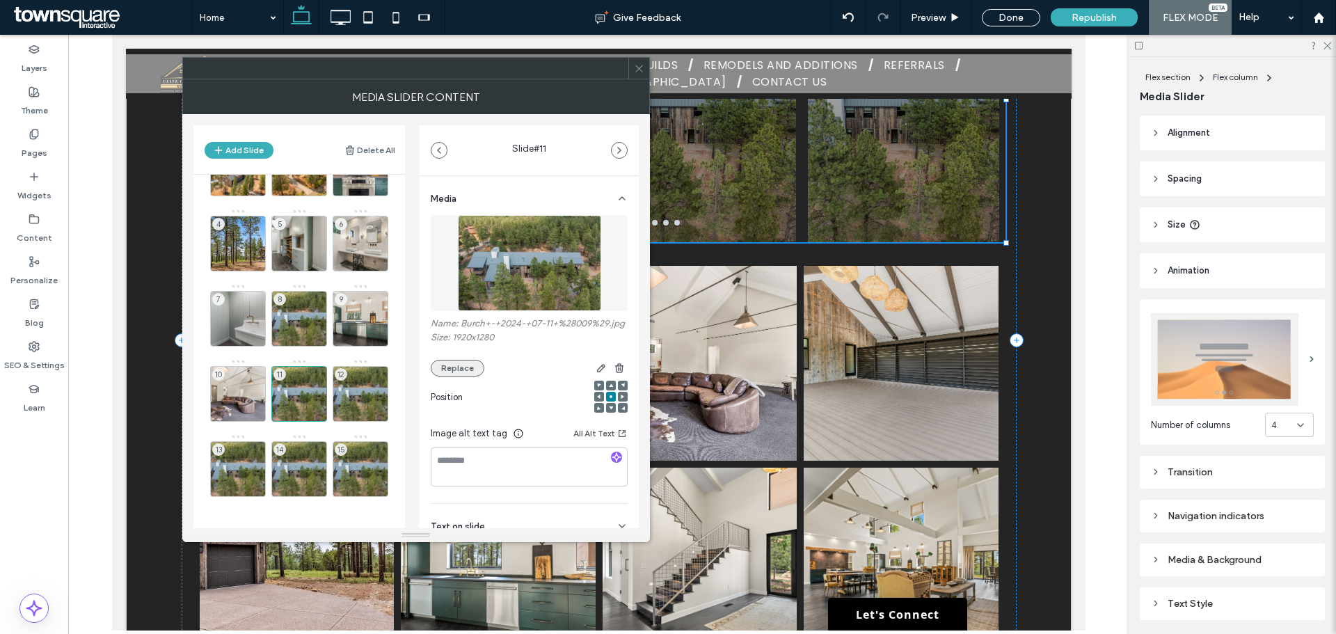
click at [471, 377] on button "Replace" at bounding box center [458, 368] width 54 height 17
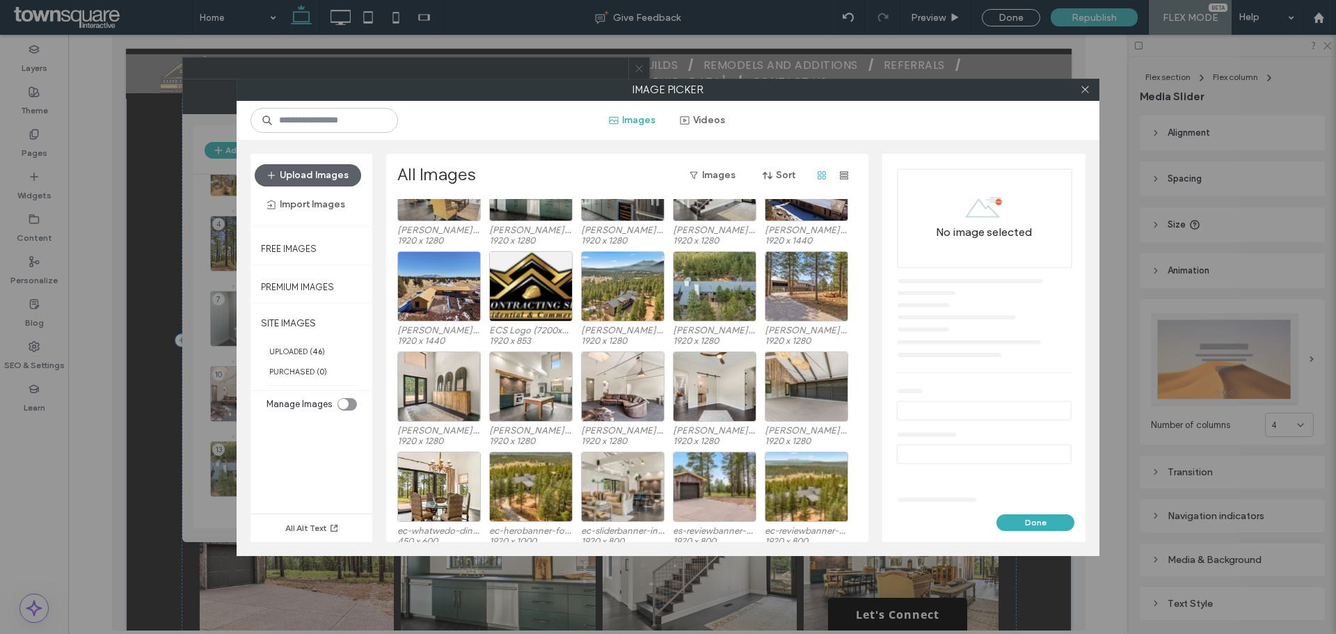
scroll to position [377, 0]
click at [822, 383] on div "Select" at bounding box center [807, 386] width 84 height 70
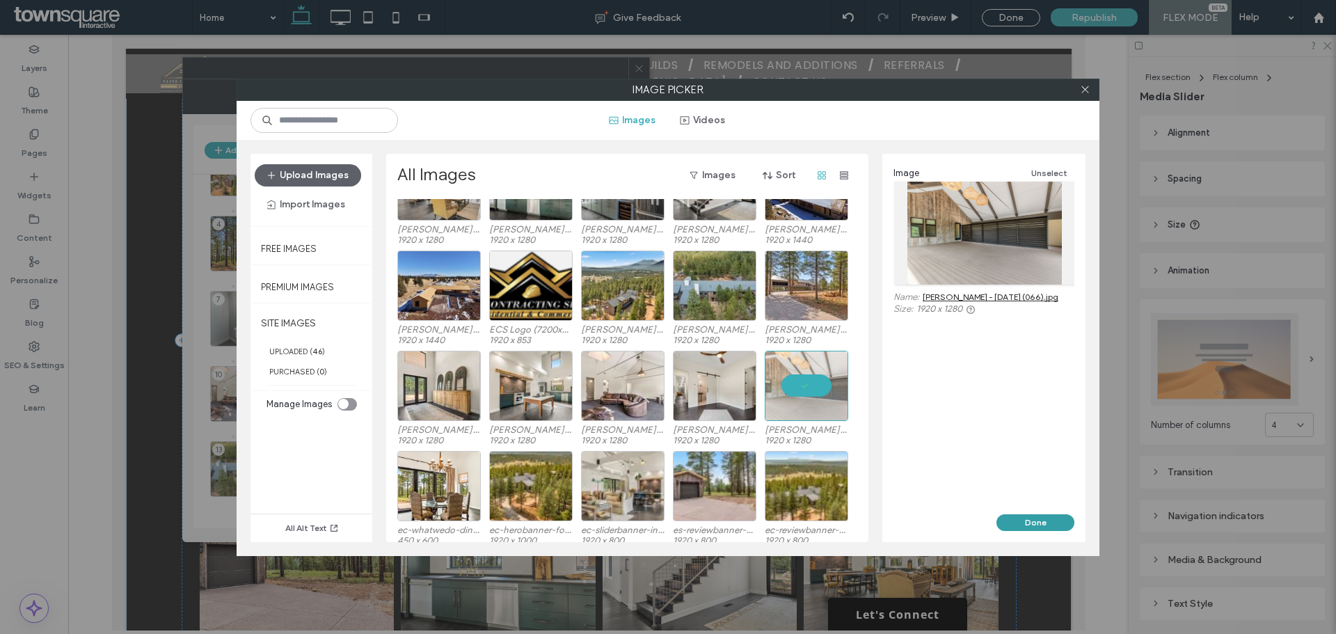
click at [1007, 524] on button "Done" at bounding box center [1036, 522] width 78 height 17
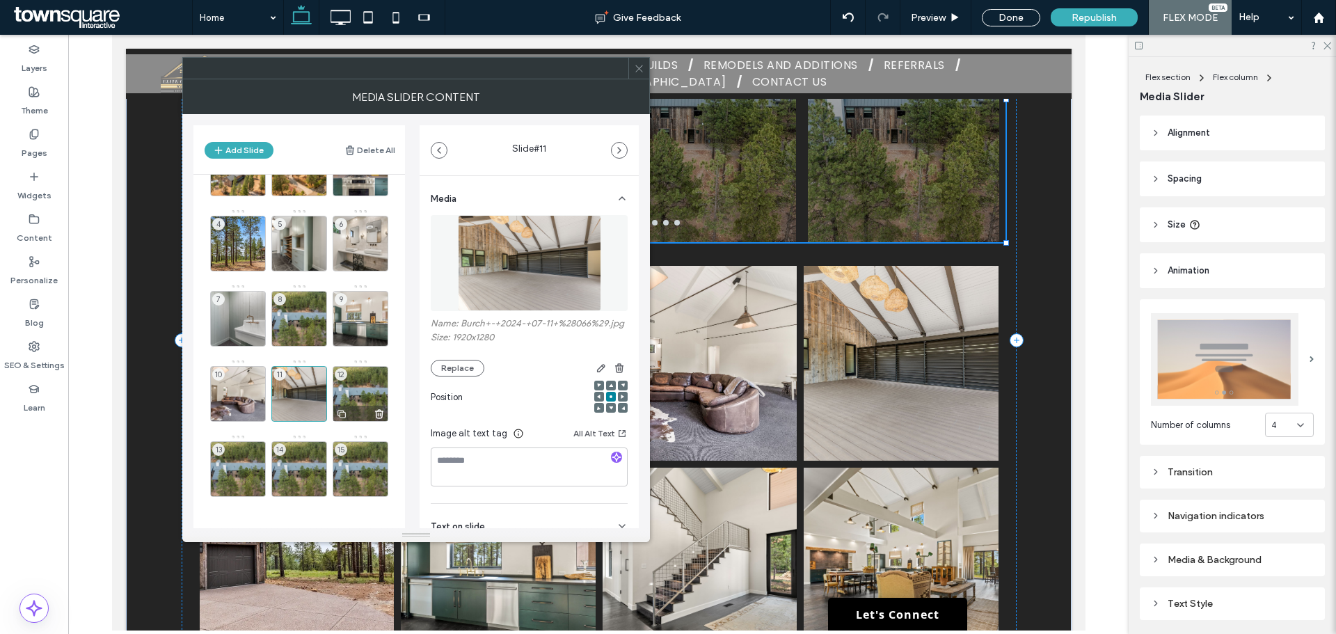
click at [368, 387] on div "12" at bounding box center [361, 394] width 56 height 56
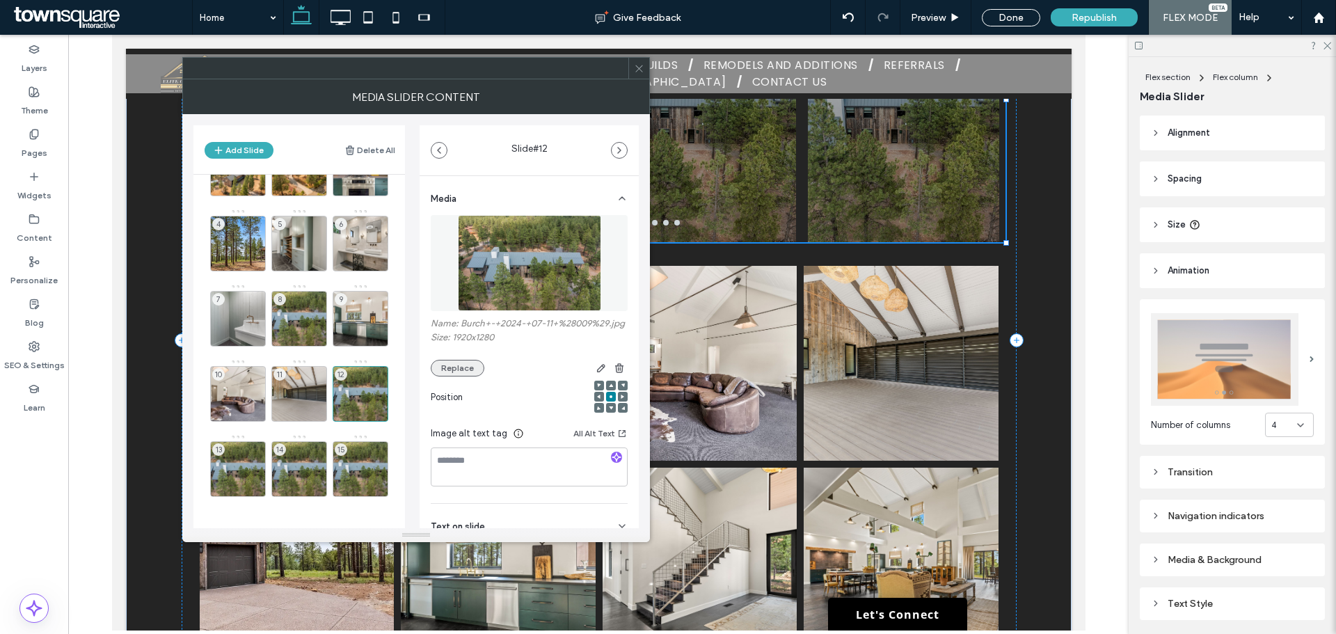
click at [461, 377] on button "Replace" at bounding box center [458, 368] width 54 height 17
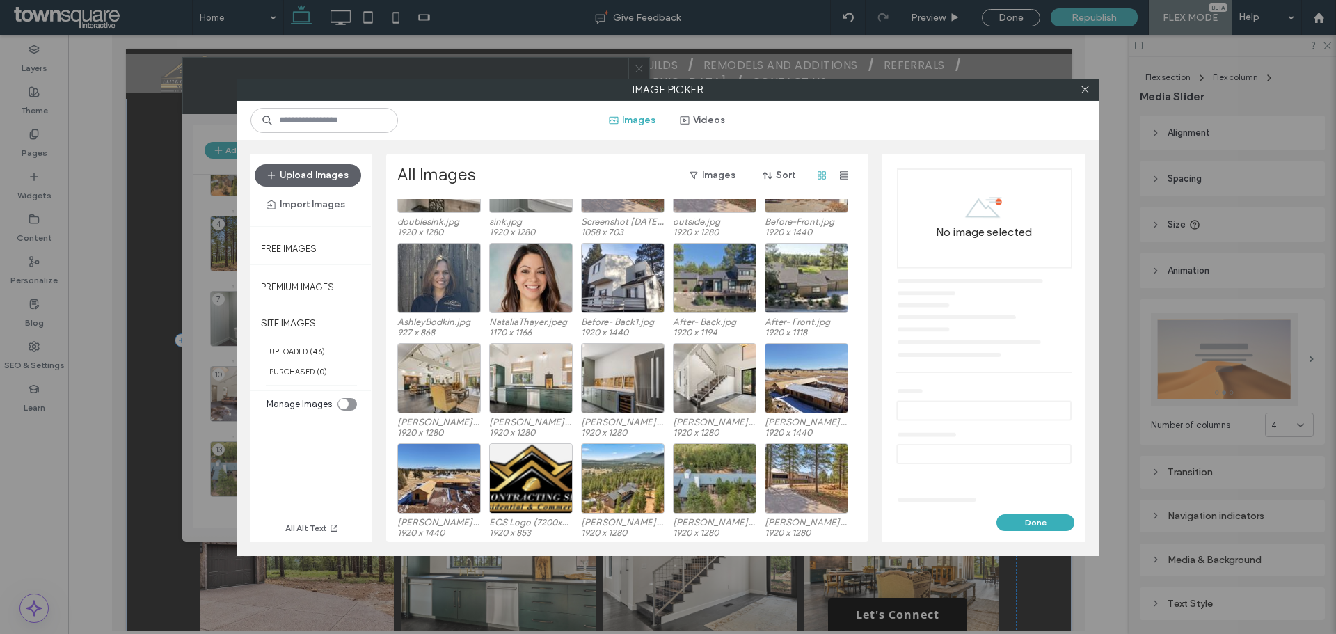
scroll to position [278, 0]
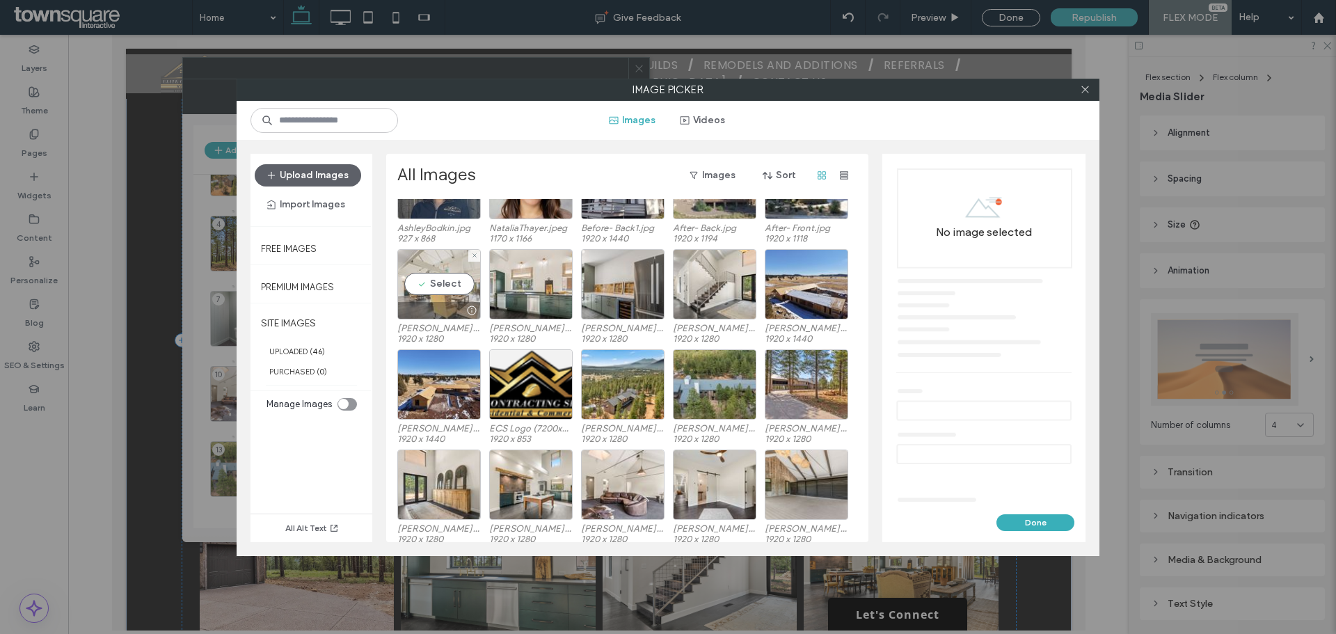
click at [407, 284] on div "Select" at bounding box center [439, 284] width 84 height 70
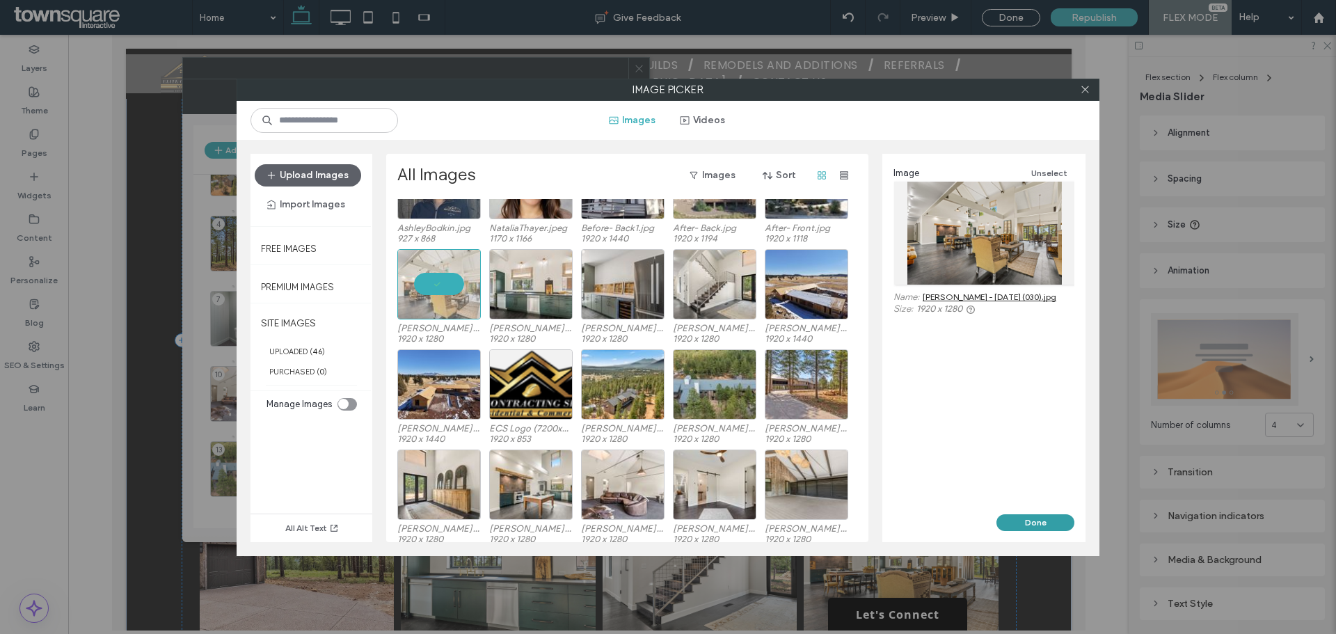
click at [1038, 530] on button "Done" at bounding box center [1036, 522] width 78 height 17
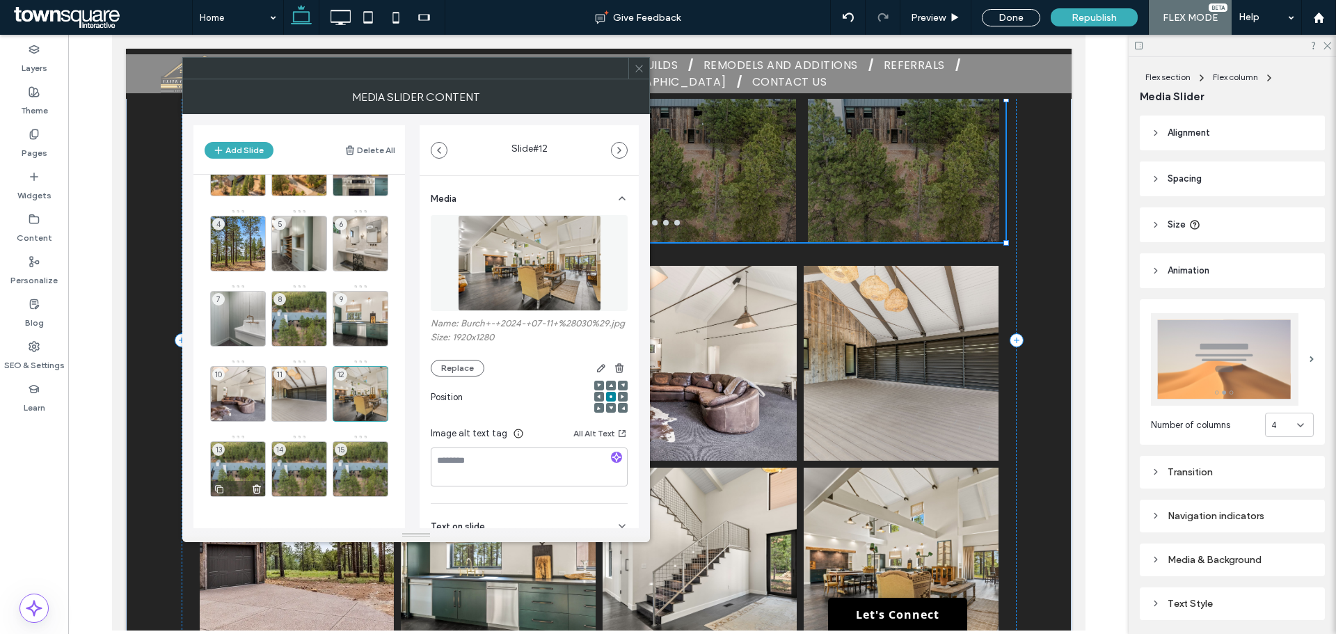
click at [247, 468] on div "13" at bounding box center [238, 469] width 56 height 56
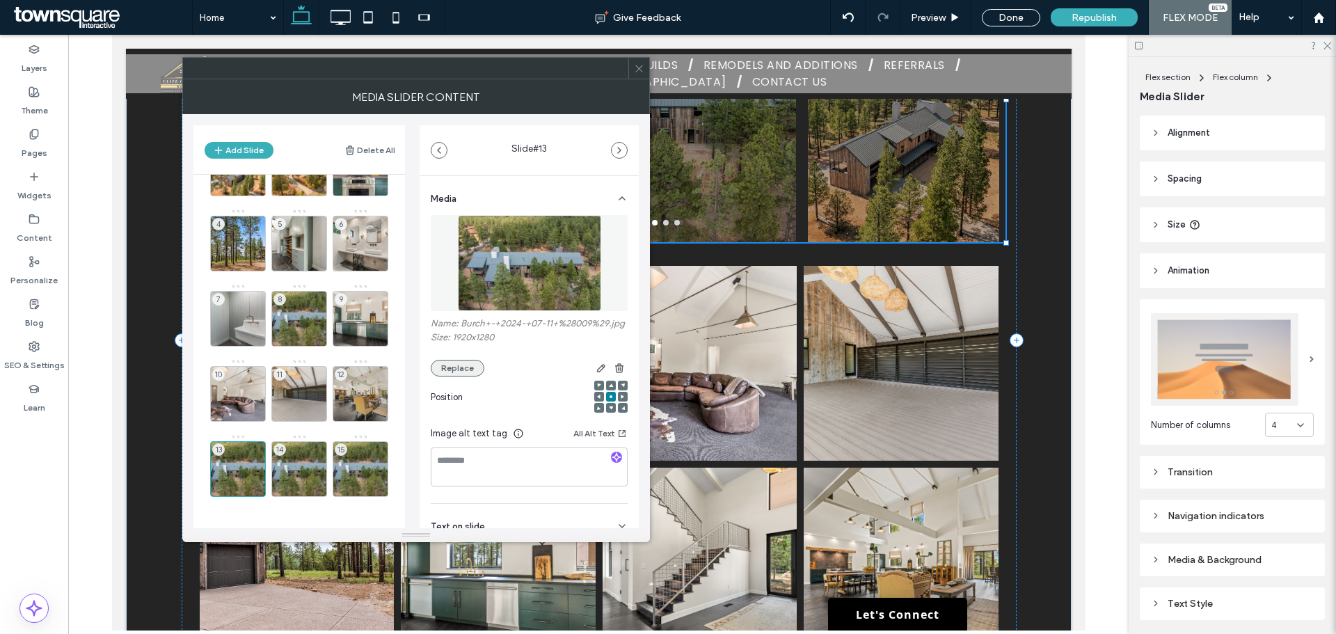
click at [450, 377] on button "Replace" at bounding box center [458, 368] width 54 height 17
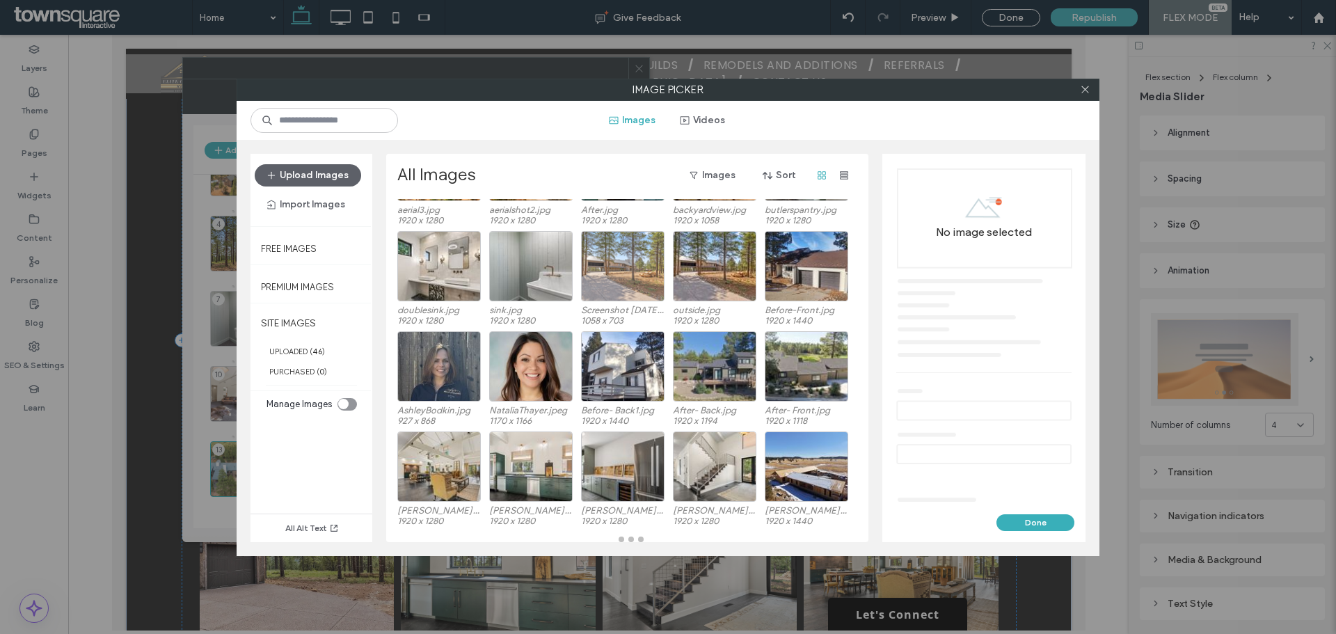
scroll to position [99, 0]
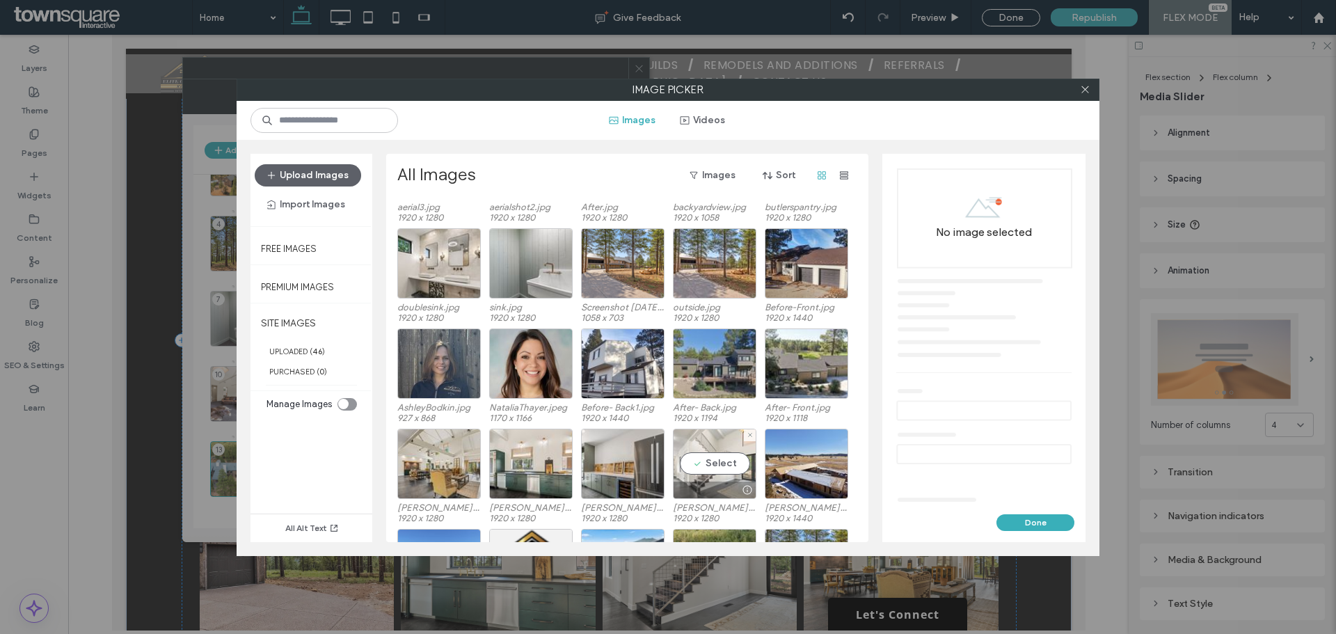
click at [702, 464] on div "Select" at bounding box center [715, 464] width 84 height 70
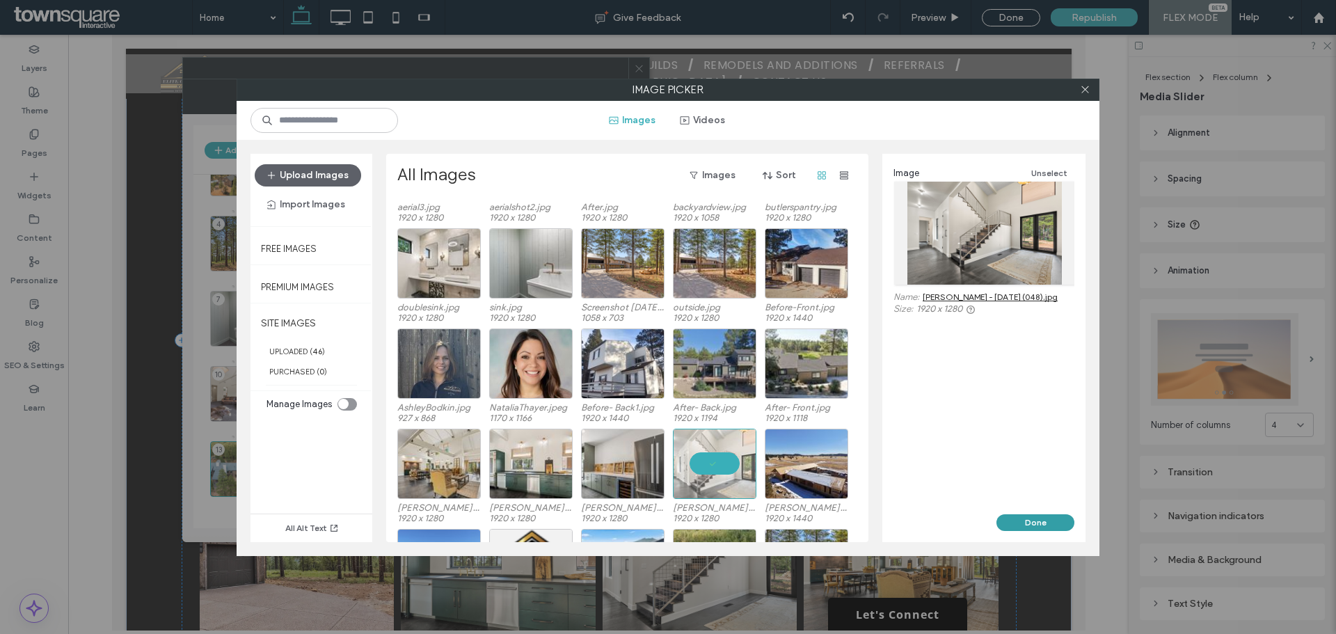
click at [1020, 523] on button "Done" at bounding box center [1036, 522] width 78 height 17
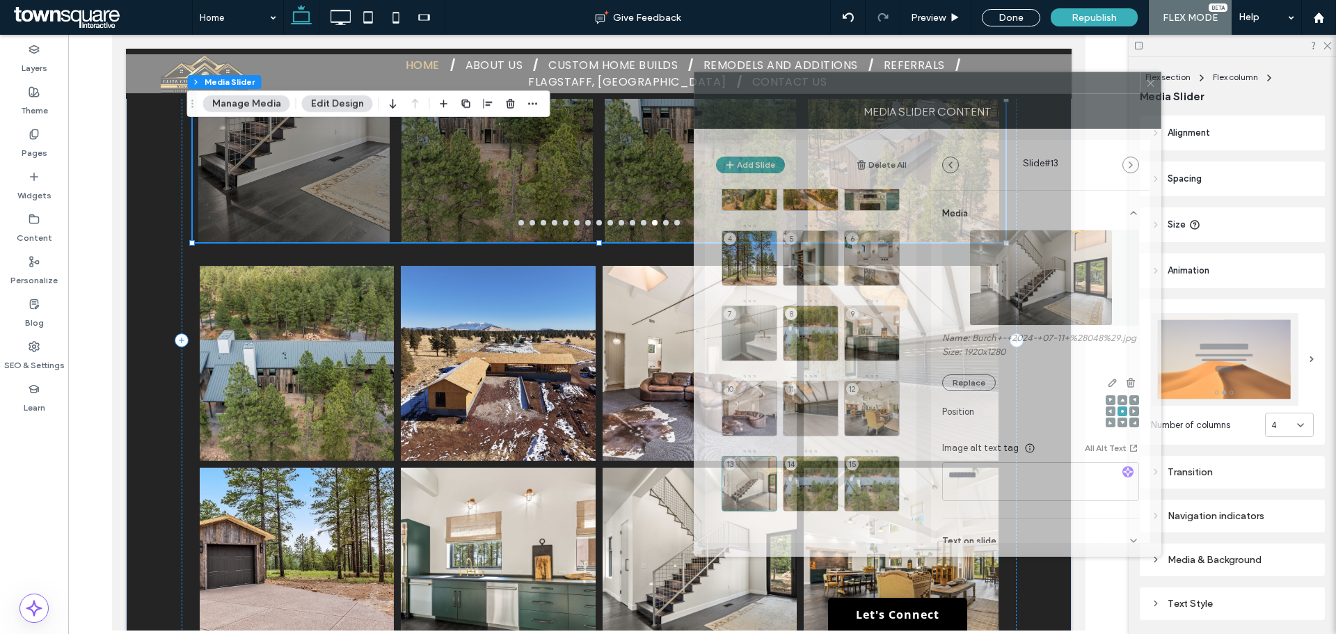
drag, startPoint x: 434, startPoint y: 87, endPoint x: 901, endPoint y: 90, distance: 467.0
click at [901, 90] on div at bounding box center [917, 82] width 445 height 21
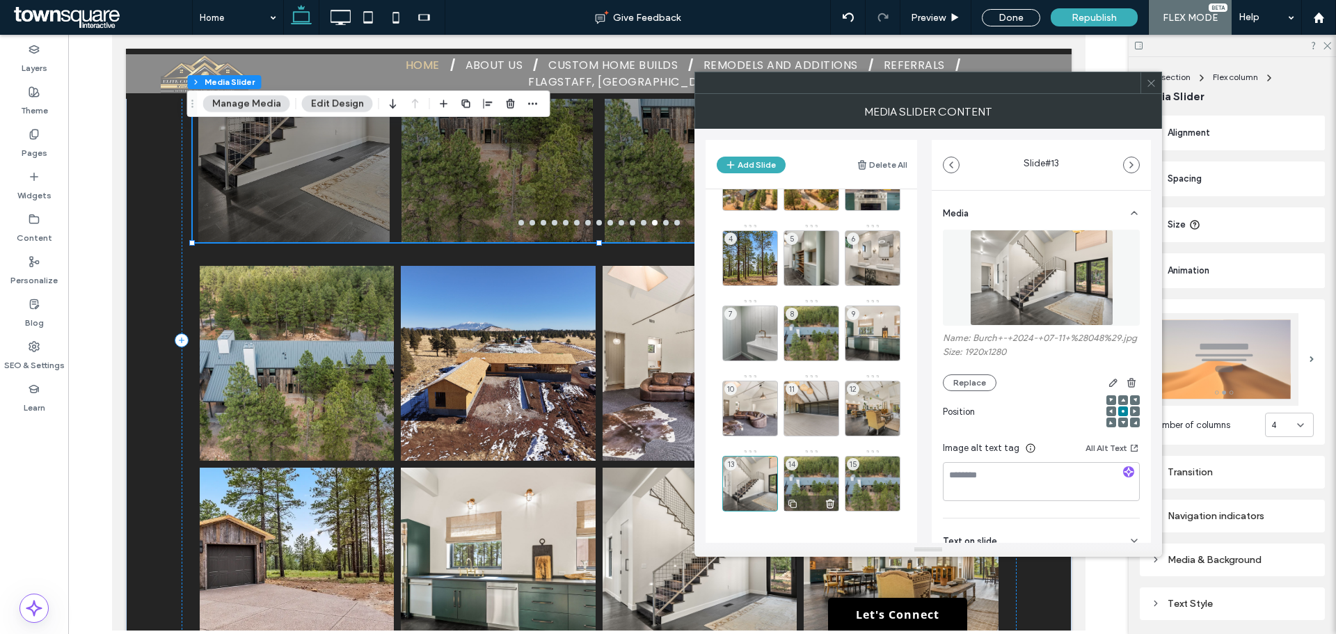
click at [812, 475] on div "14" at bounding box center [812, 484] width 56 height 56
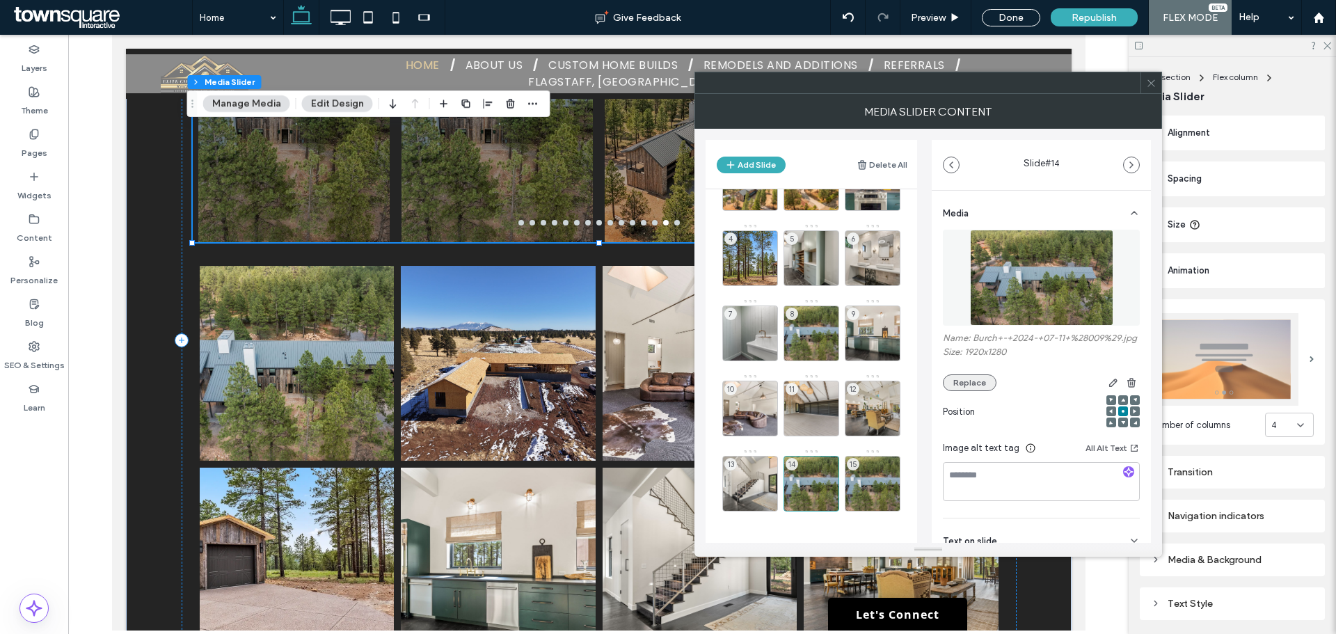
click at [978, 391] on button "Replace" at bounding box center [970, 382] width 54 height 17
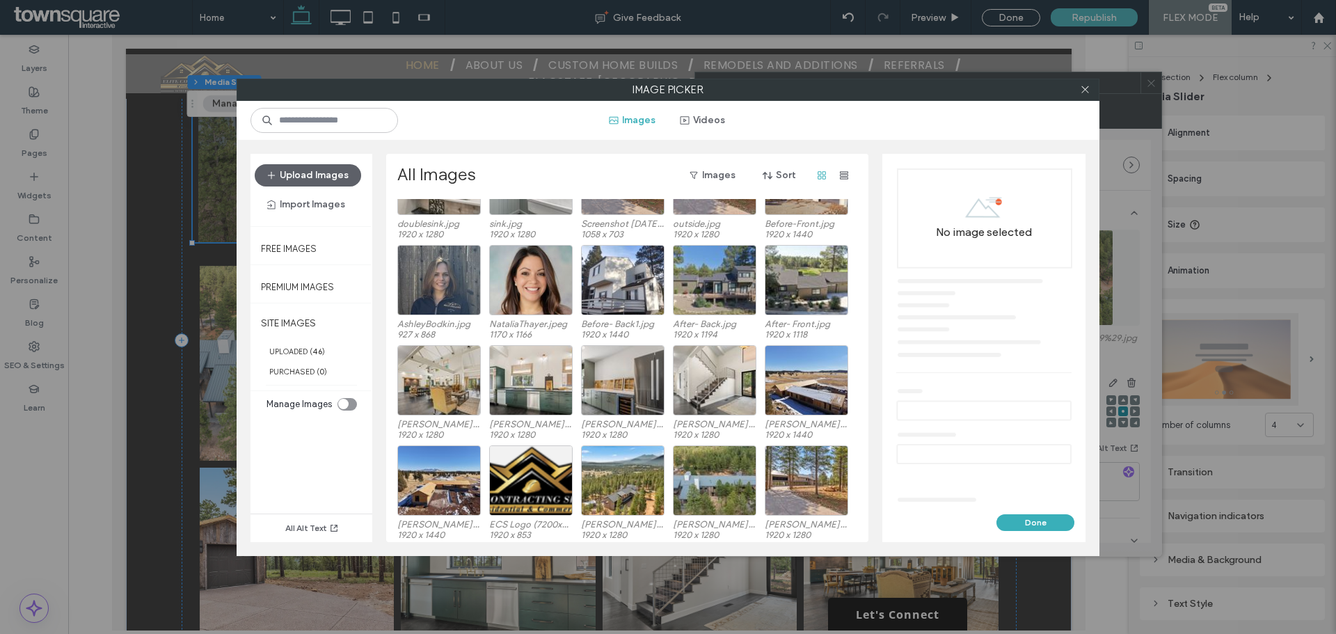
scroll to position [168, 0]
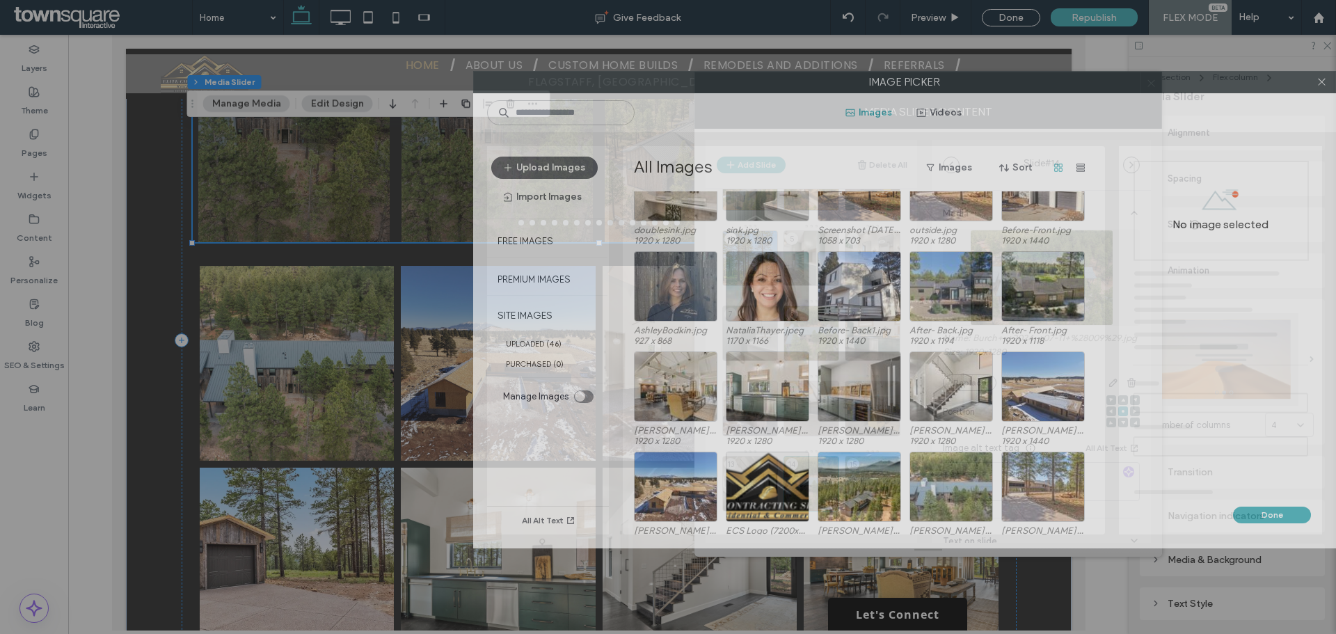
drag, startPoint x: 570, startPoint y: 90, endPoint x: 699, endPoint y: 92, distance: 128.8
click at [713, 90] on label "Image Picker" at bounding box center [905, 82] width 862 height 21
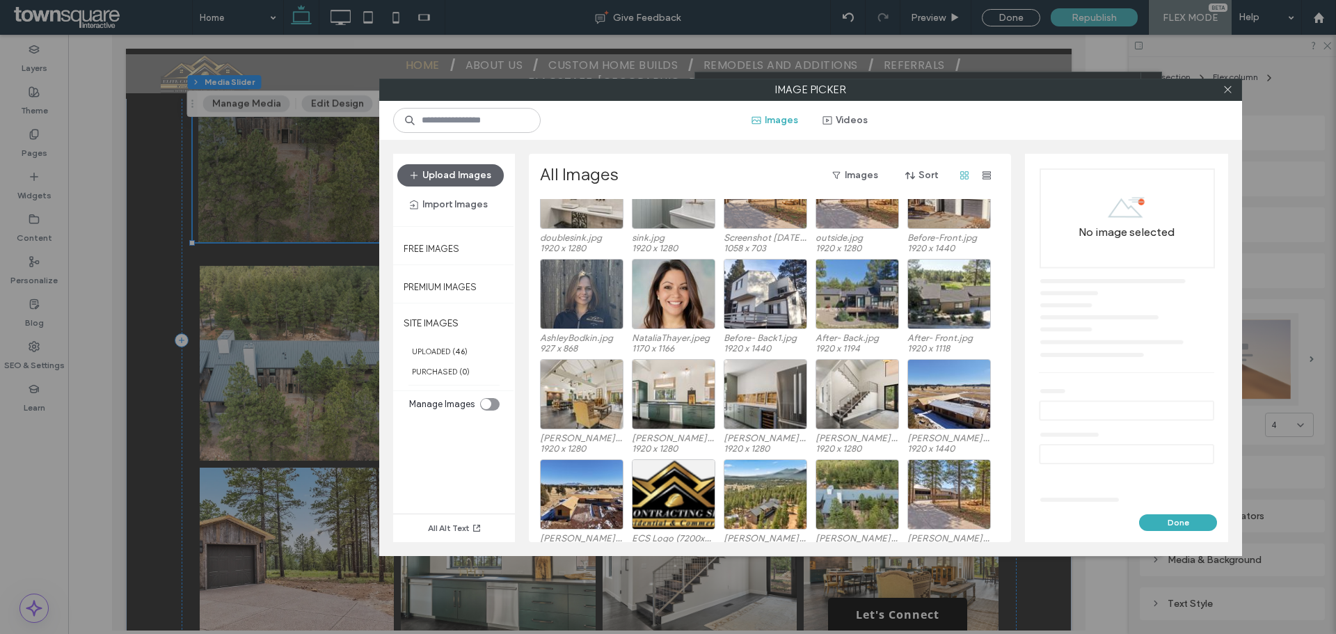
click at [1237, 88] on div at bounding box center [1227, 89] width 21 height 21
click at [1230, 93] on icon at bounding box center [1228, 89] width 10 height 10
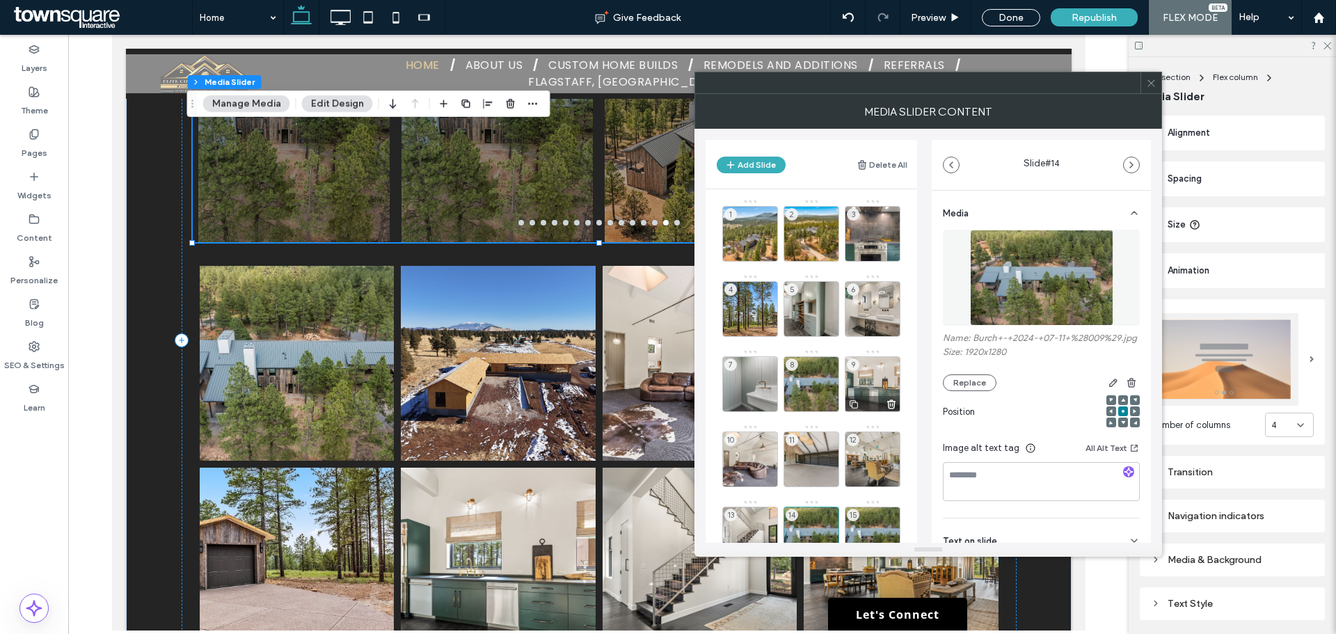
scroll to position [51, 0]
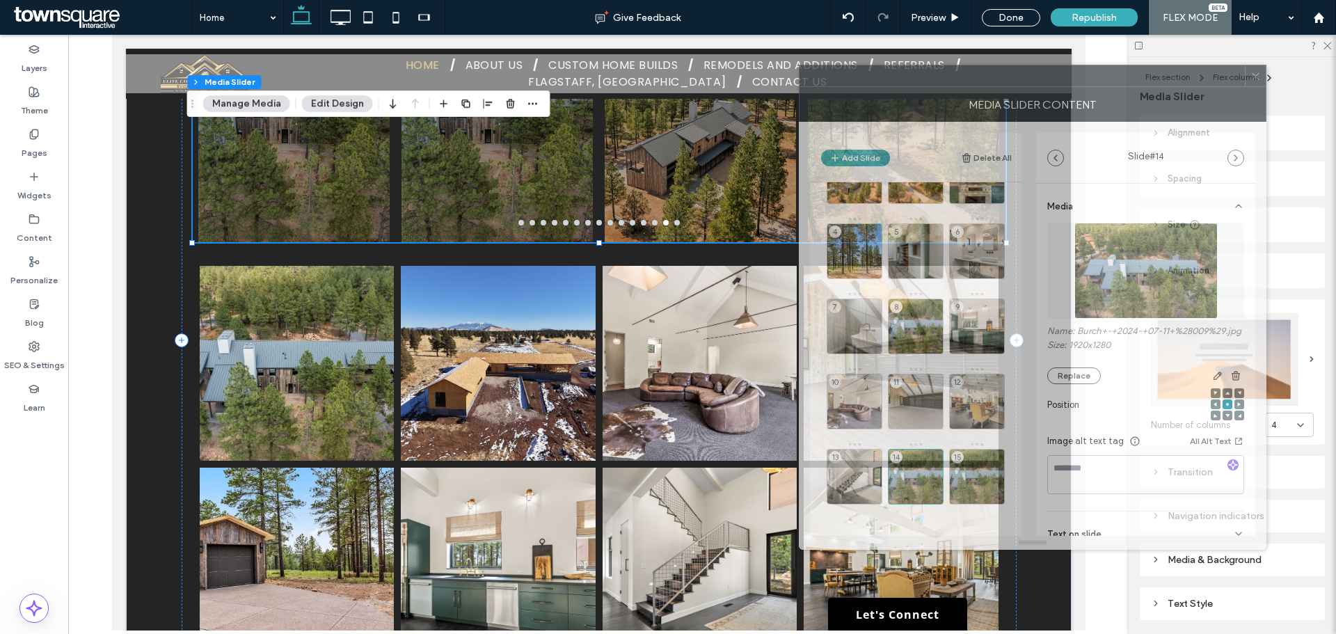
drag, startPoint x: 1113, startPoint y: 84, endPoint x: 1217, endPoint y: 77, distance: 104.6
click at [1217, 77] on div at bounding box center [1022, 75] width 445 height 21
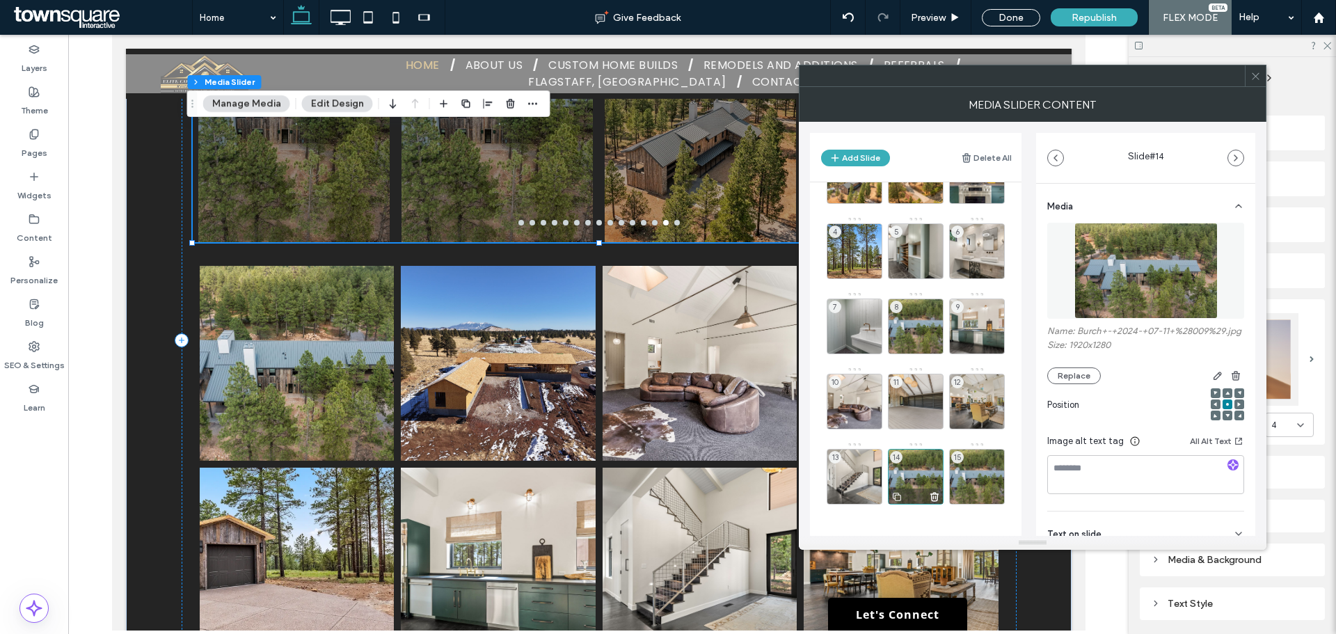
click at [908, 464] on div "14" at bounding box center [916, 477] width 56 height 56
click at [1057, 384] on button "Replace" at bounding box center [1075, 375] width 54 height 17
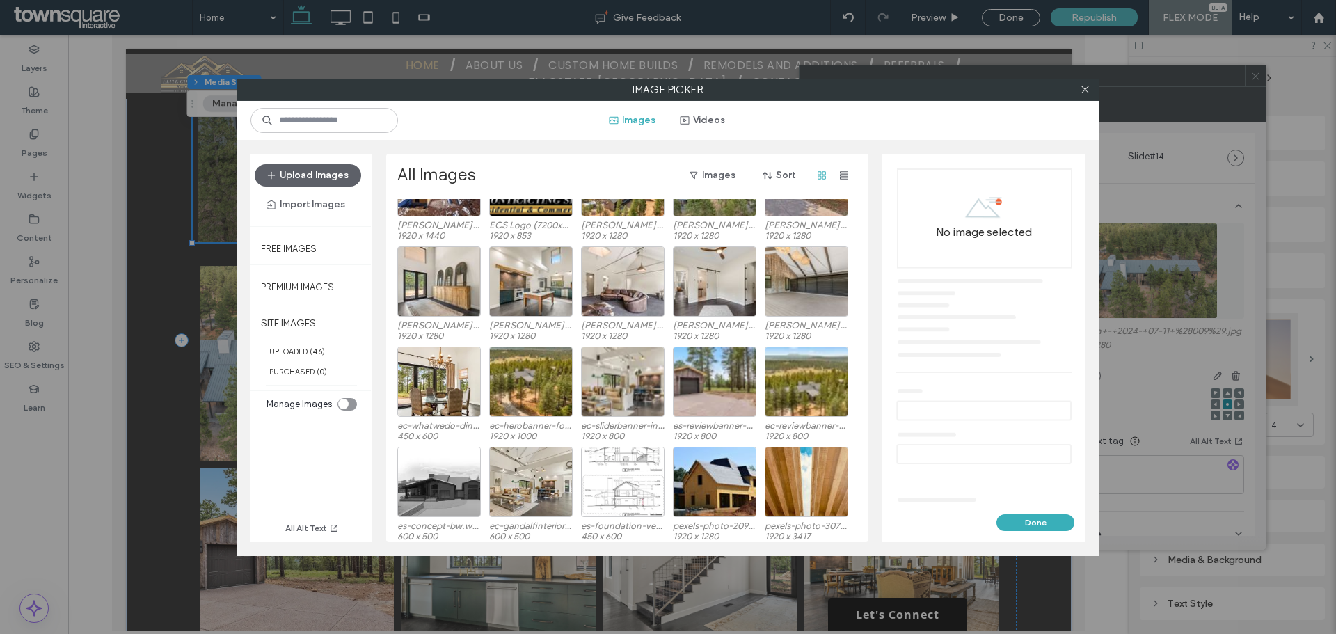
scroll to position [503, 0]
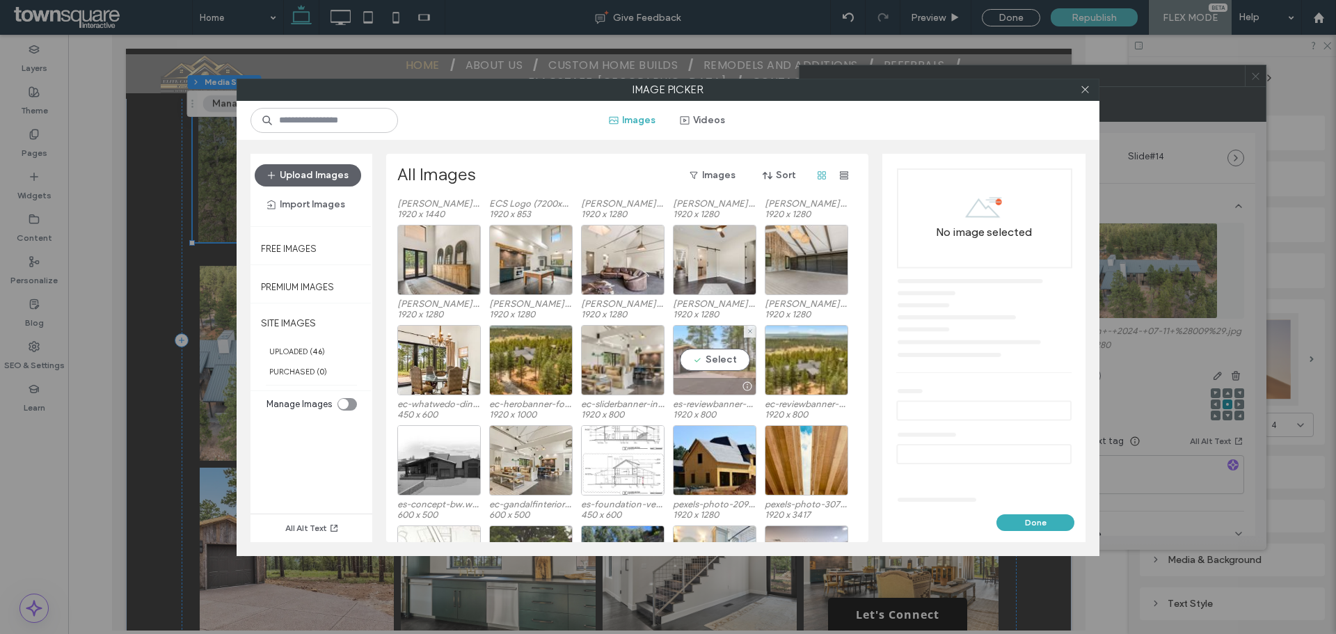
click at [697, 353] on div "Select" at bounding box center [715, 360] width 84 height 70
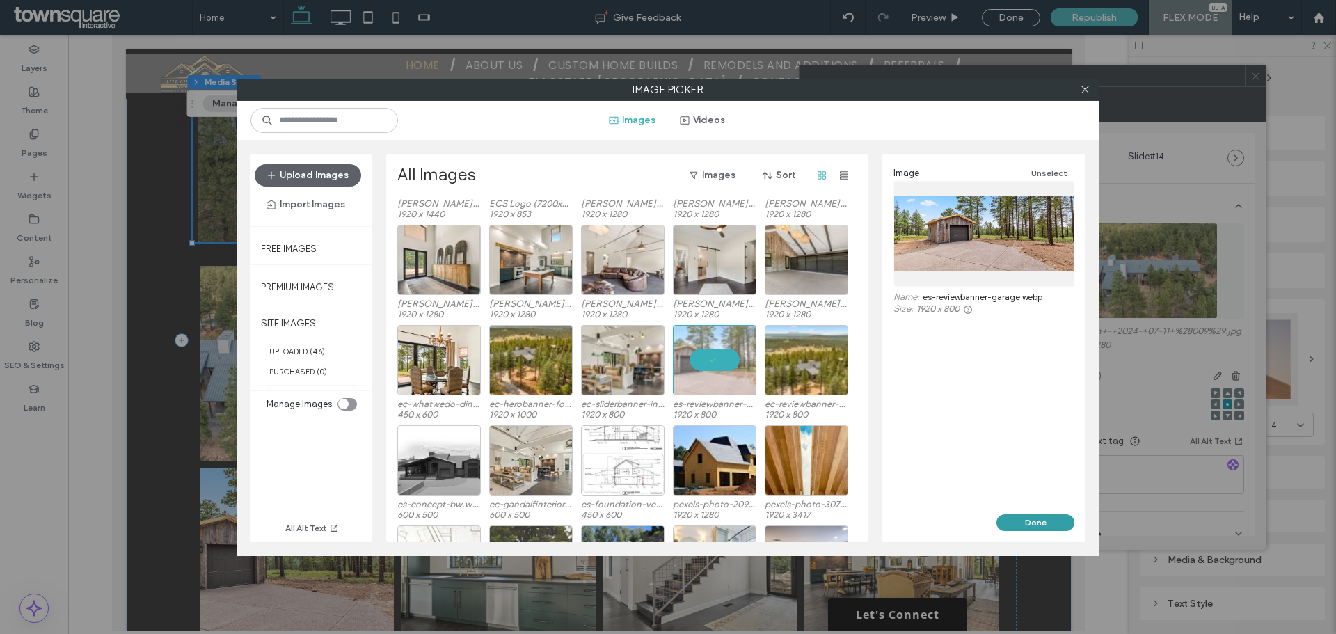
click at [1052, 518] on button "Done" at bounding box center [1036, 522] width 78 height 17
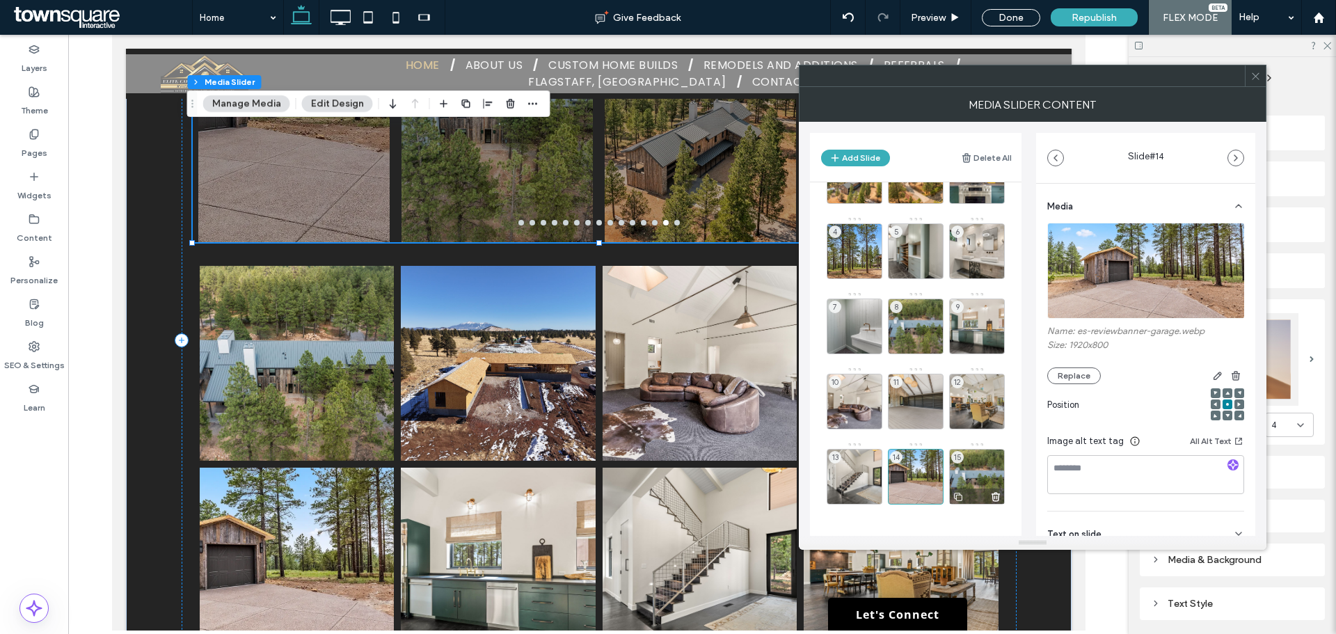
click at [983, 473] on div "15" at bounding box center [977, 477] width 56 height 56
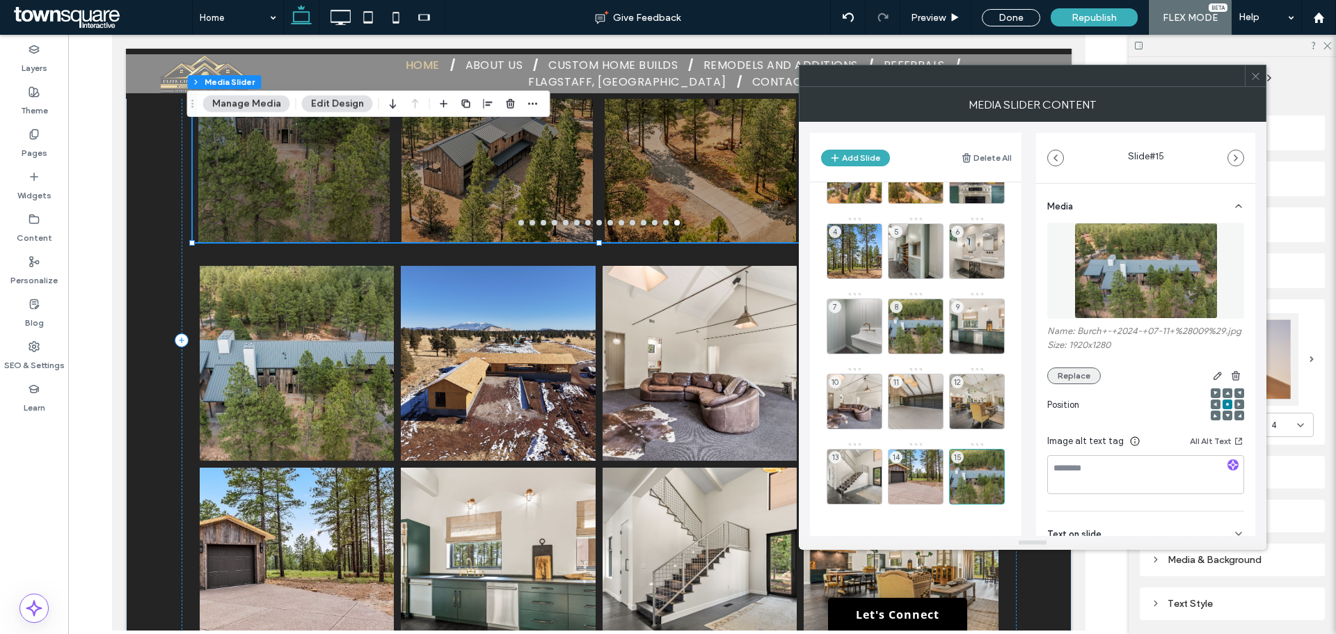
click at [1082, 384] on button "Replace" at bounding box center [1075, 375] width 54 height 17
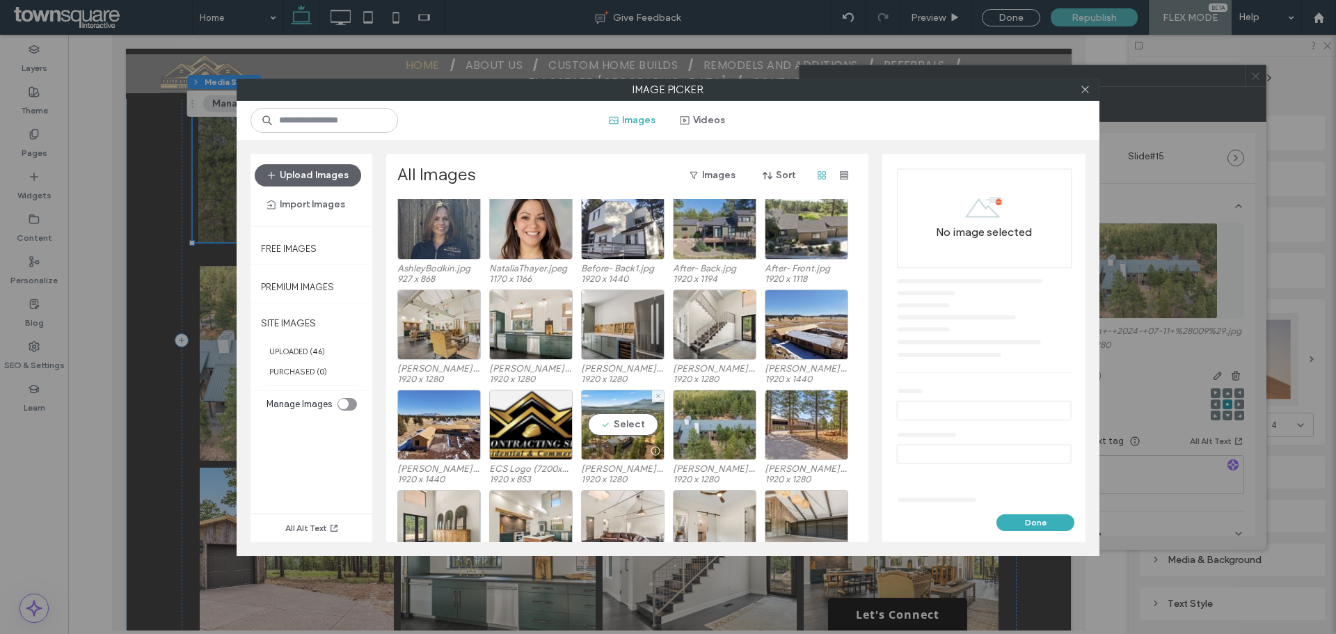
scroll to position [308, 0]
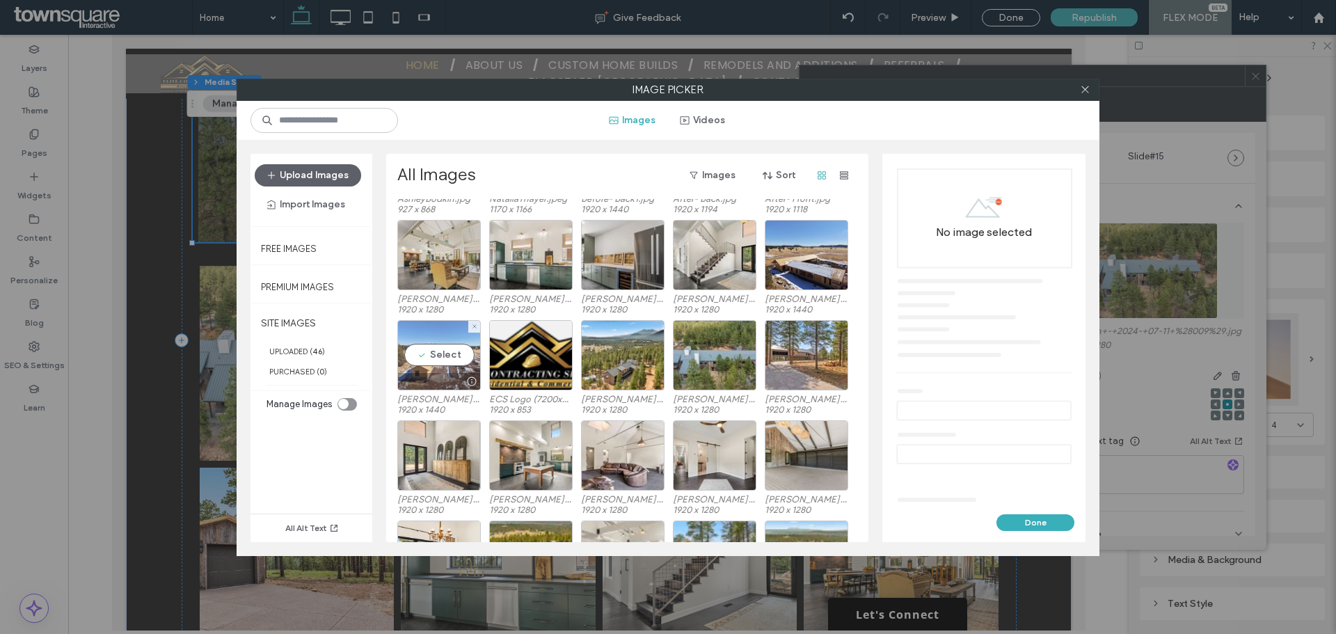
click at [452, 354] on div "Select" at bounding box center [439, 355] width 84 height 70
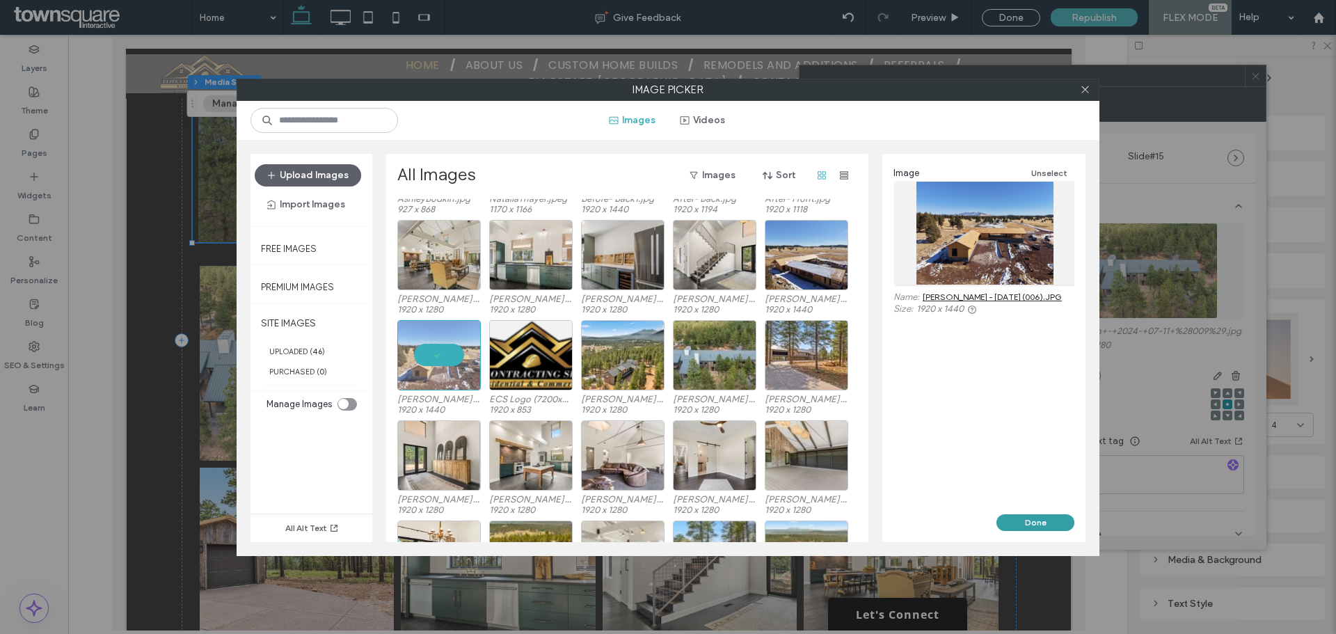
click at [1052, 516] on button "Done" at bounding box center [1036, 522] width 78 height 17
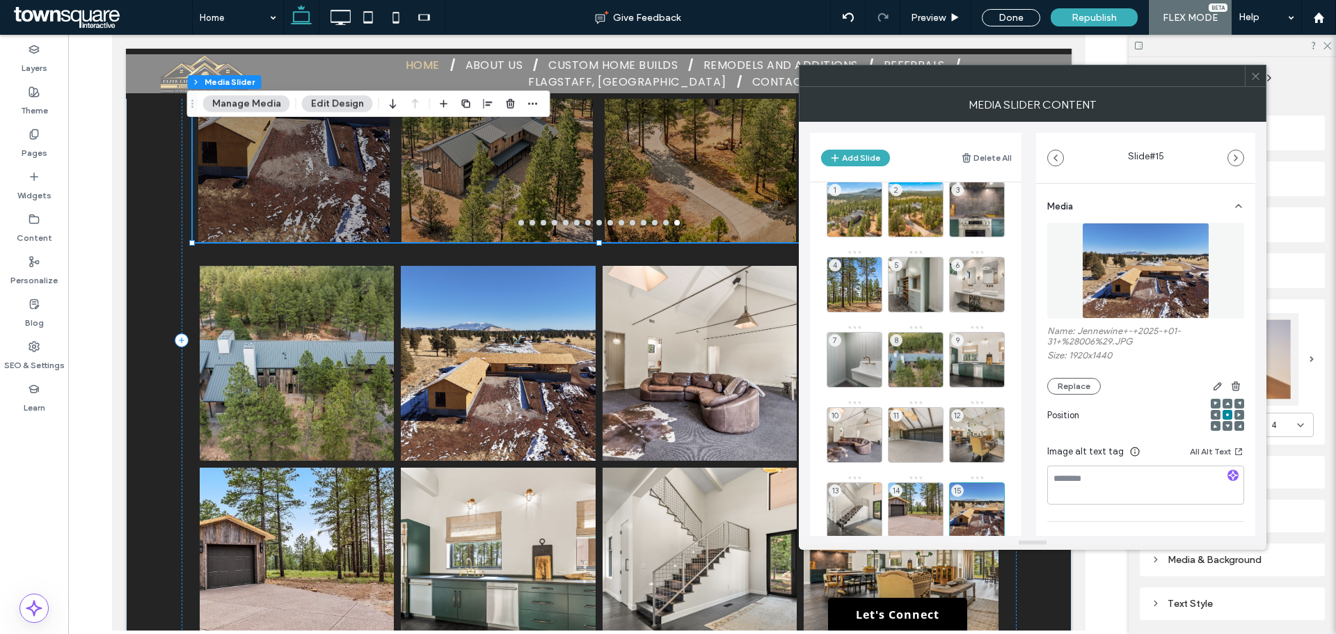
scroll to position [0, 0]
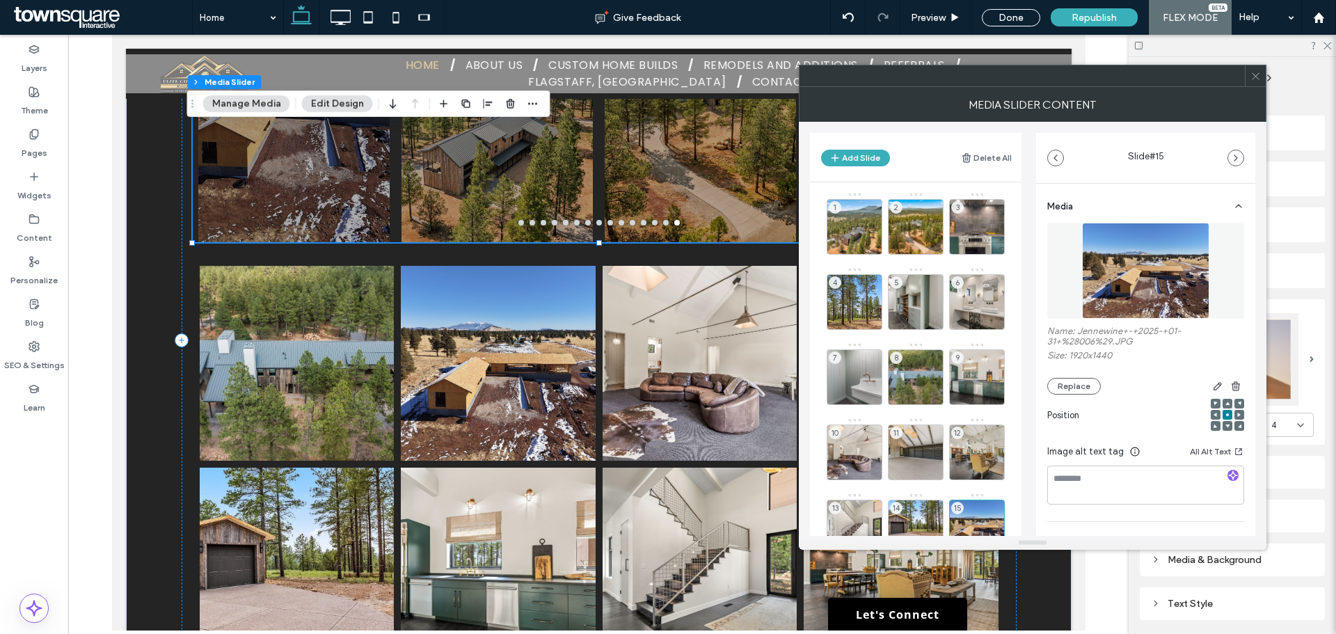
click at [1255, 77] on use at bounding box center [1255, 75] width 7 height 7
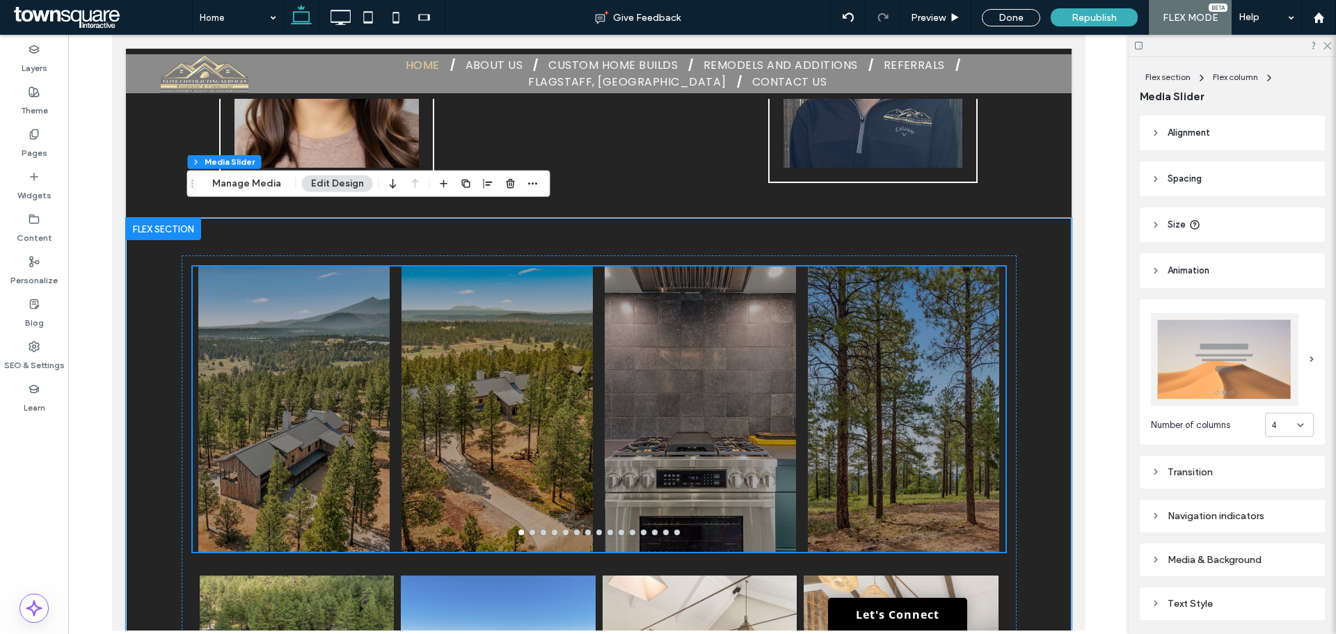
scroll to position [3100, 0]
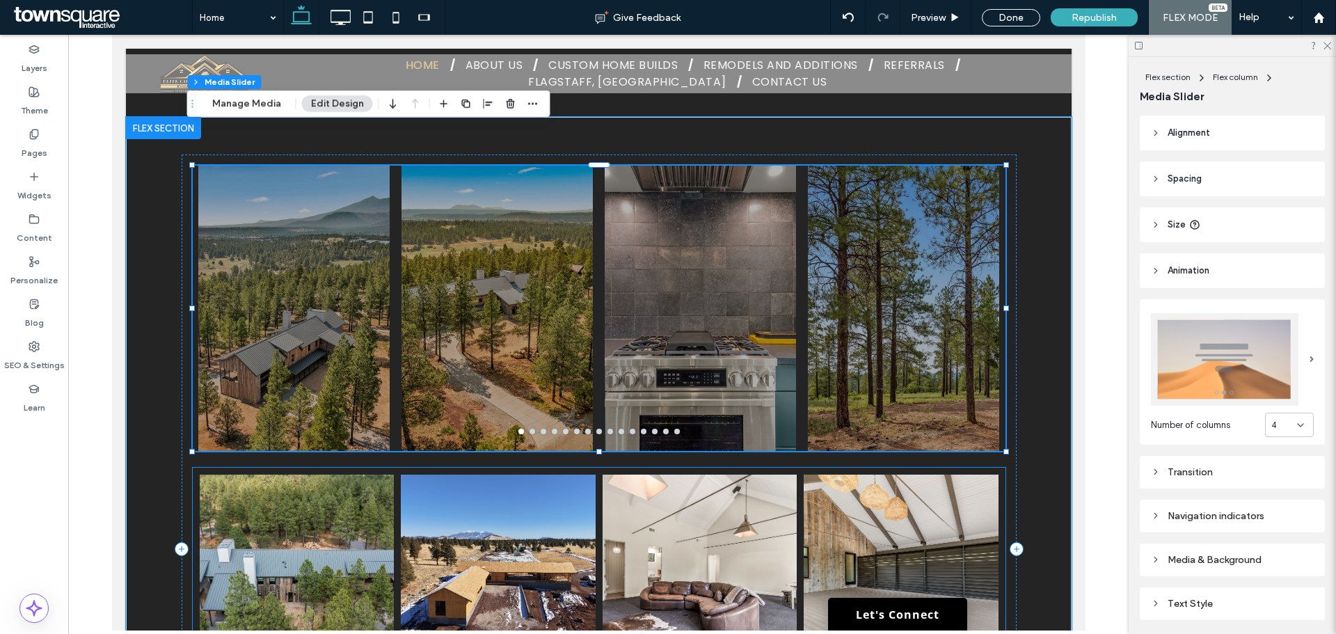
click at [710, 475] on link at bounding box center [699, 572] width 195 height 195
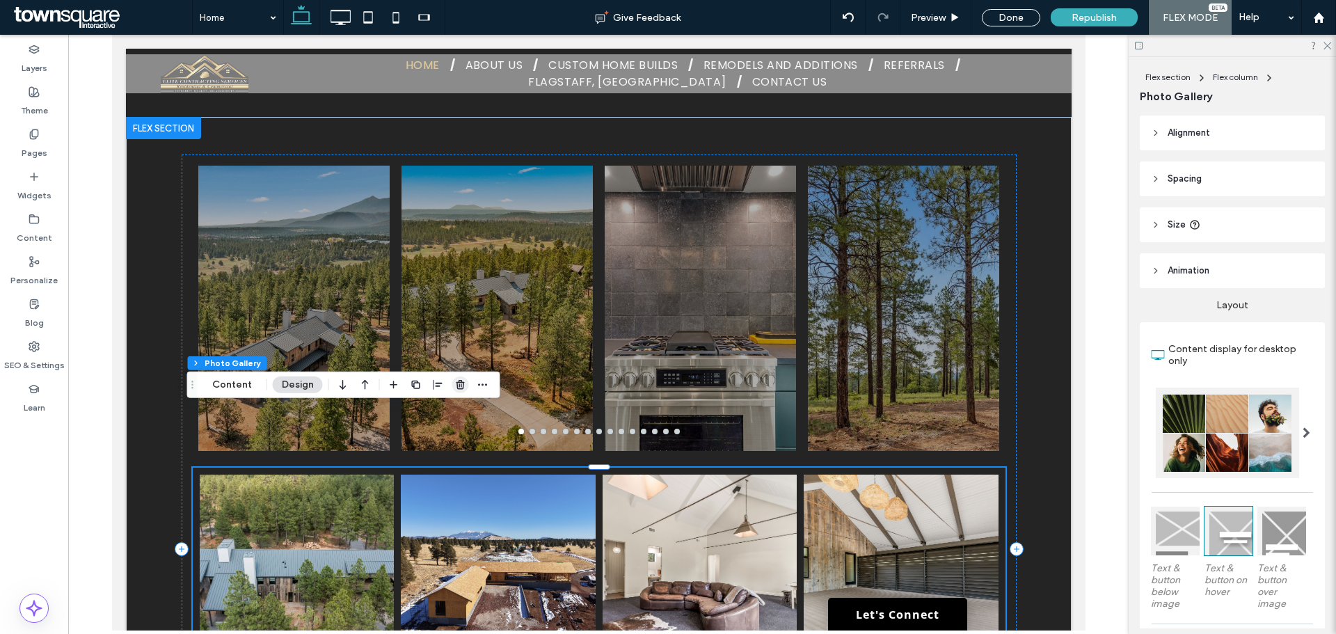
click at [455, 388] on icon "button" at bounding box center [460, 384] width 11 height 11
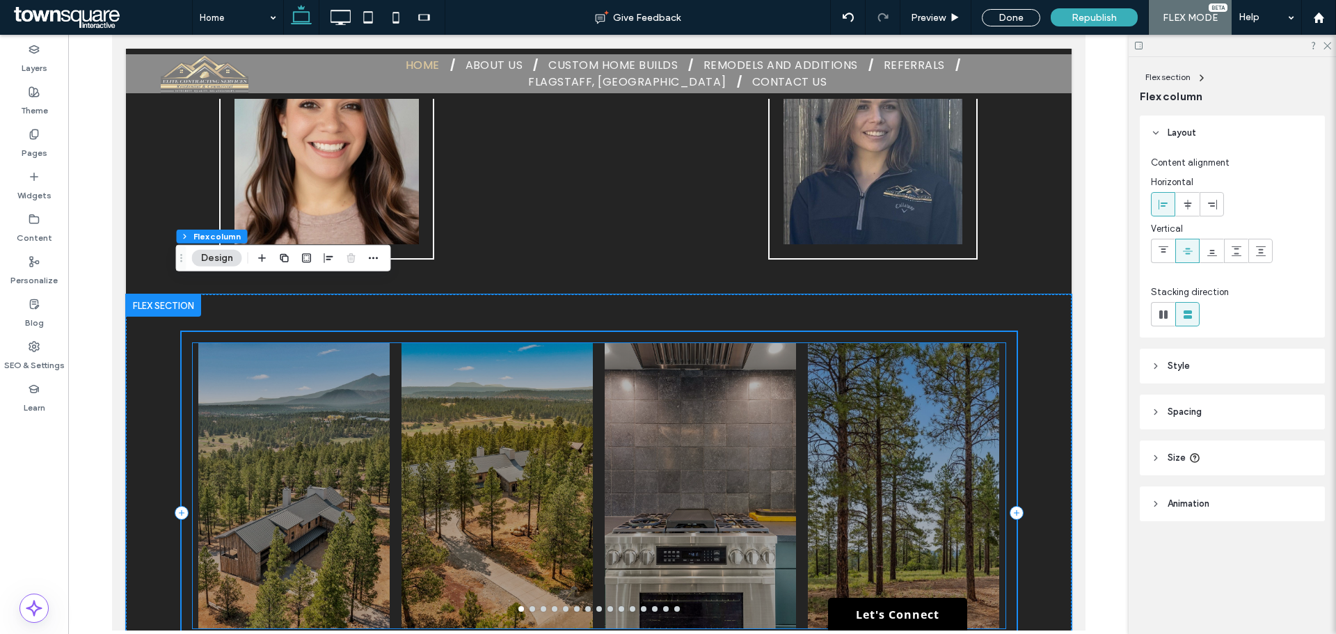
scroll to position [2961, 0]
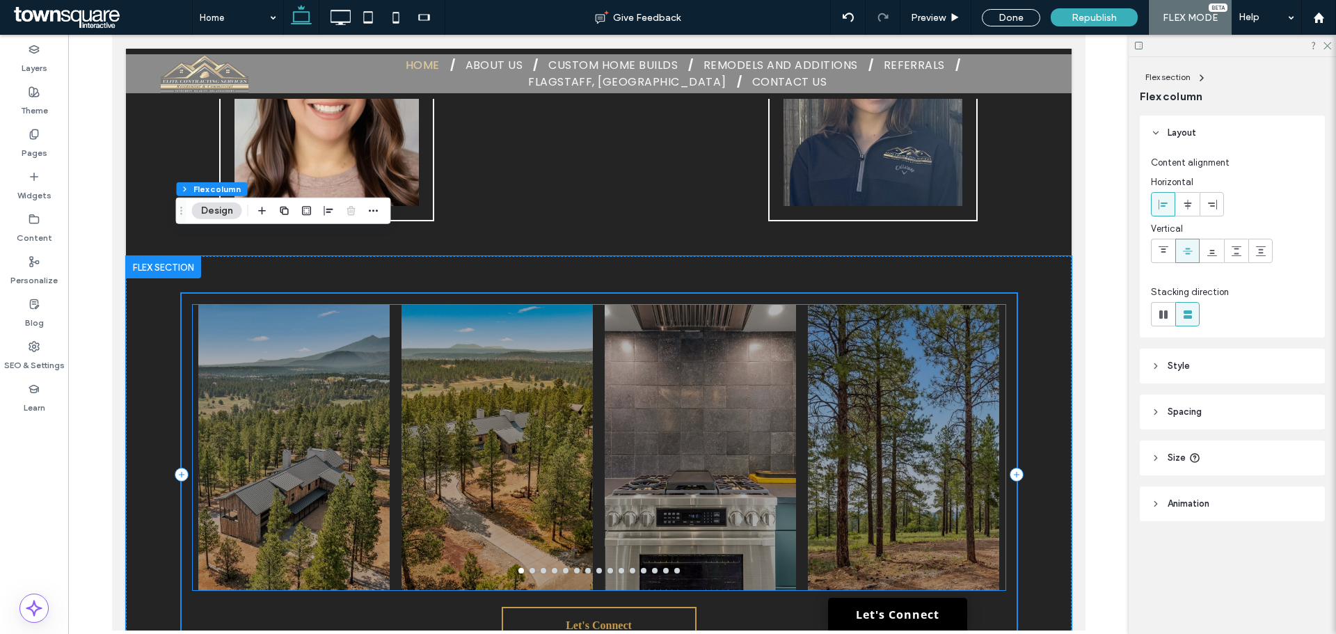
click at [768, 434] on div at bounding box center [699, 456] width 191 height 219
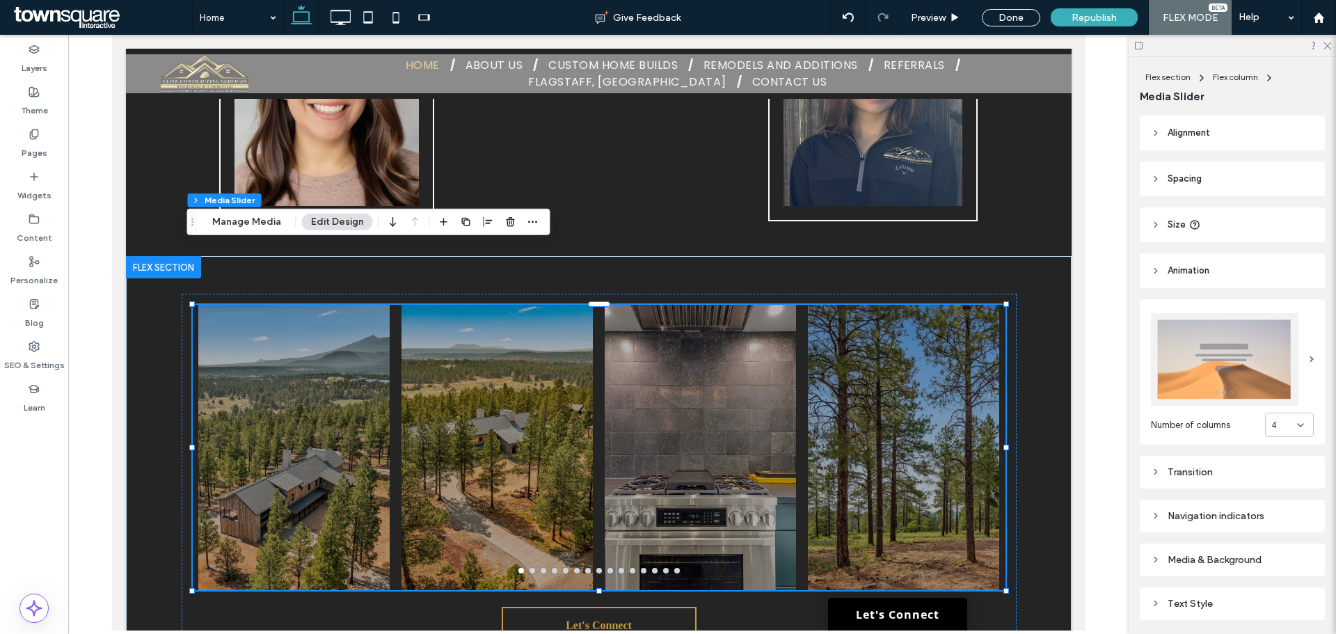
click at [1173, 475] on div "Transition" at bounding box center [1232, 472] width 163 height 19
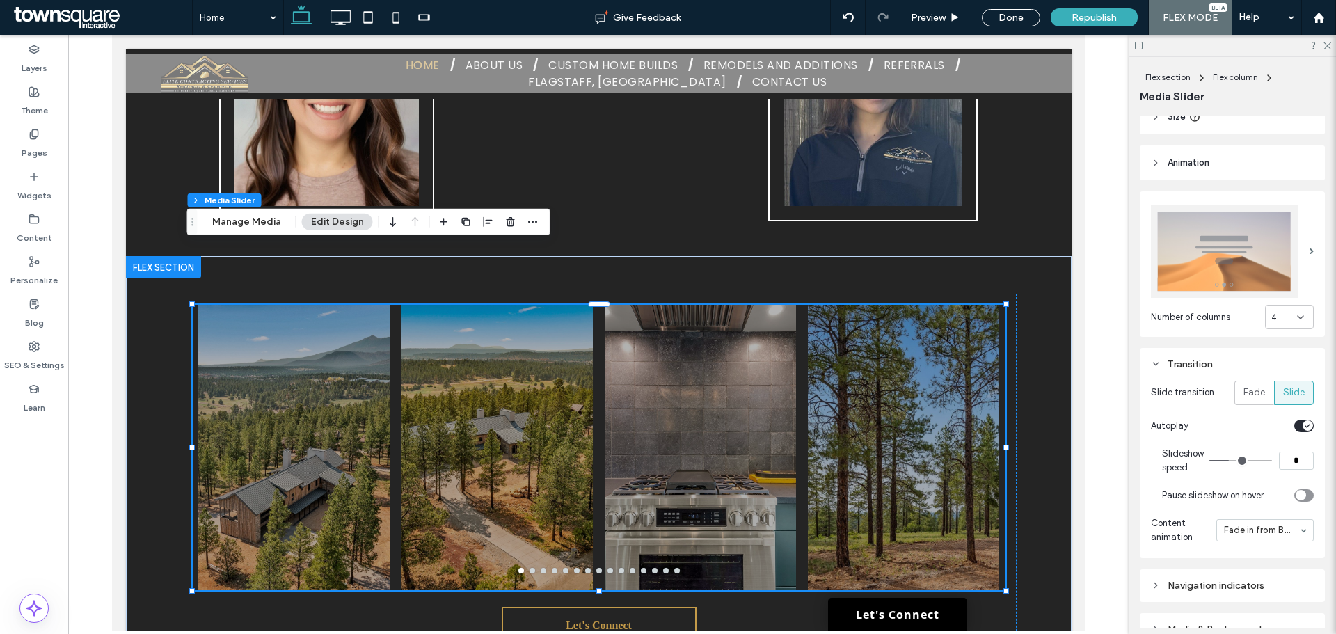
scroll to position [139, 0]
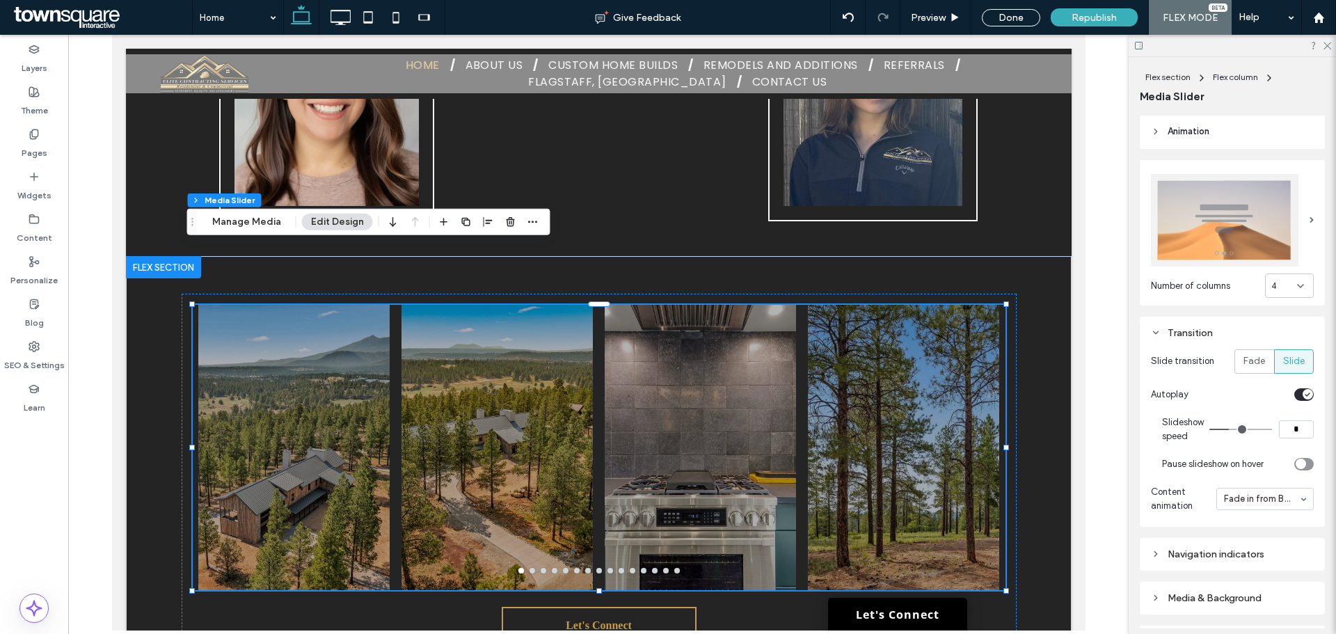
type input "*"
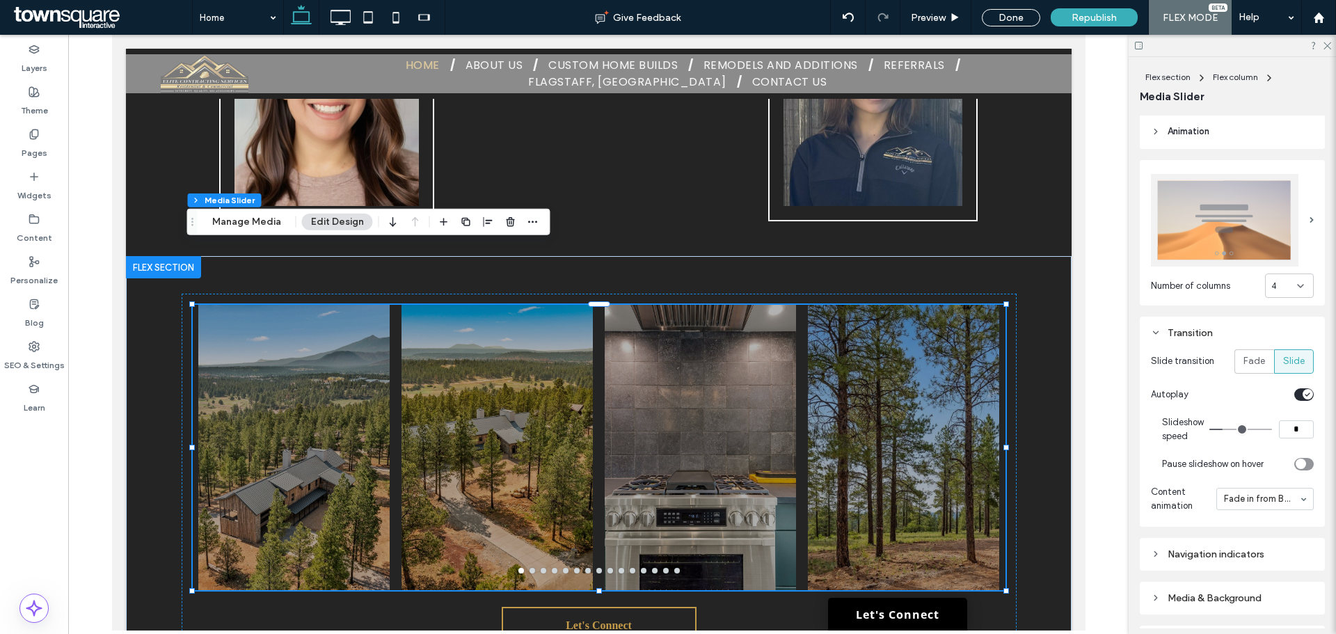
type input "*"
drag, startPoint x: 1226, startPoint y: 422, endPoint x: 1219, endPoint y: 425, distance: 8.1
click at [1219, 429] on input "range" at bounding box center [1241, 429] width 63 height 1
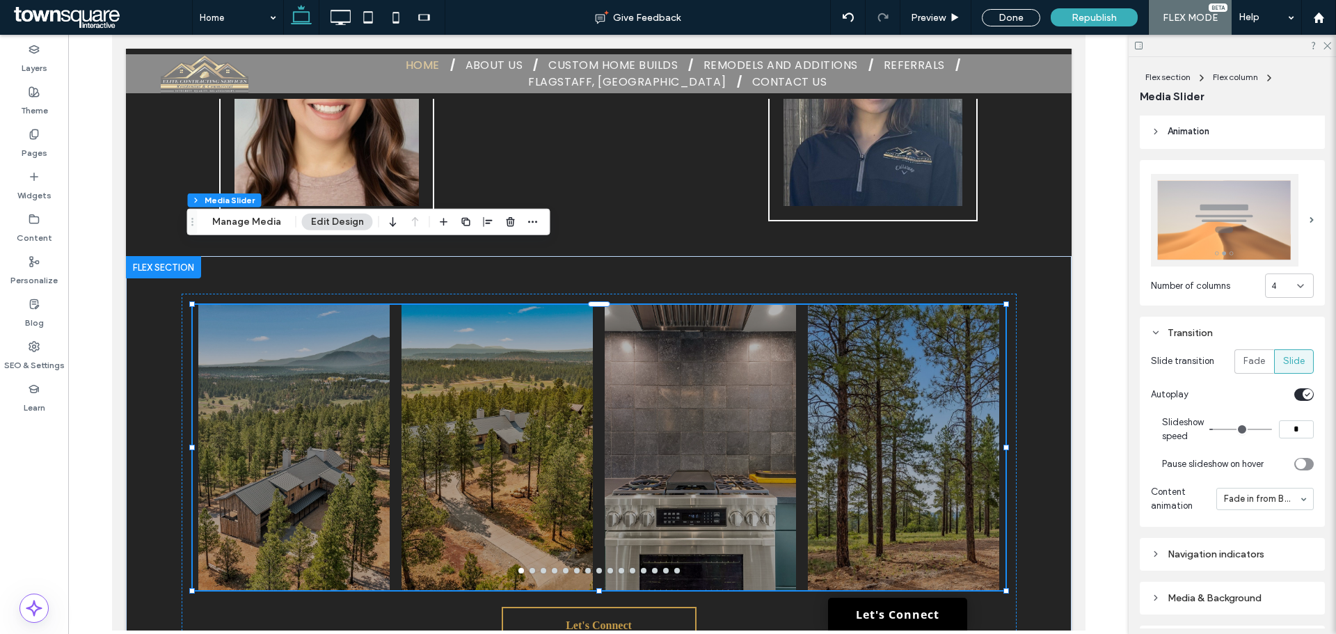
type input "*"
click at [1221, 429] on input "range" at bounding box center [1241, 429] width 63 height 1
click at [1125, 406] on div at bounding box center [598, 333] width 1061 height 596
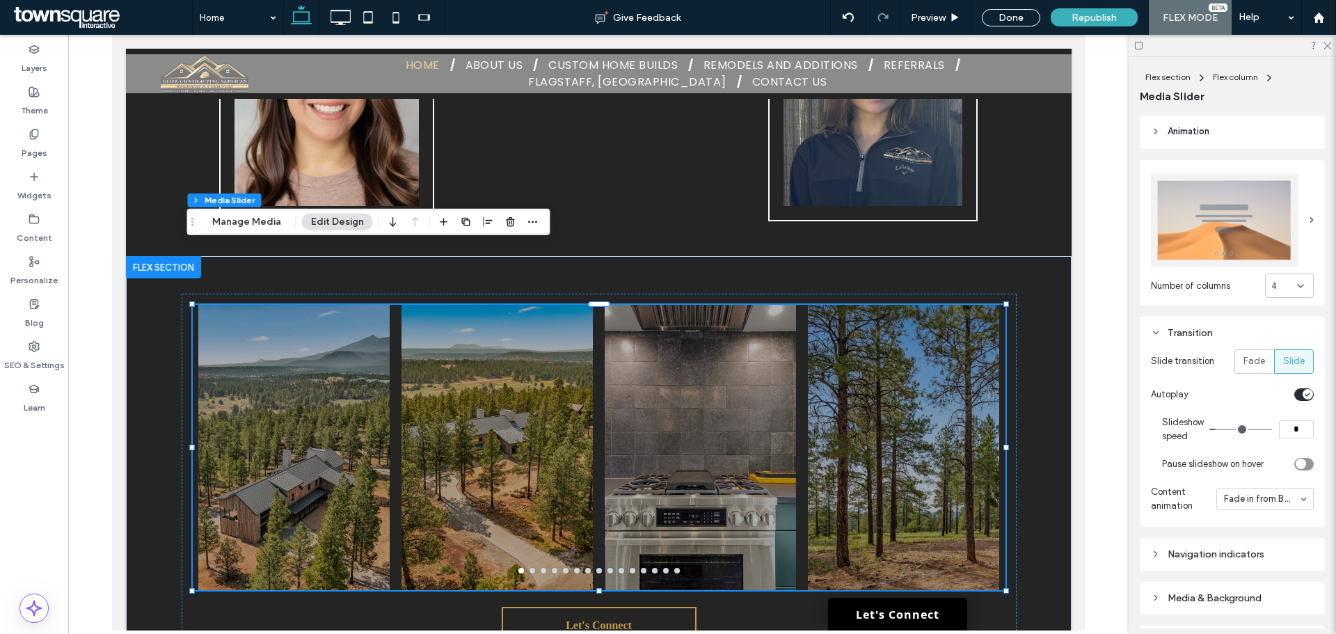
click at [1102, 442] on div at bounding box center [598, 333] width 1061 height 596
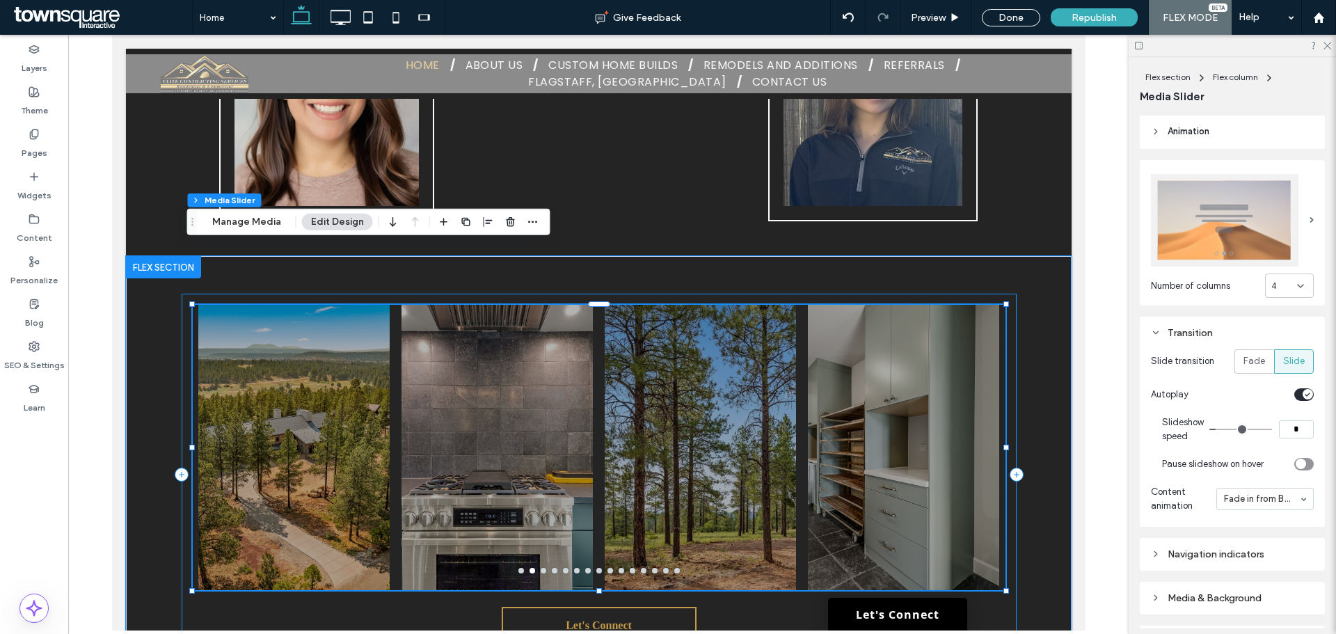
click at [959, 571] on div "a a a a Let's Connect" at bounding box center [598, 475] width 835 height 362
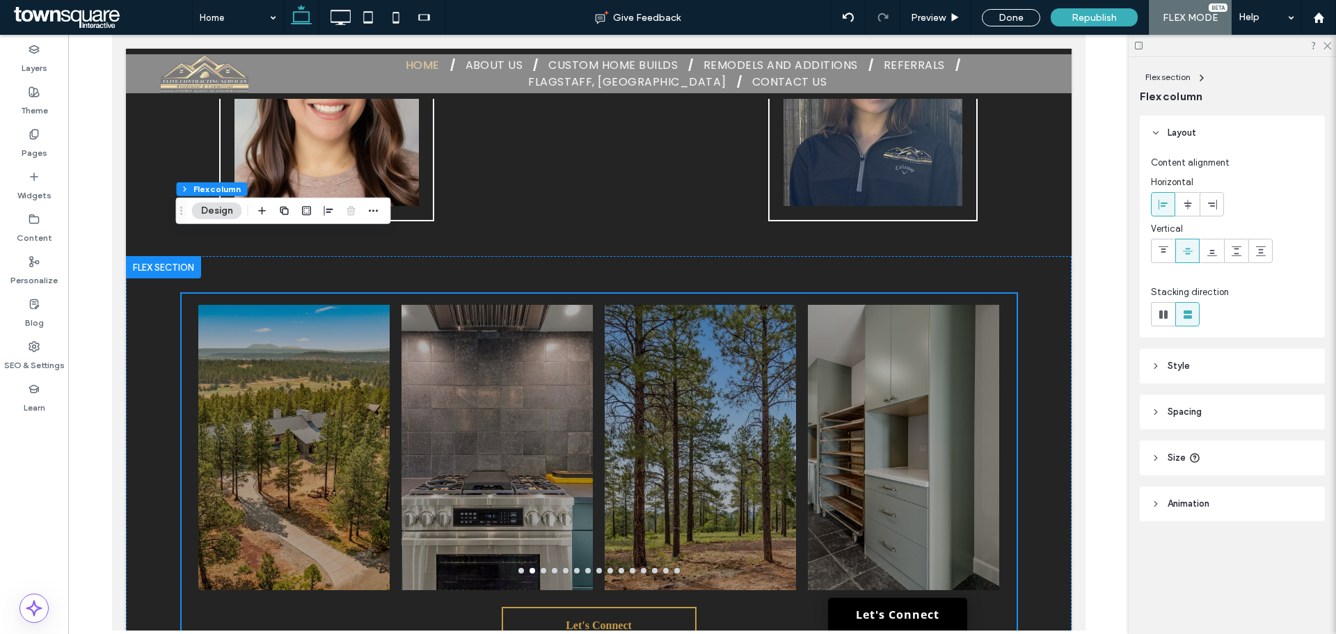
click at [1215, 374] on header "Style" at bounding box center [1232, 366] width 185 height 35
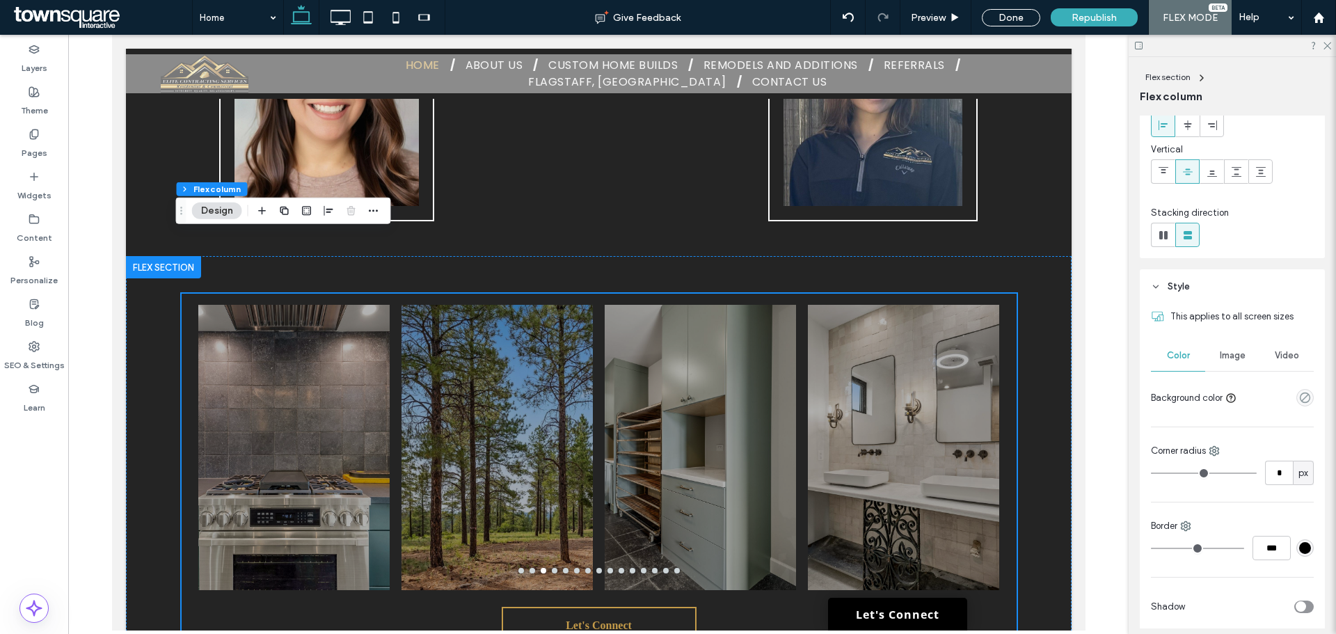
scroll to position [0, 0]
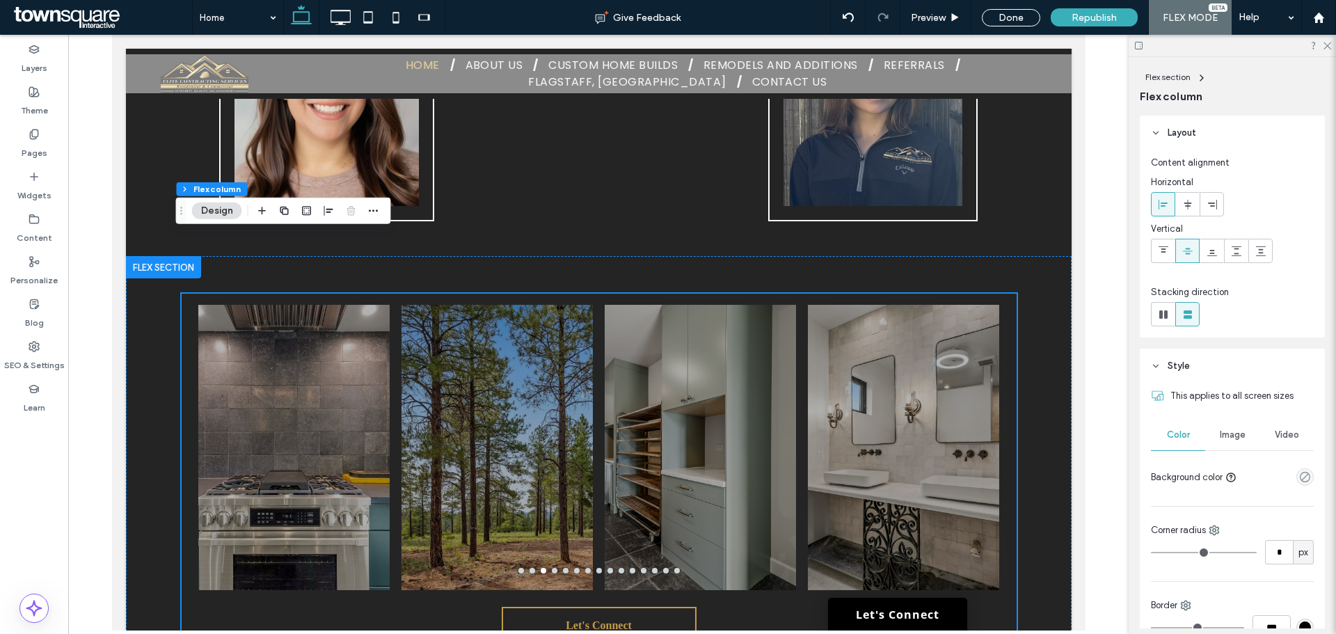
click at [1176, 358] on header "Style" at bounding box center [1232, 366] width 185 height 35
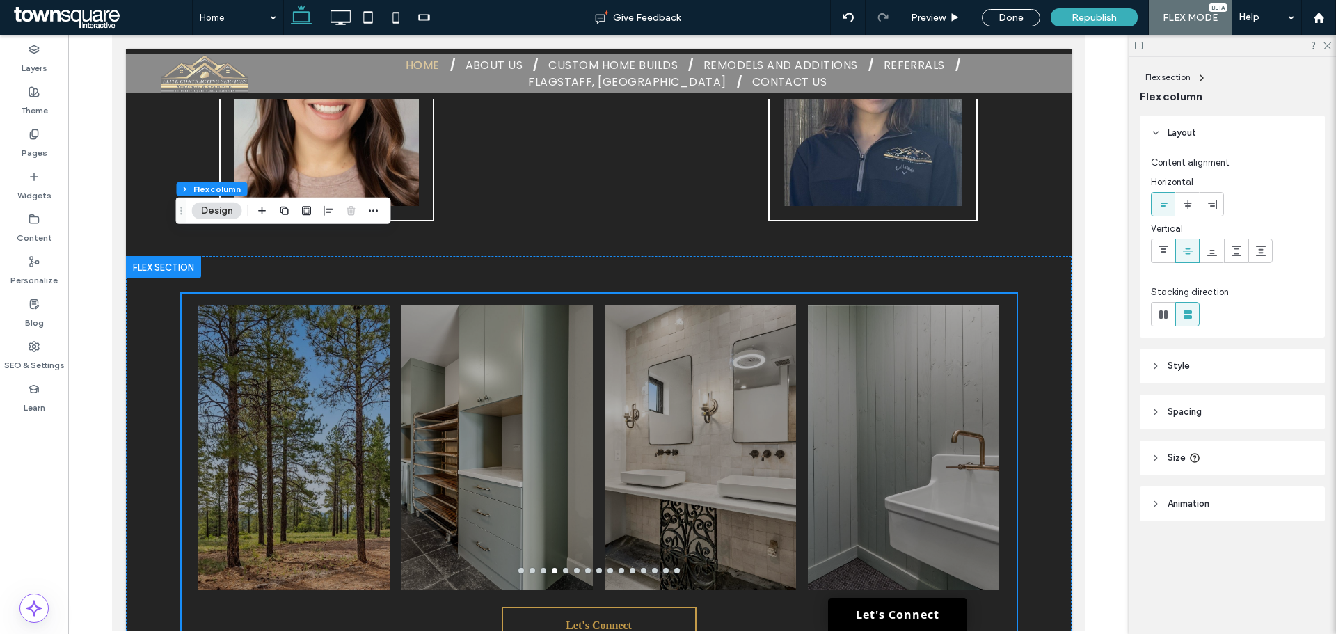
click at [1174, 125] on header "Layout" at bounding box center [1232, 133] width 185 height 35
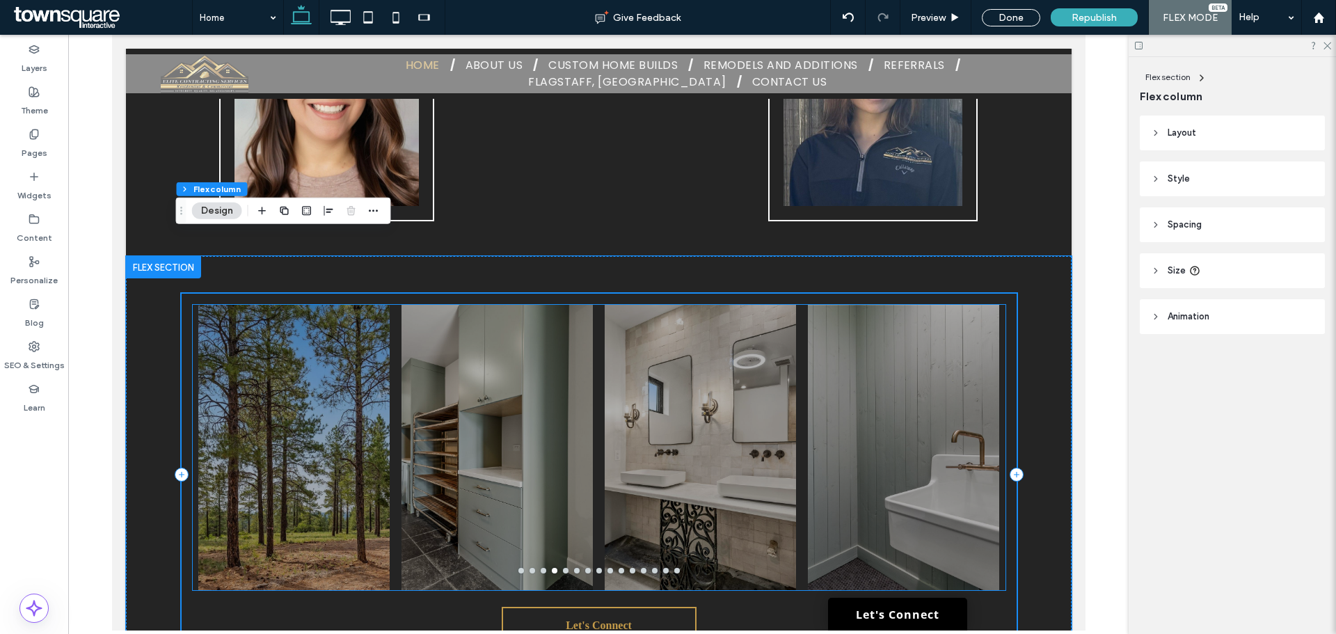
click at [971, 342] on div at bounding box center [902, 447] width 191 height 285
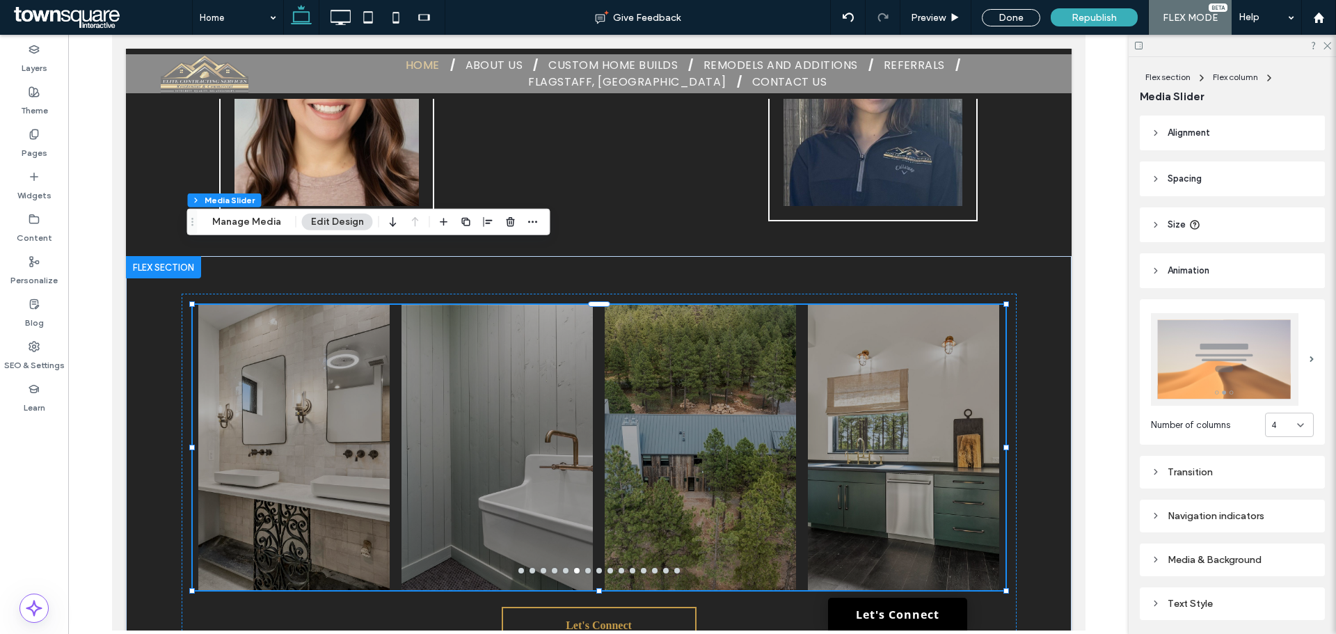
click at [1191, 479] on div "Transition" at bounding box center [1232, 472] width 185 height 33
click at [1192, 473] on div "Transition" at bounding box center [1232, 472] width 163 height 12
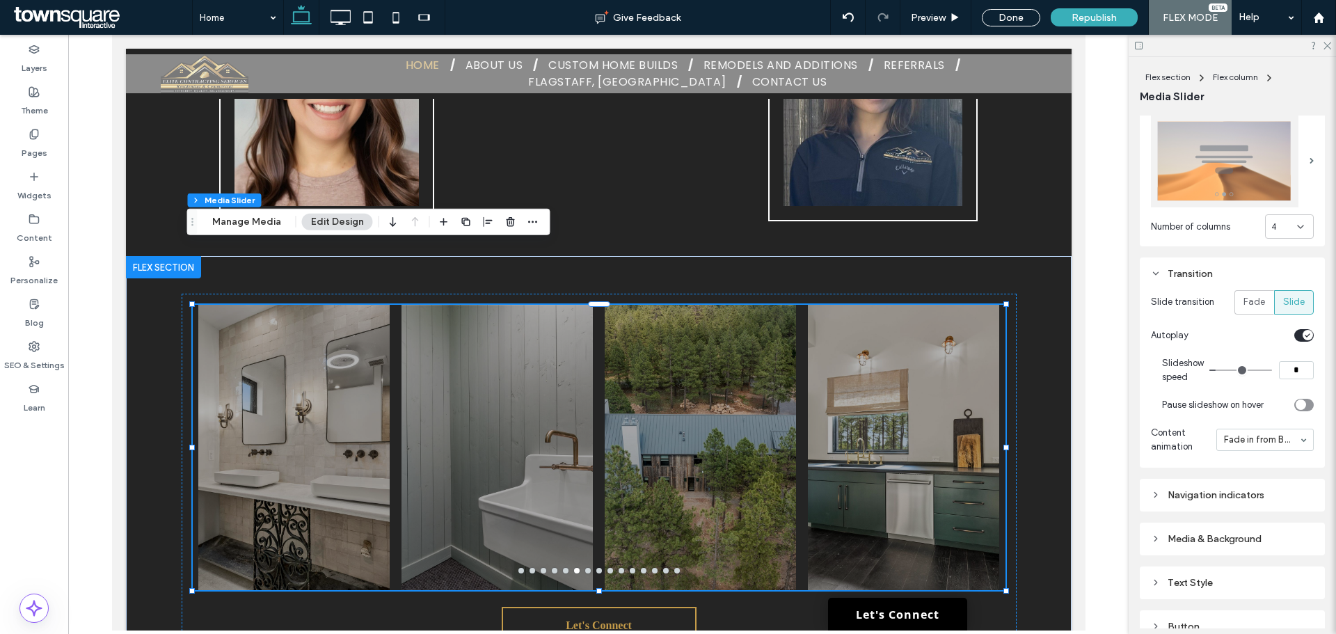
scroll to position [209, 0]
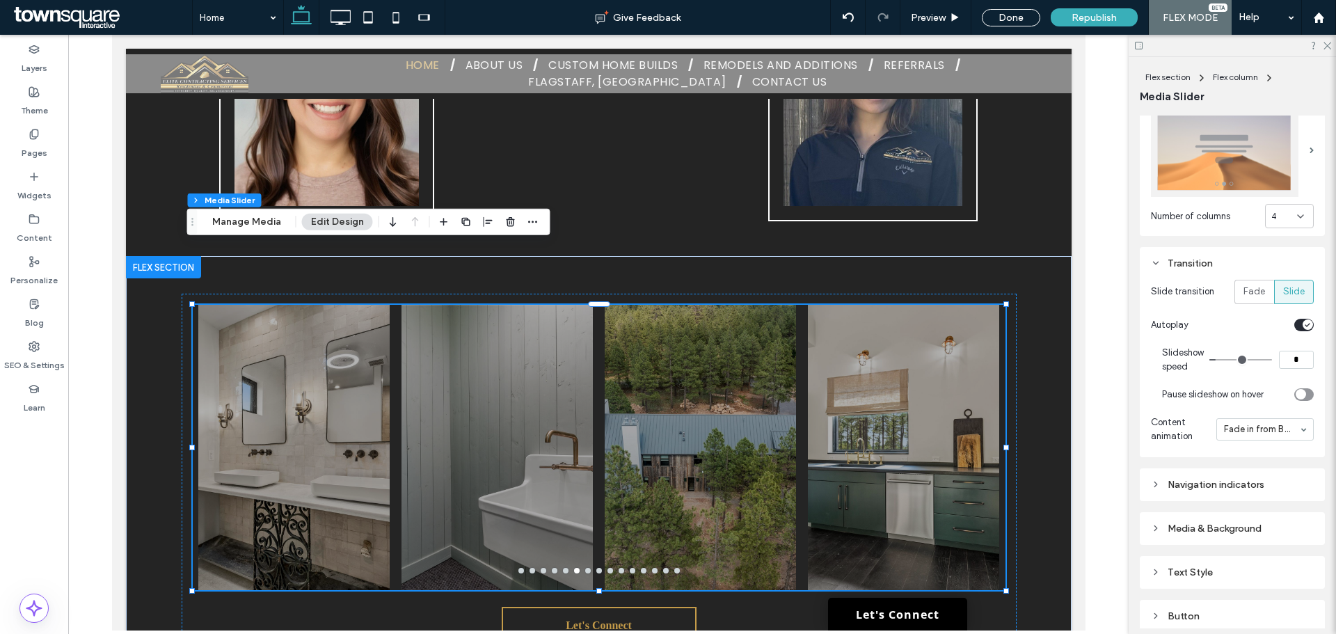
click at [1299, 391] on div "toggle" at bounding box center [1301, 394] width 10 height 10
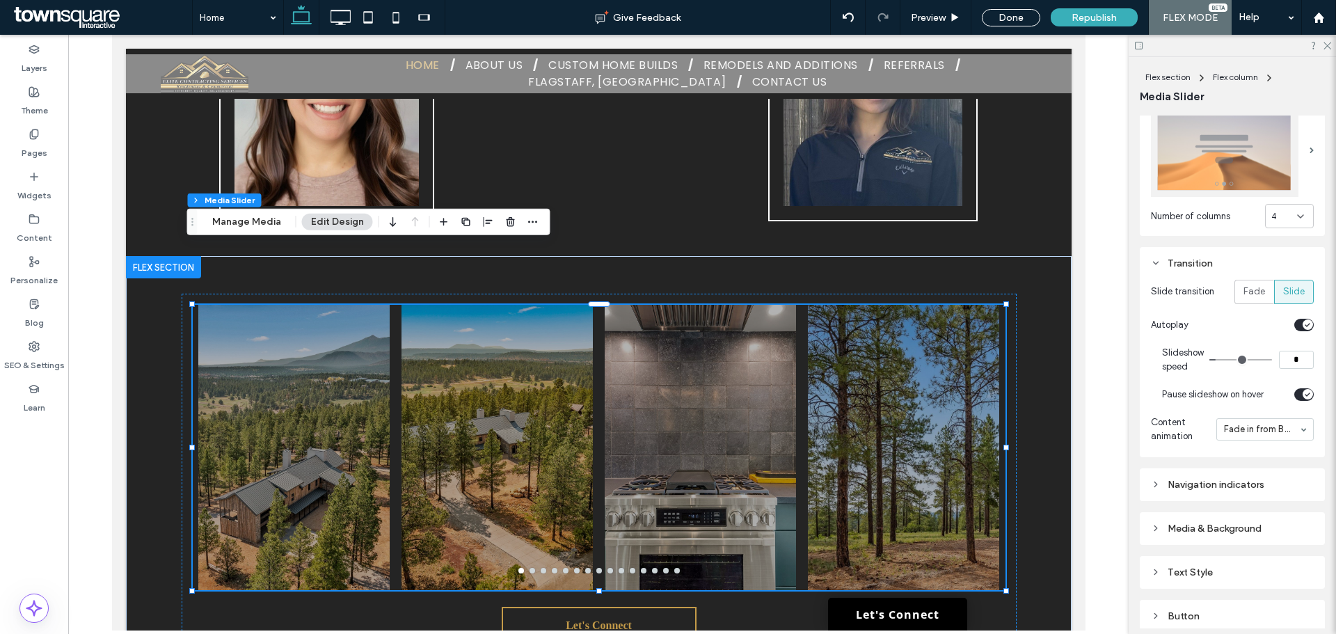
click at [1086, 19] on span "Republish" at bounding box center [1094, 18] width 45 height 12
